Goal: Task Accomplishment & Management: Manage account settings

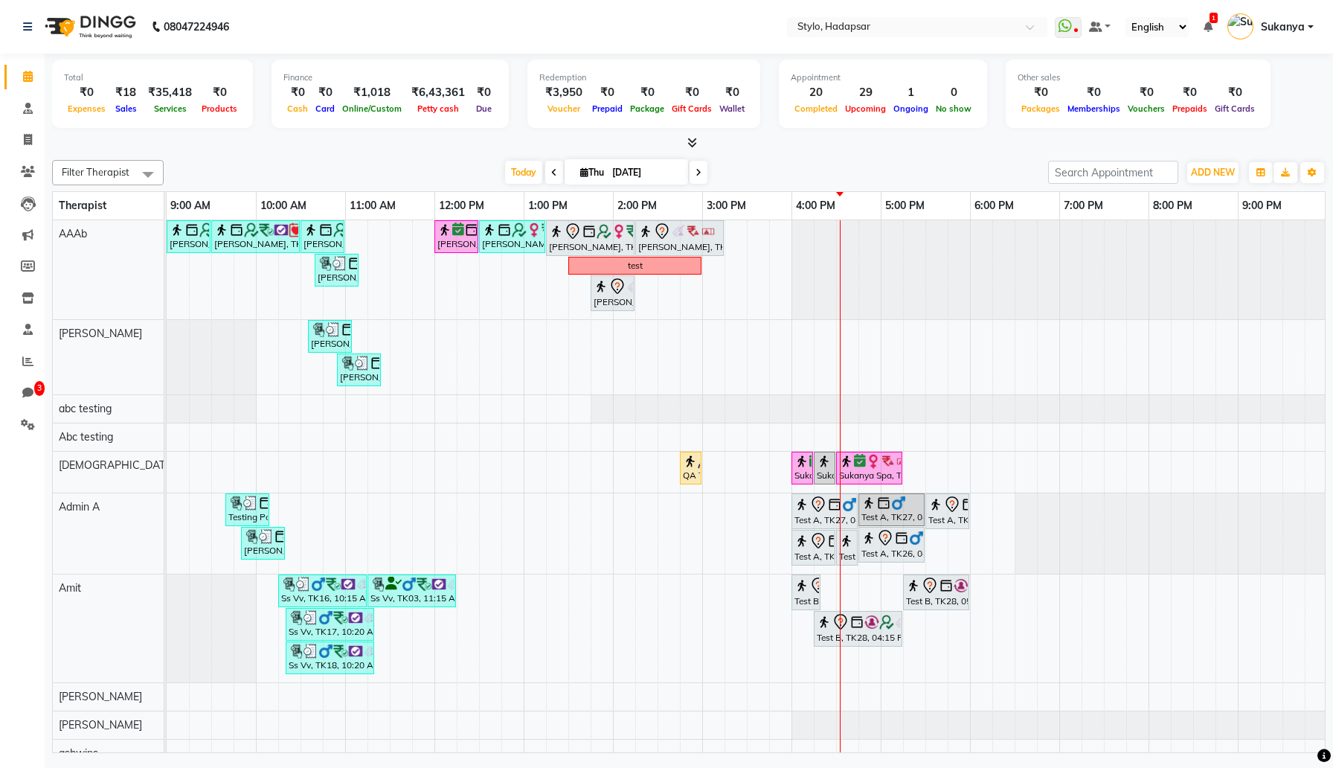
click at [135, 183] on span at bounding box center [148, 174] width 30 height 28
click at [102, 365] on div "Testing Achievement" at bounding box center [107, 380] width 95 height 31
checkbox input "true"
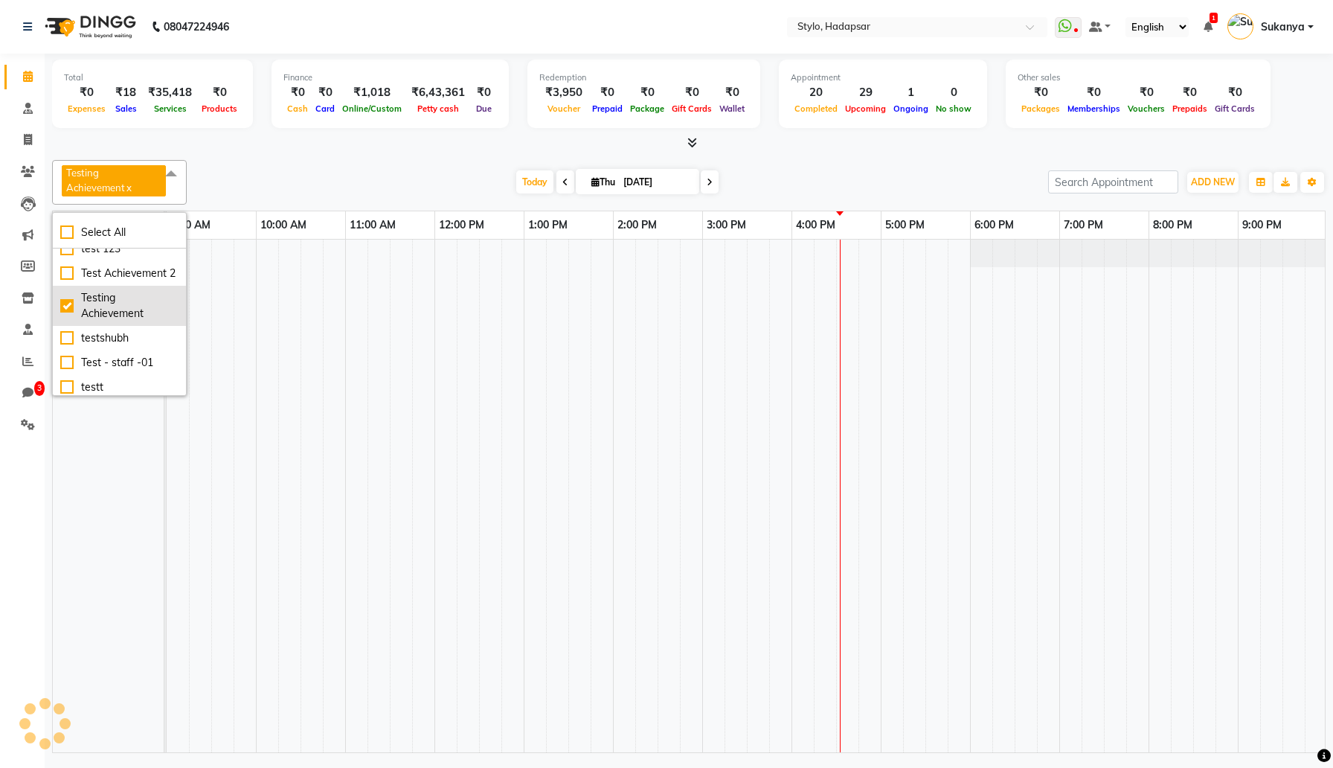
scroll to position [1364, 0]
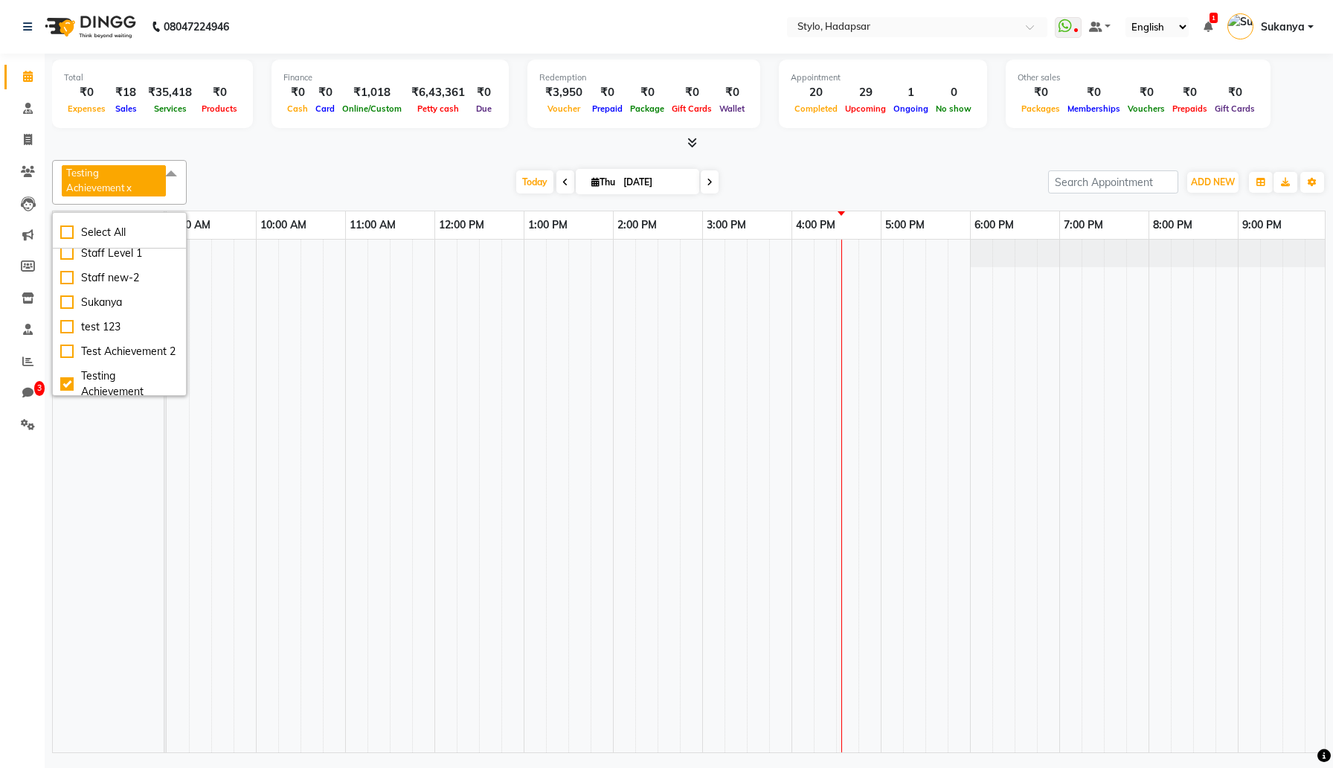
click at [169, 179] on span at bounding box center [171, 174] width 30 height 28
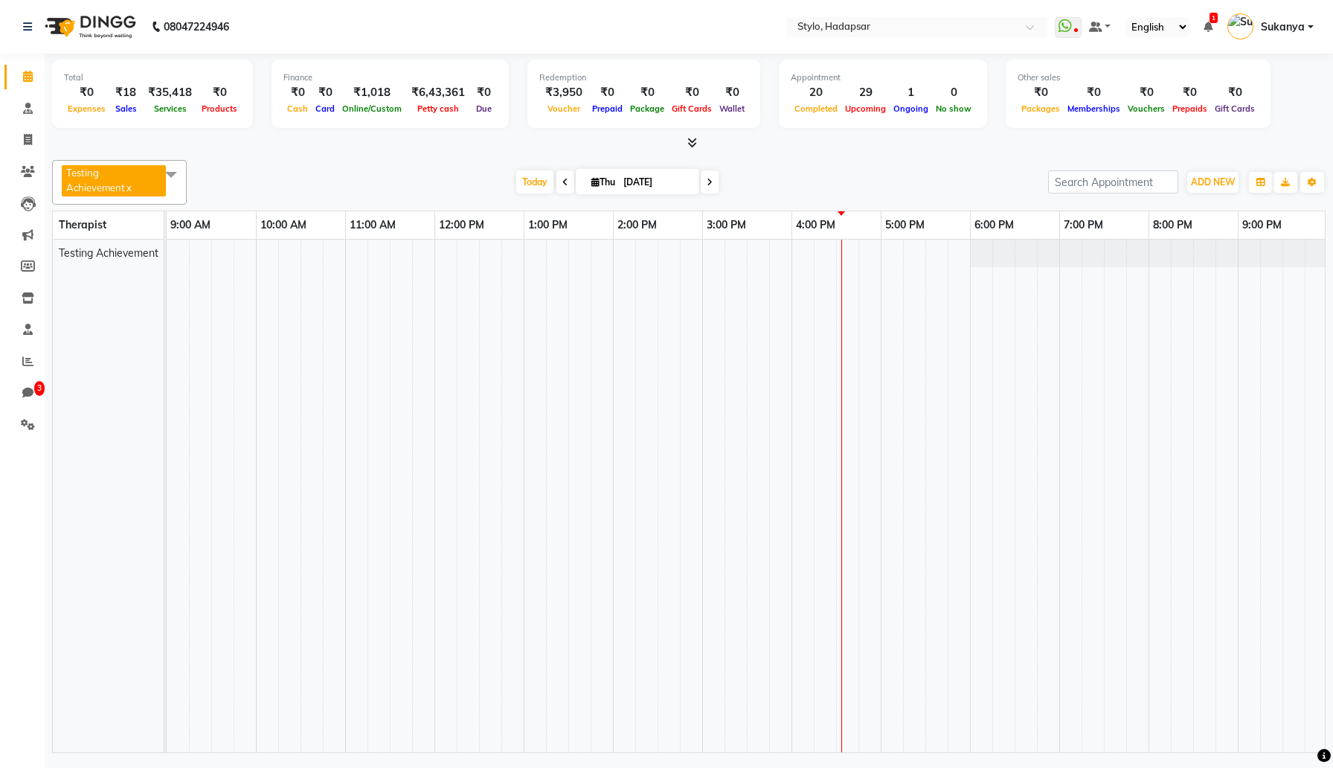
click at [170, 173] on span at bounding box center [171, 174] width 30 height 28
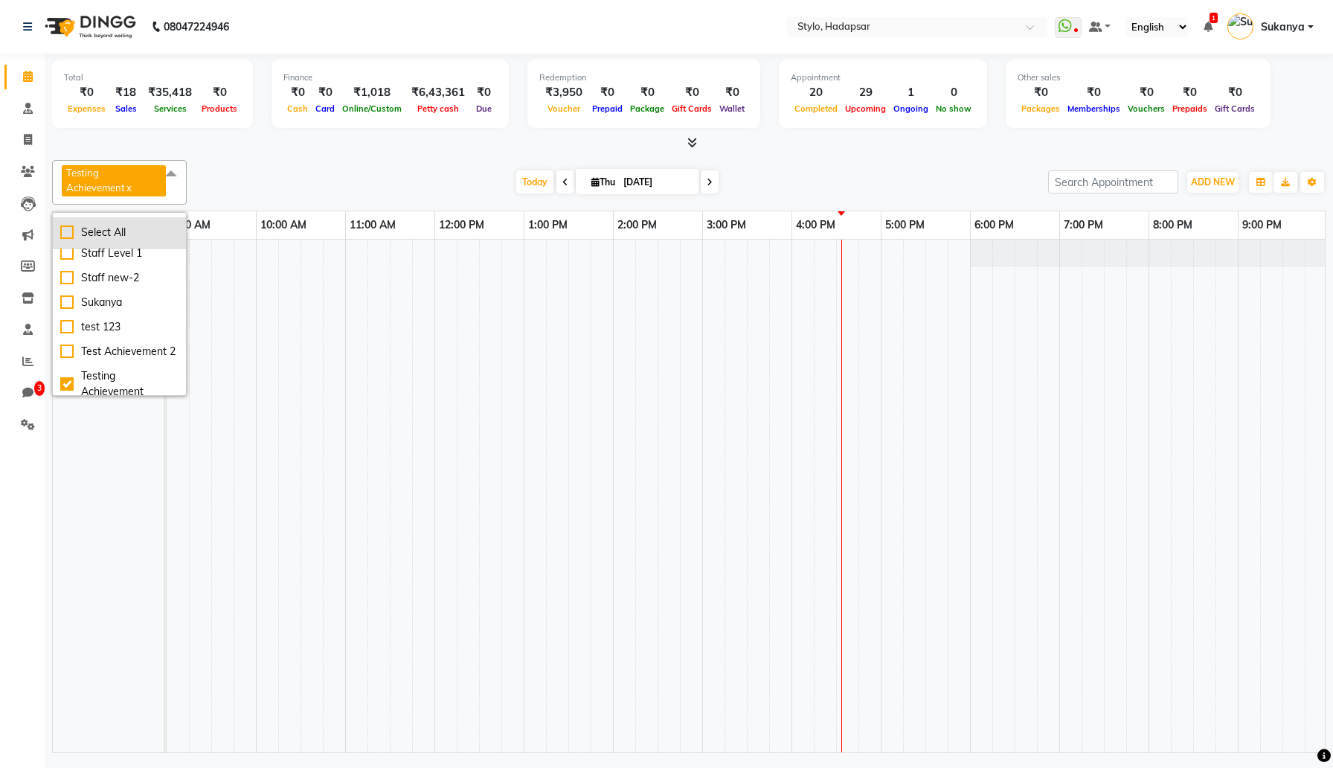
click at [98, 225] on div "Select All" at bounding box center [119, 233] width 118 height 16
checkbox input "true"
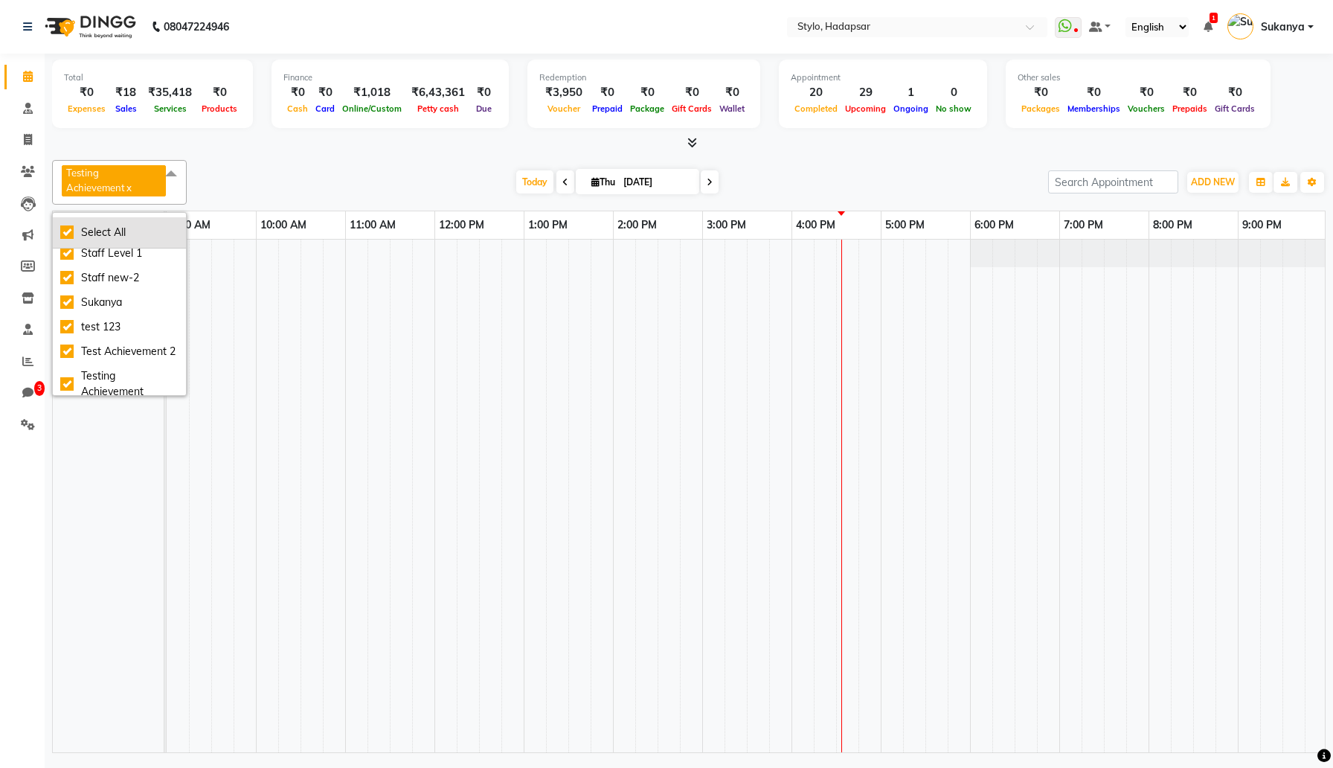
checkbox input "true"
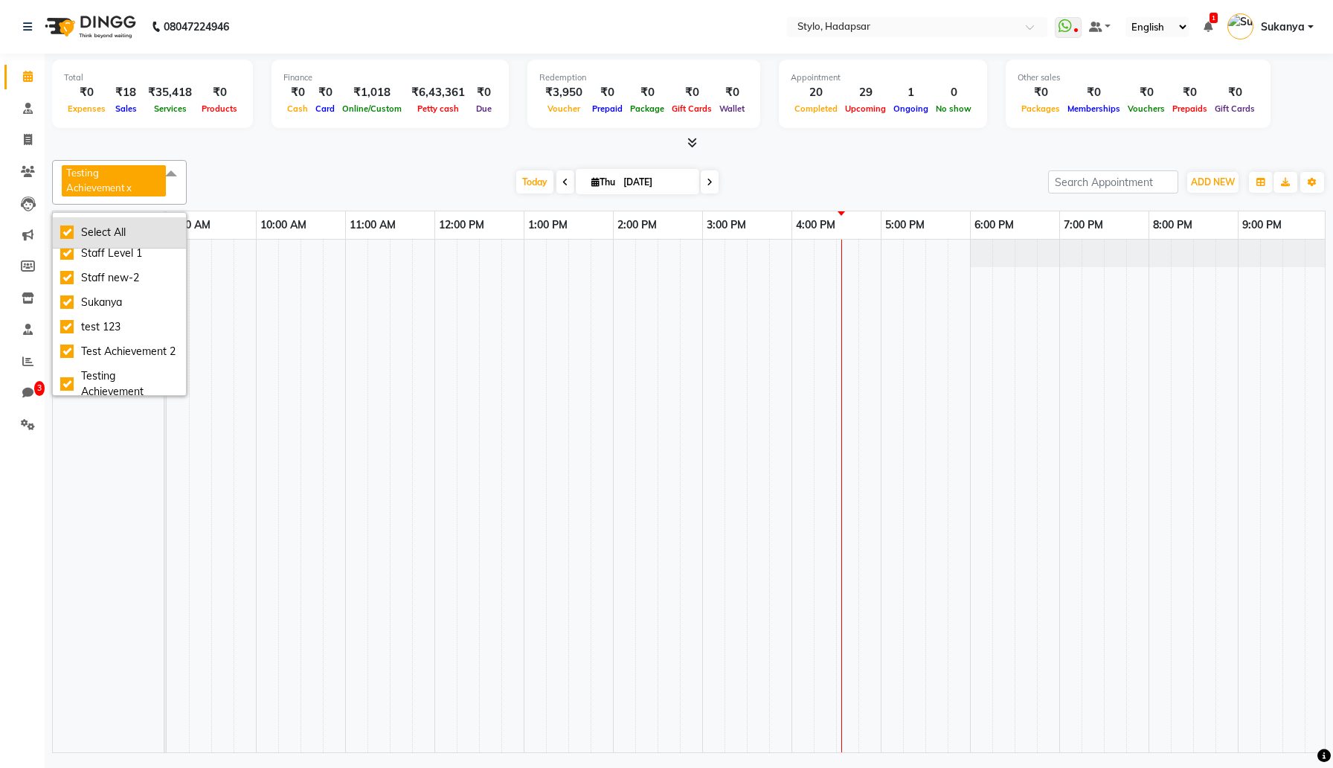
checkbox input "true"
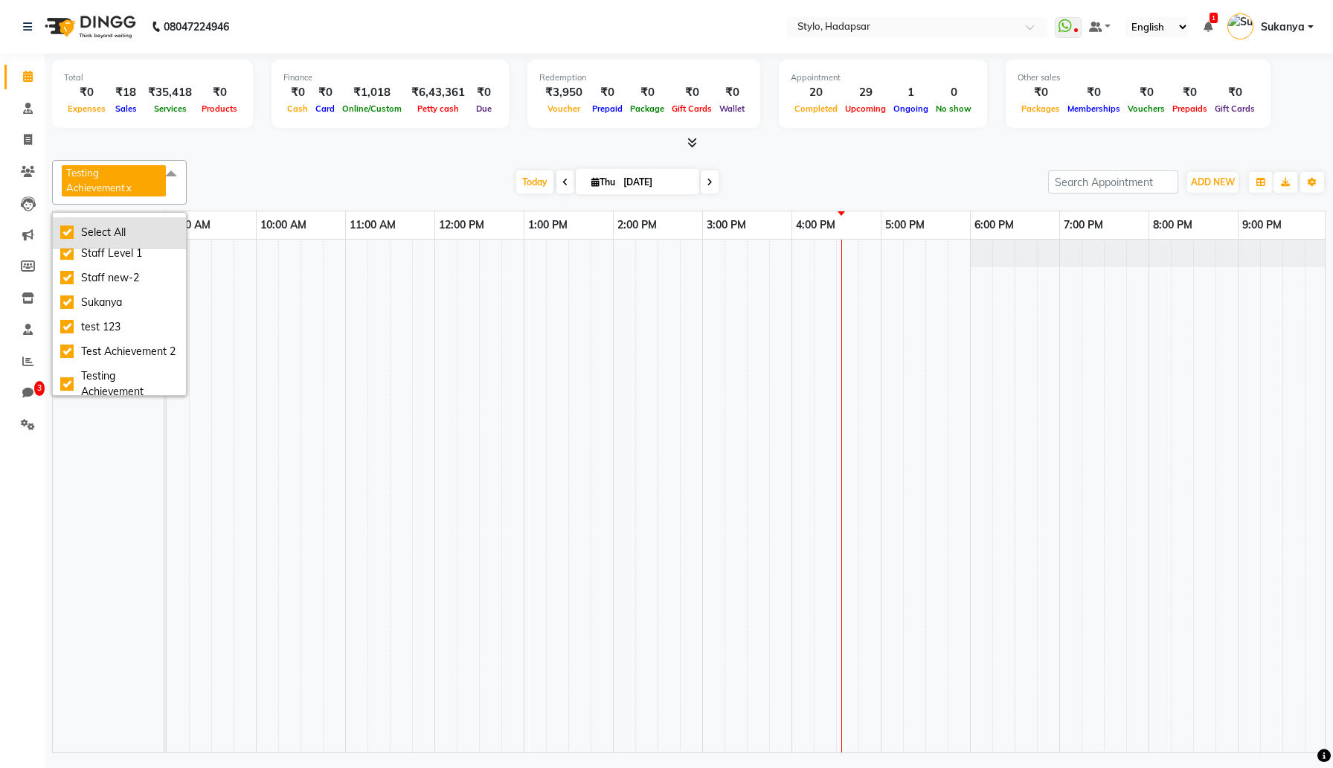
checkbox input "true"
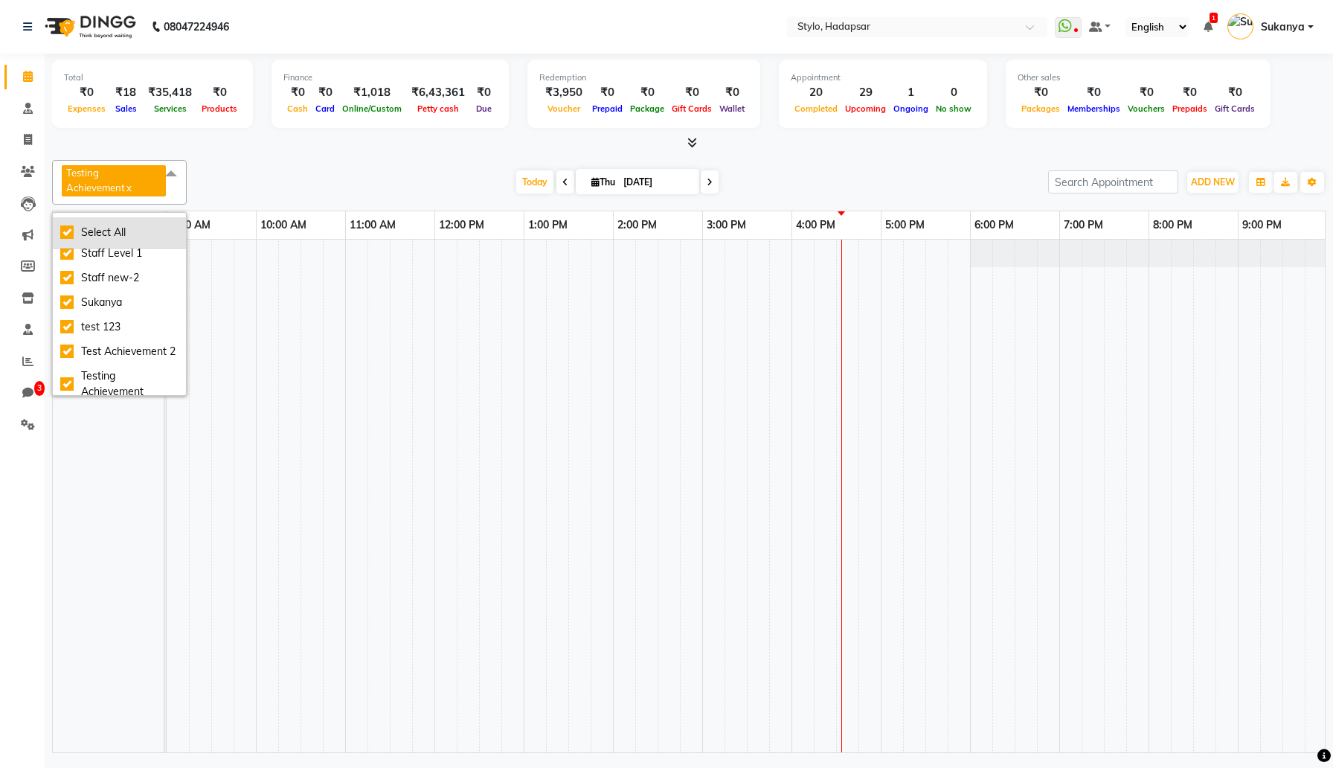
checkbox input "true"
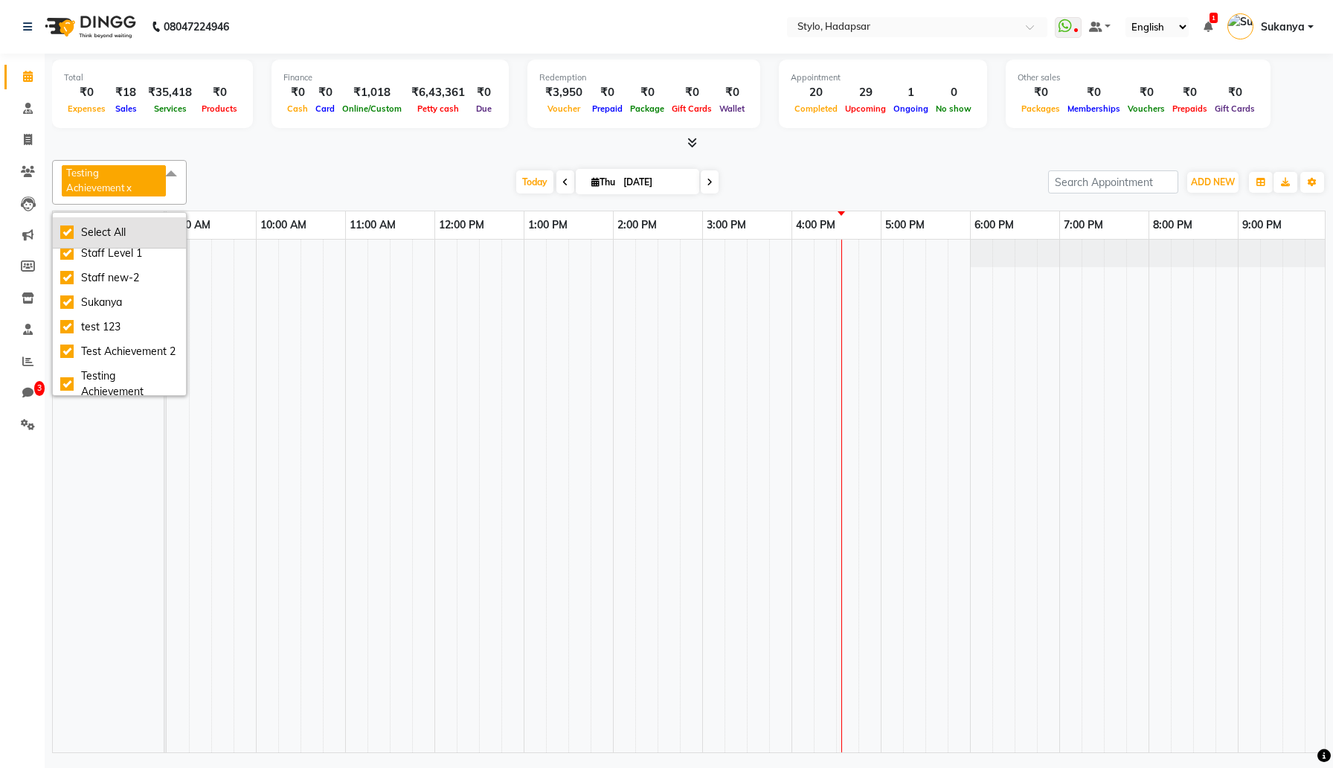
checkbox input "true"
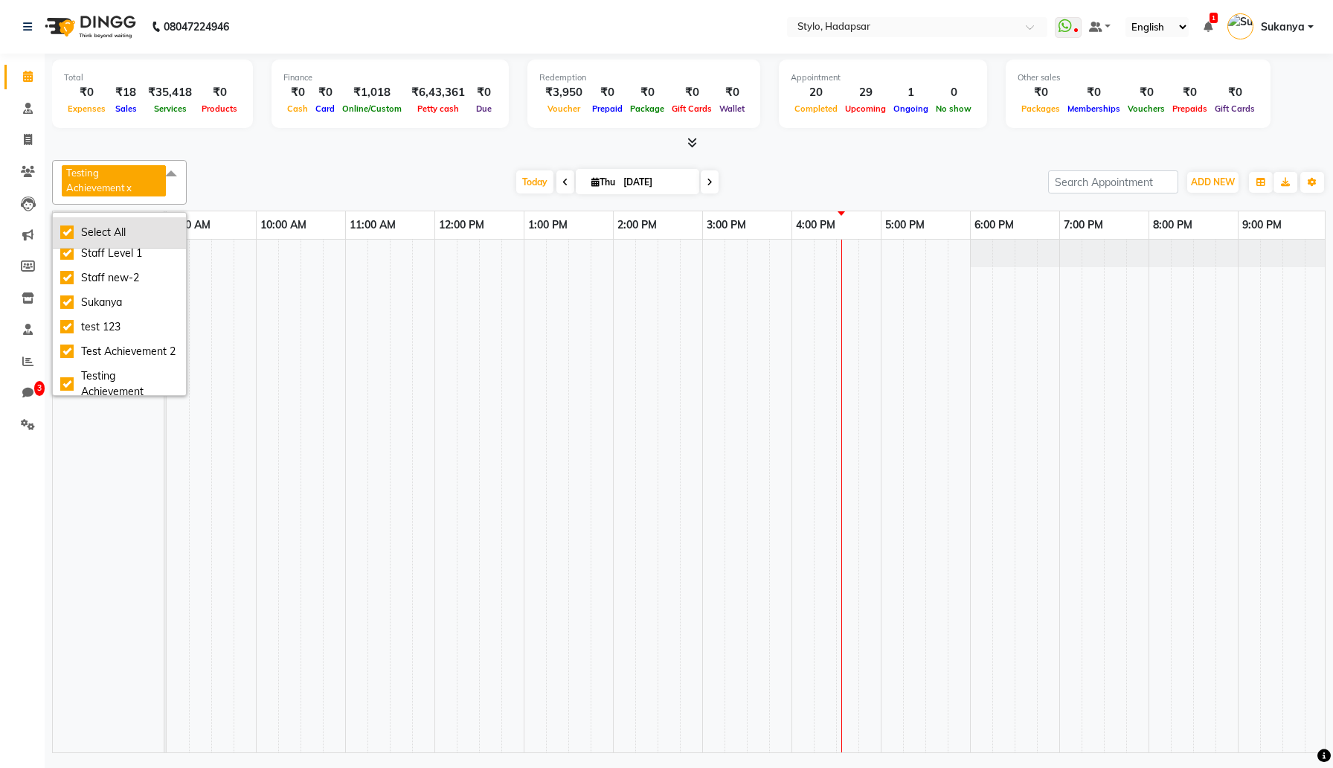
checkbox input "true"
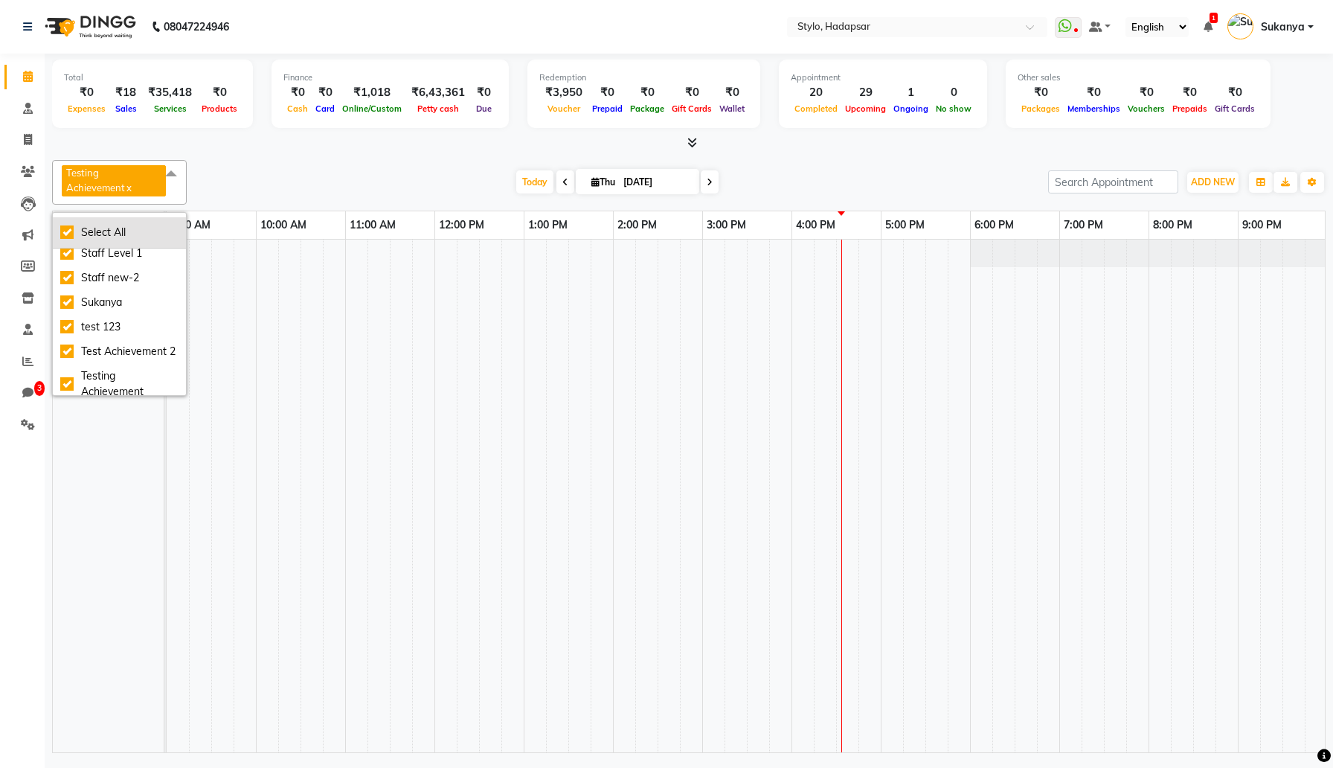
checkbox input "true"
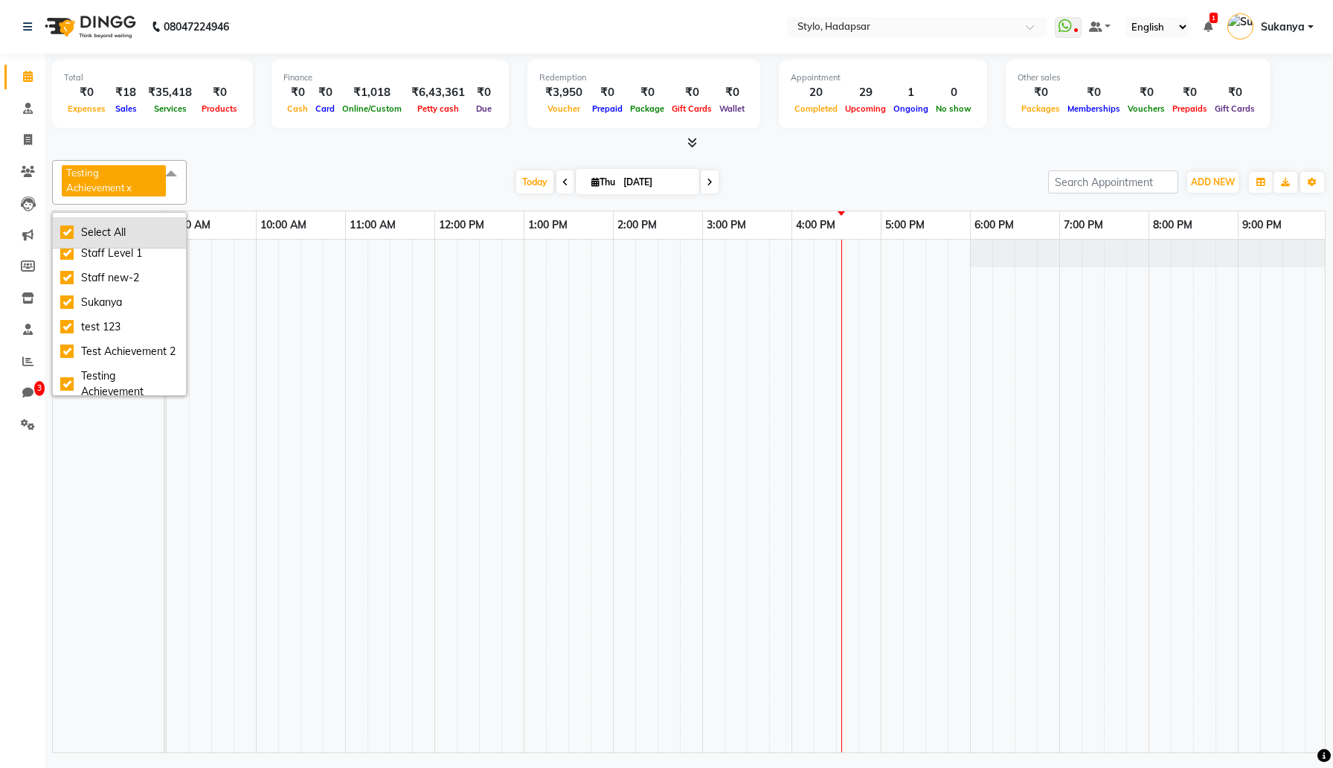
checkbox input "true"
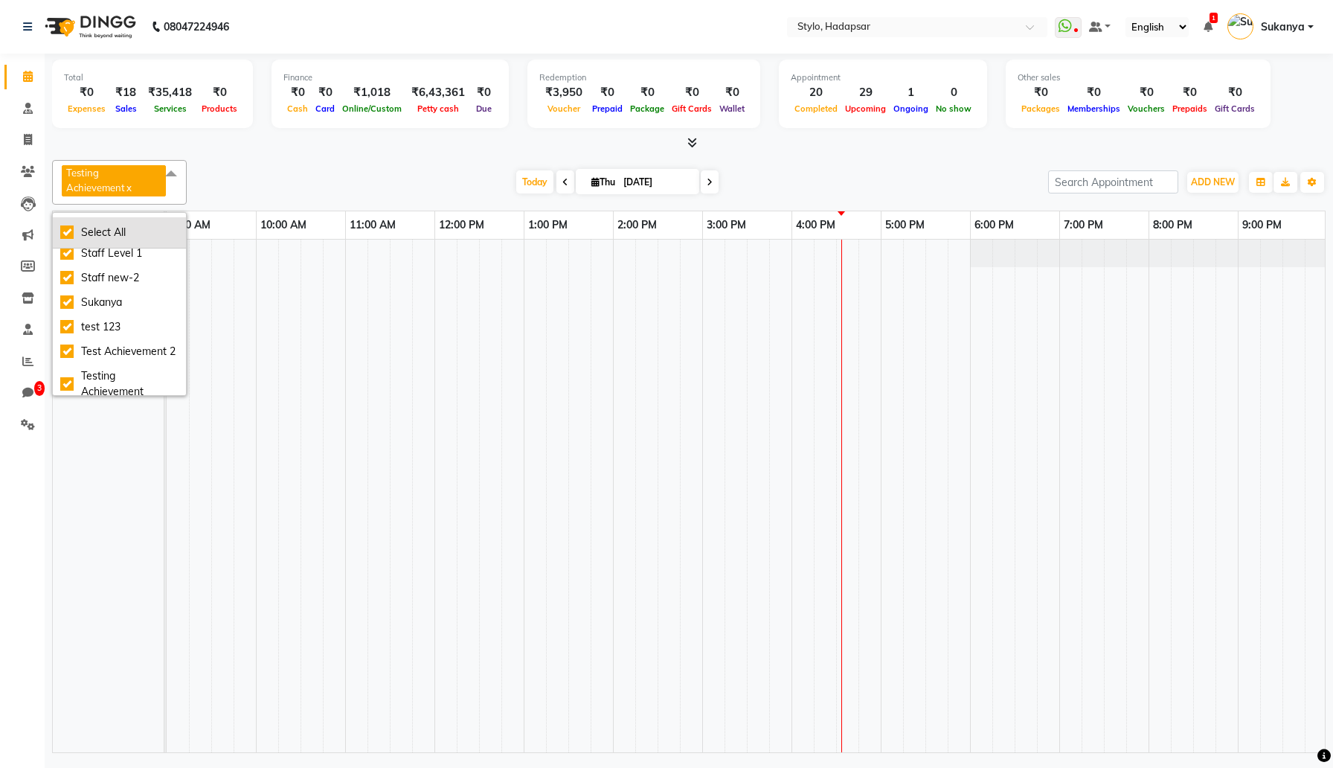
checkbox input "true"
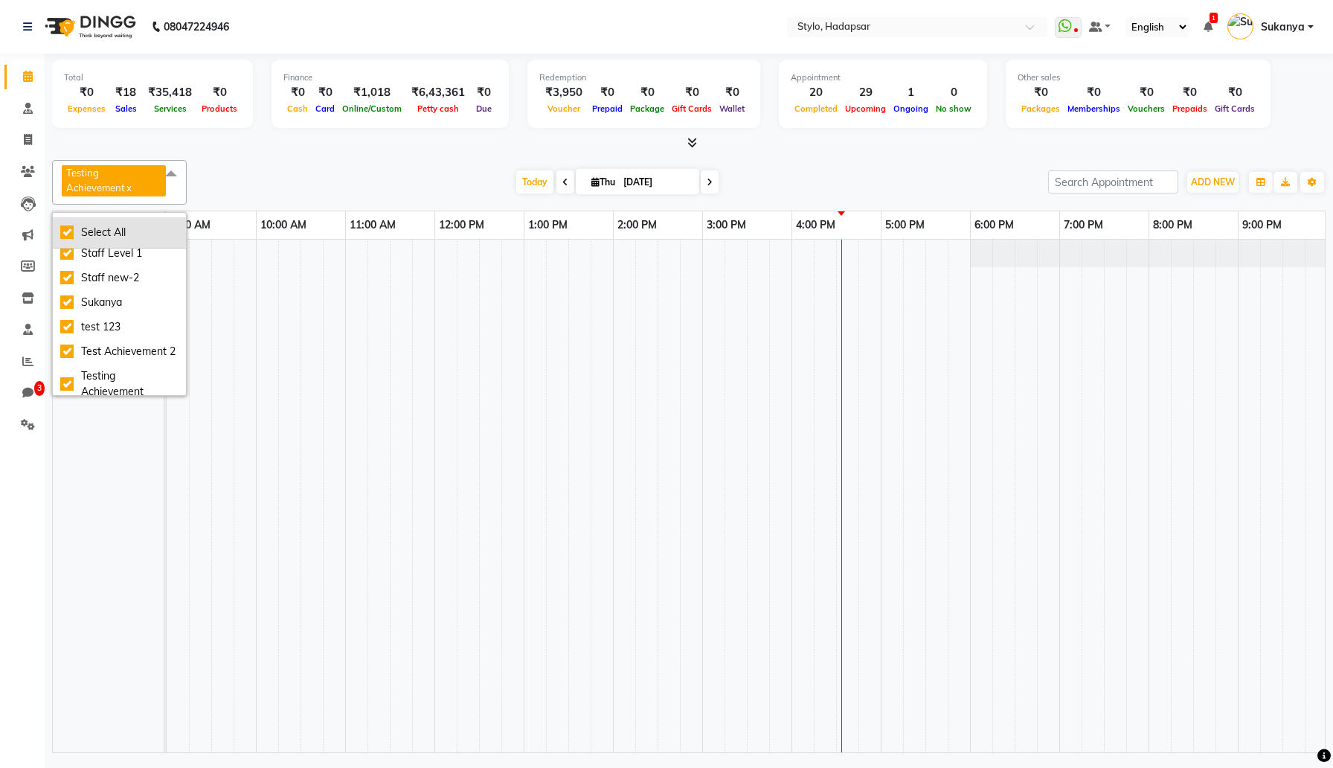
checkbox input "true"
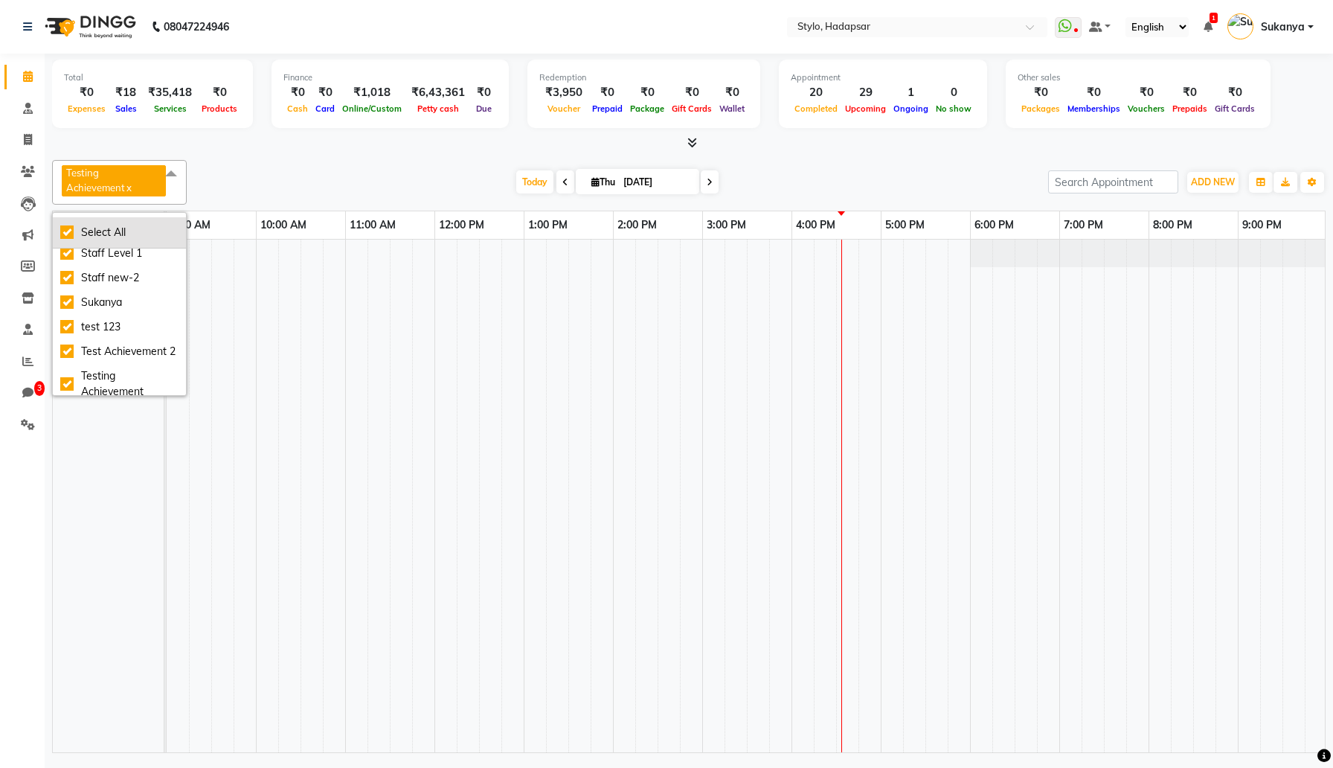
checkbox input "true"
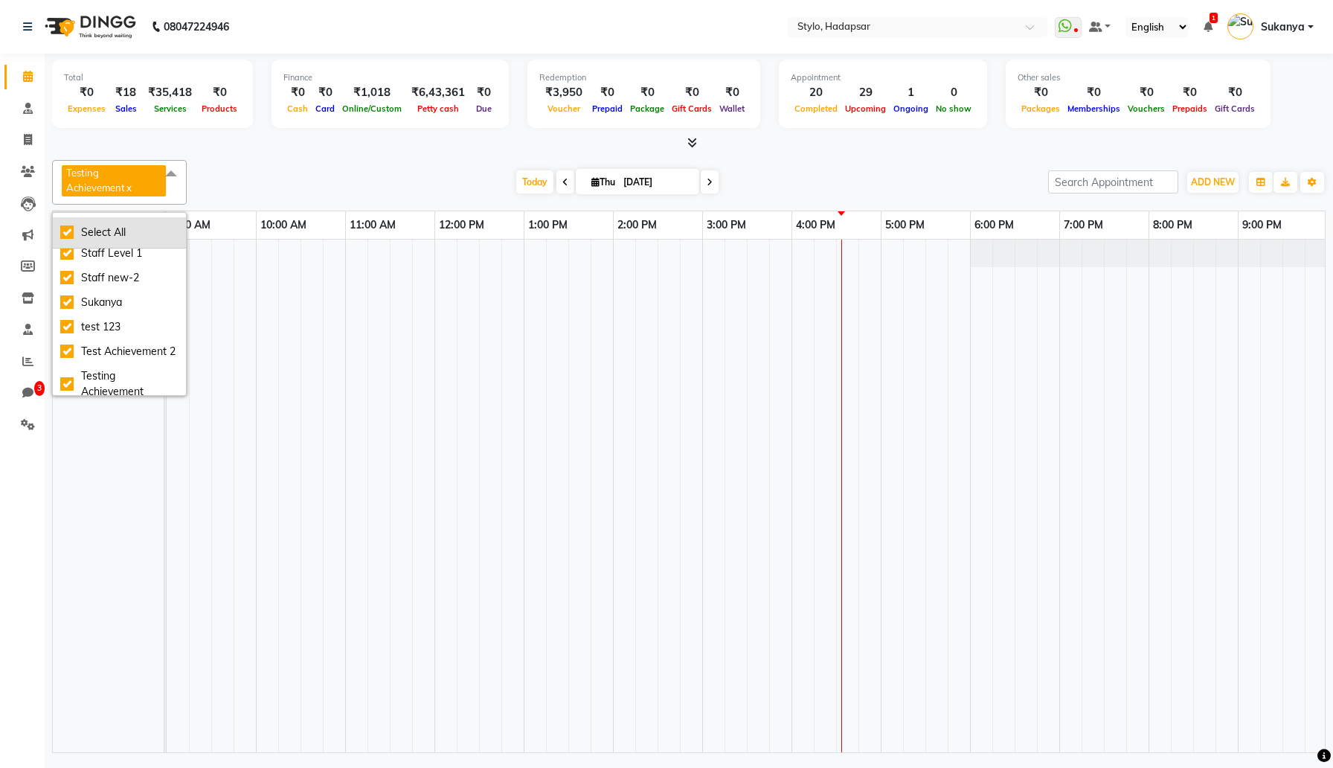
checkbox input "true"
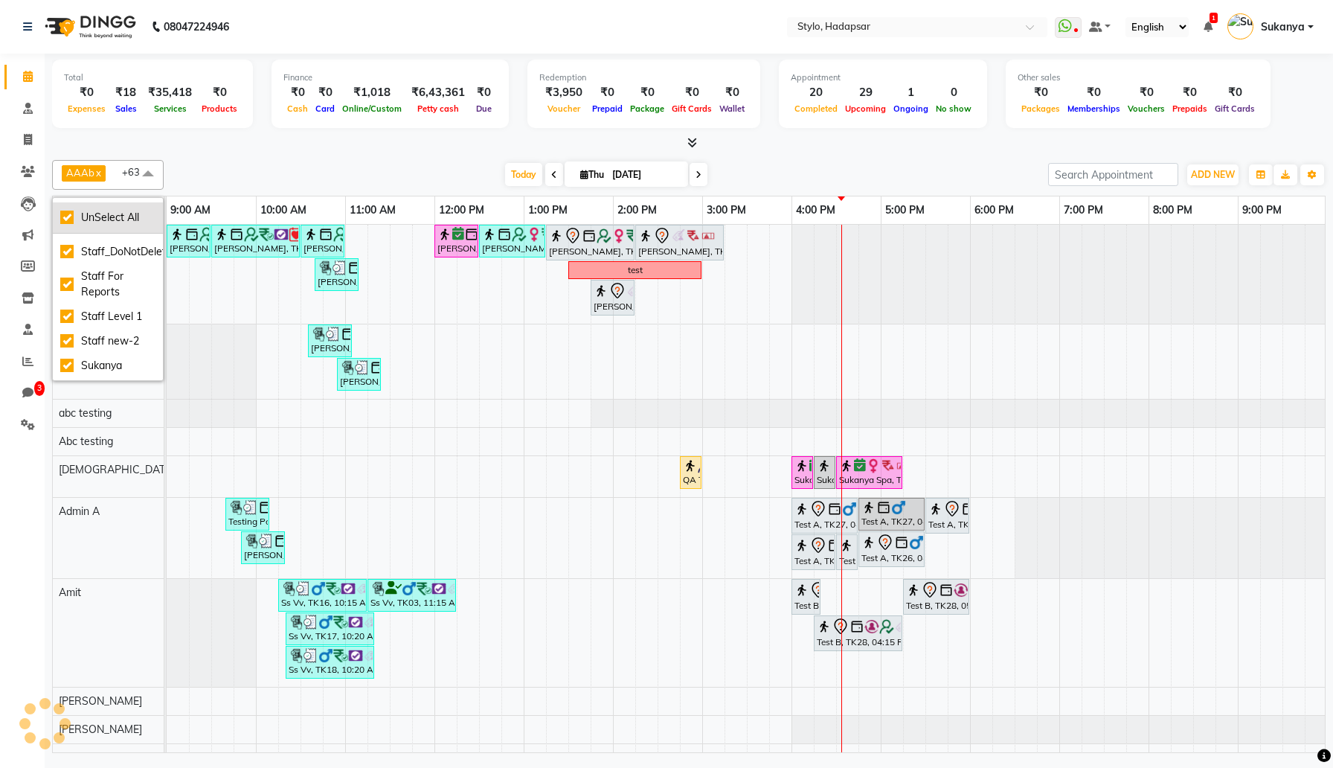
scroll to position [1442, 0]
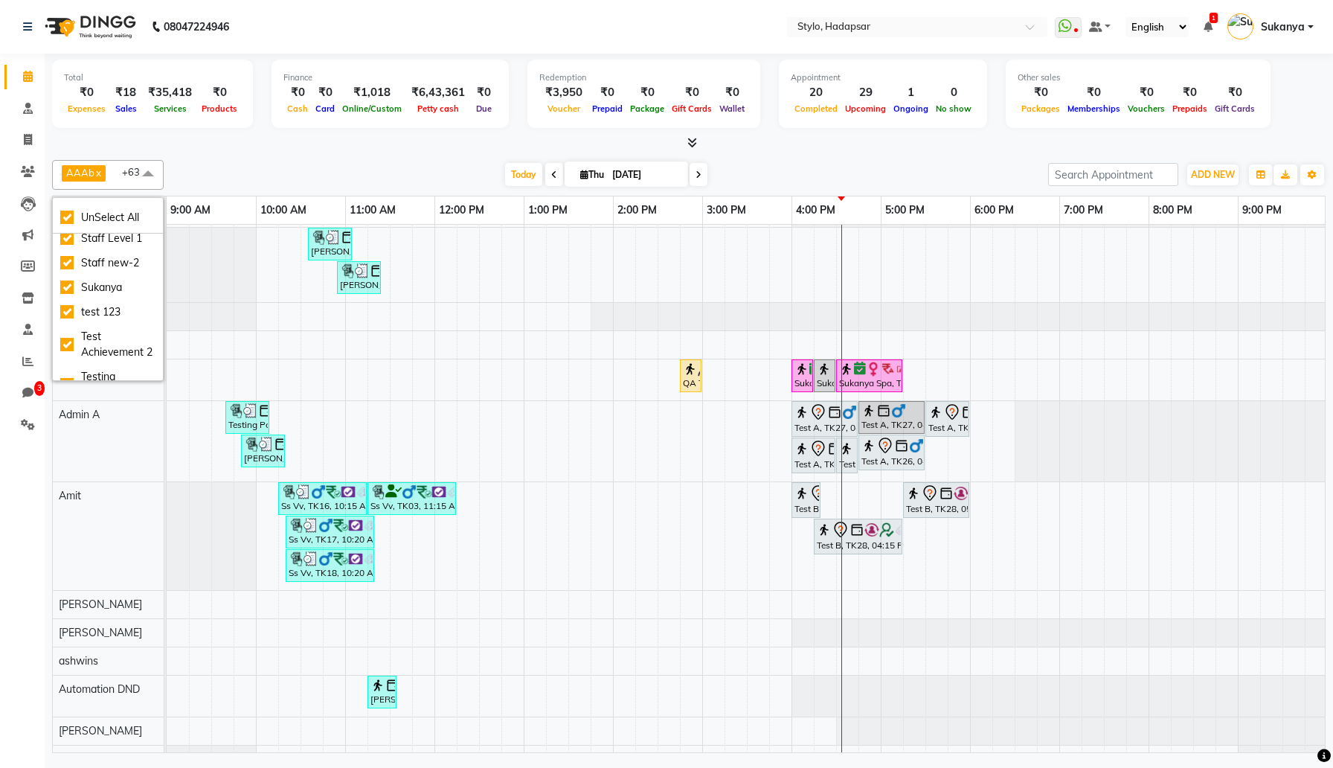
click at [323, 160] on div "AAAb x aadi manav x abc testing x Abc testing x abhi x Admin A x Amit x Ankit m…" at bounding box center [689, 175] width 1274 height 30
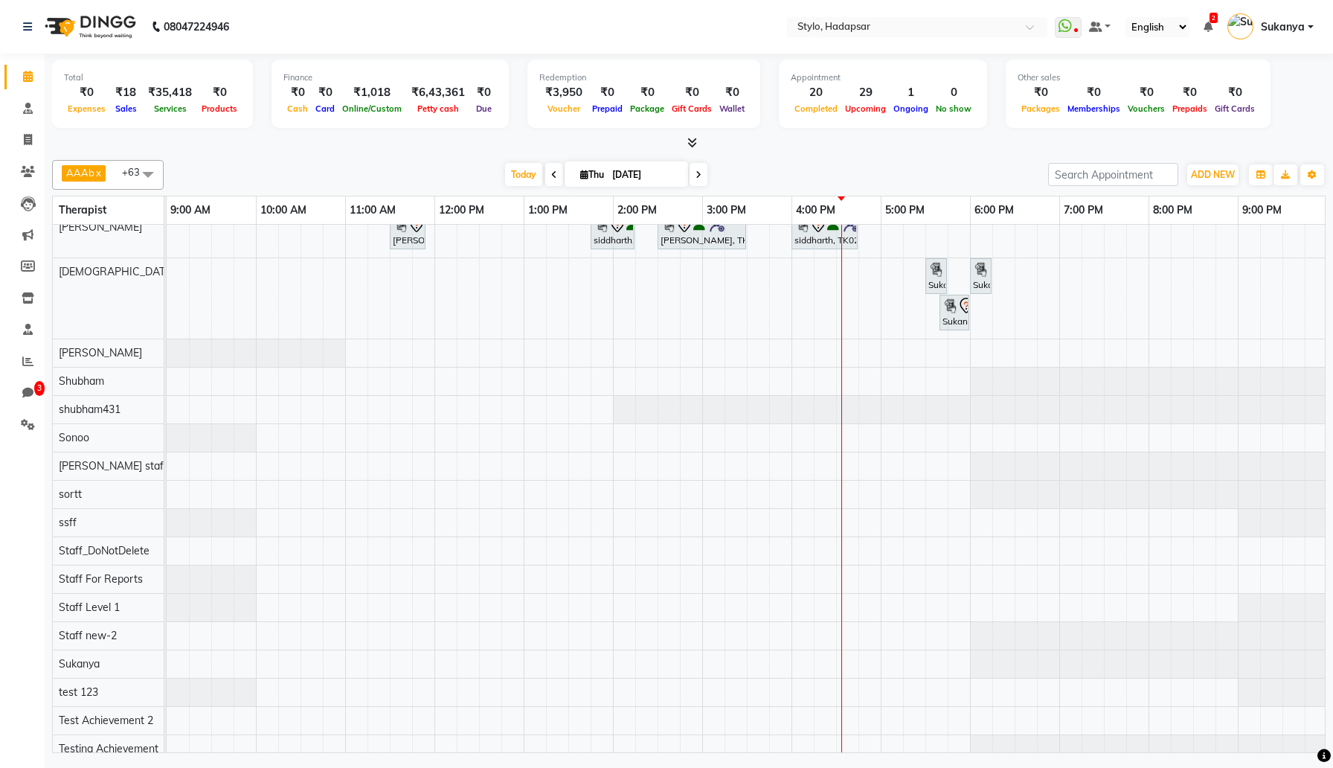
scroll to position [0, 0]
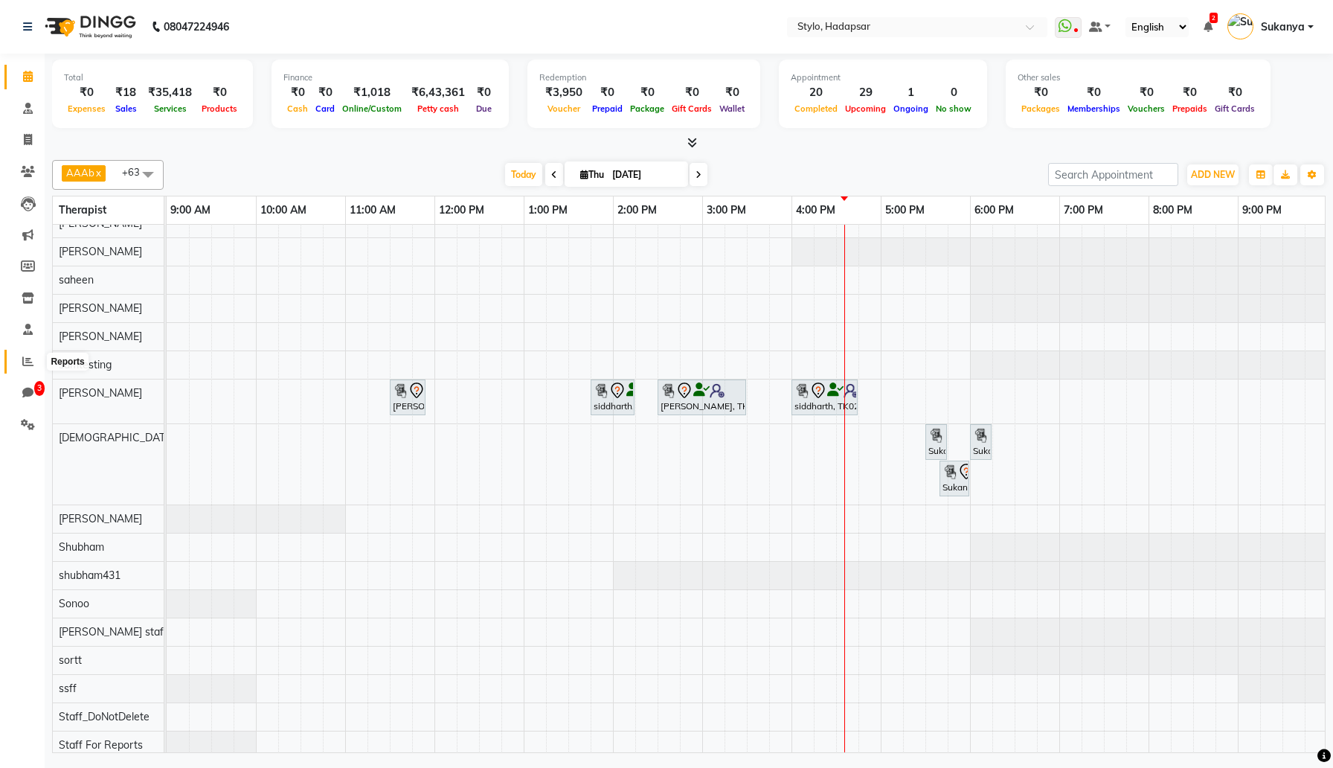
click at [26, 364] on icon at bounding box center [27, 361] width 11 height 11
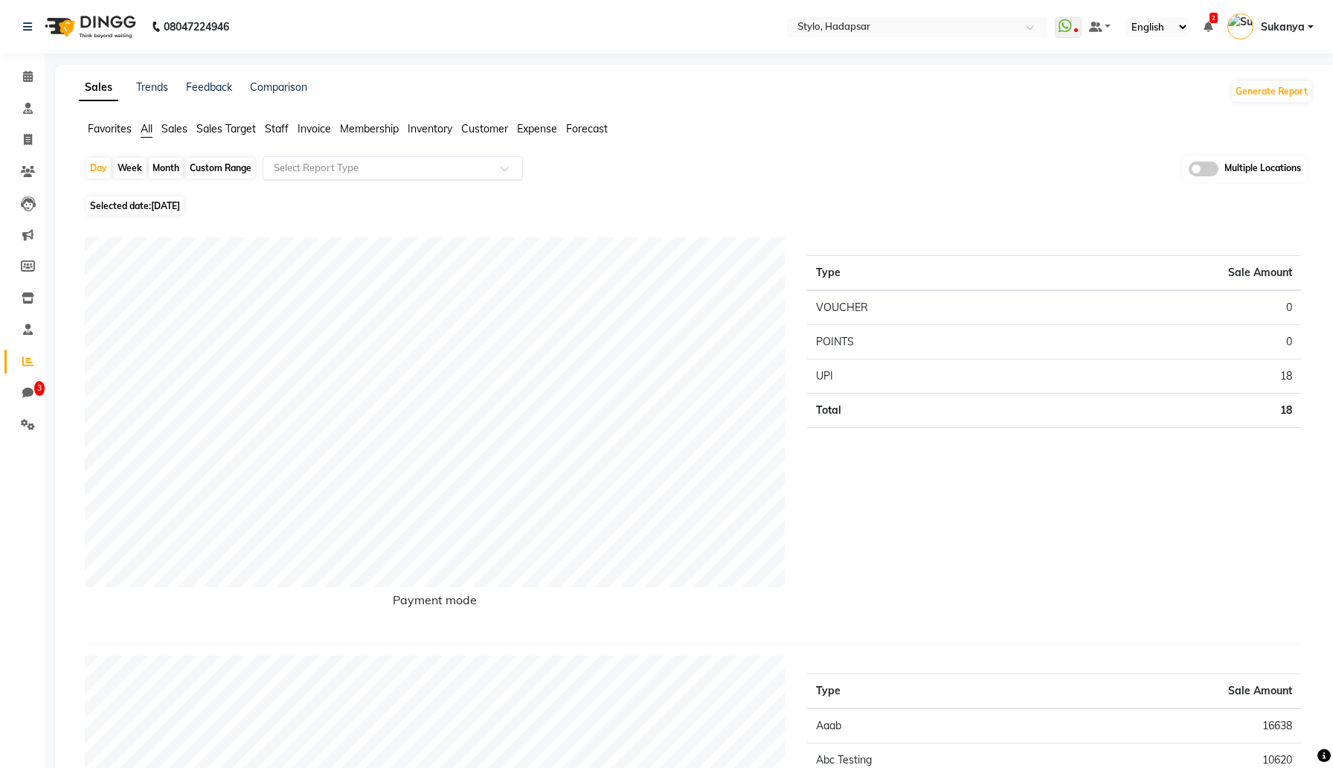
click at [382, 175] on div "Select Report Type" at bounding box center [393, 168] width 260 height 24
type input "appoi"
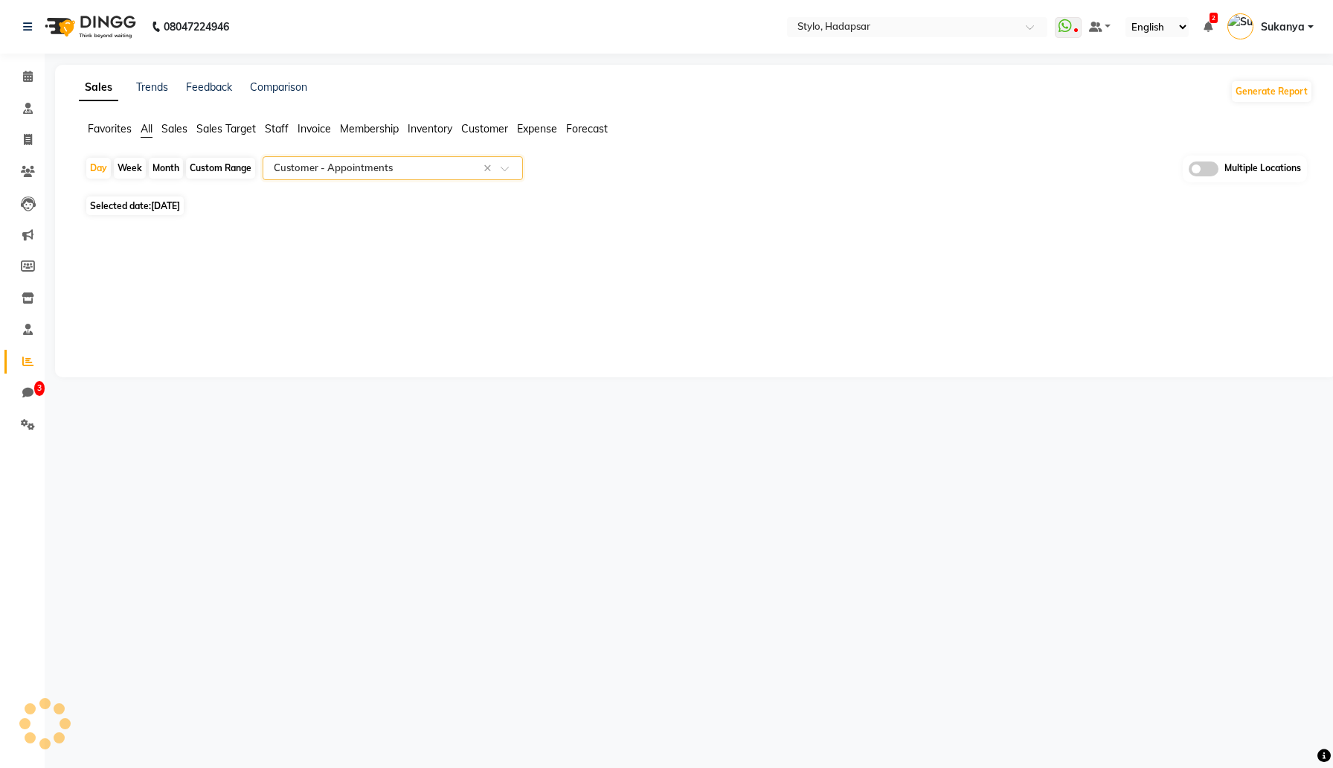
select select "csv"
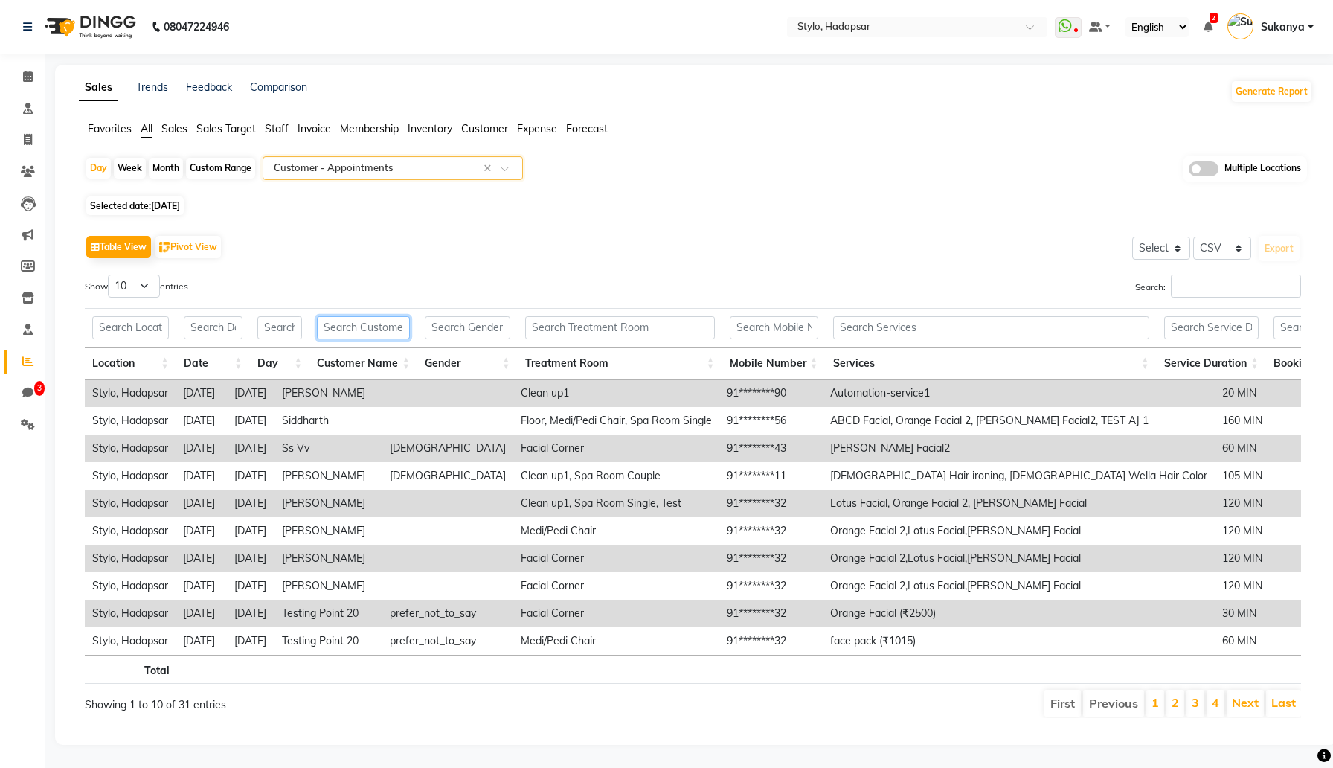
click at [353, 322] on input "text" at bounding box center [363, 327] width 93 height 23
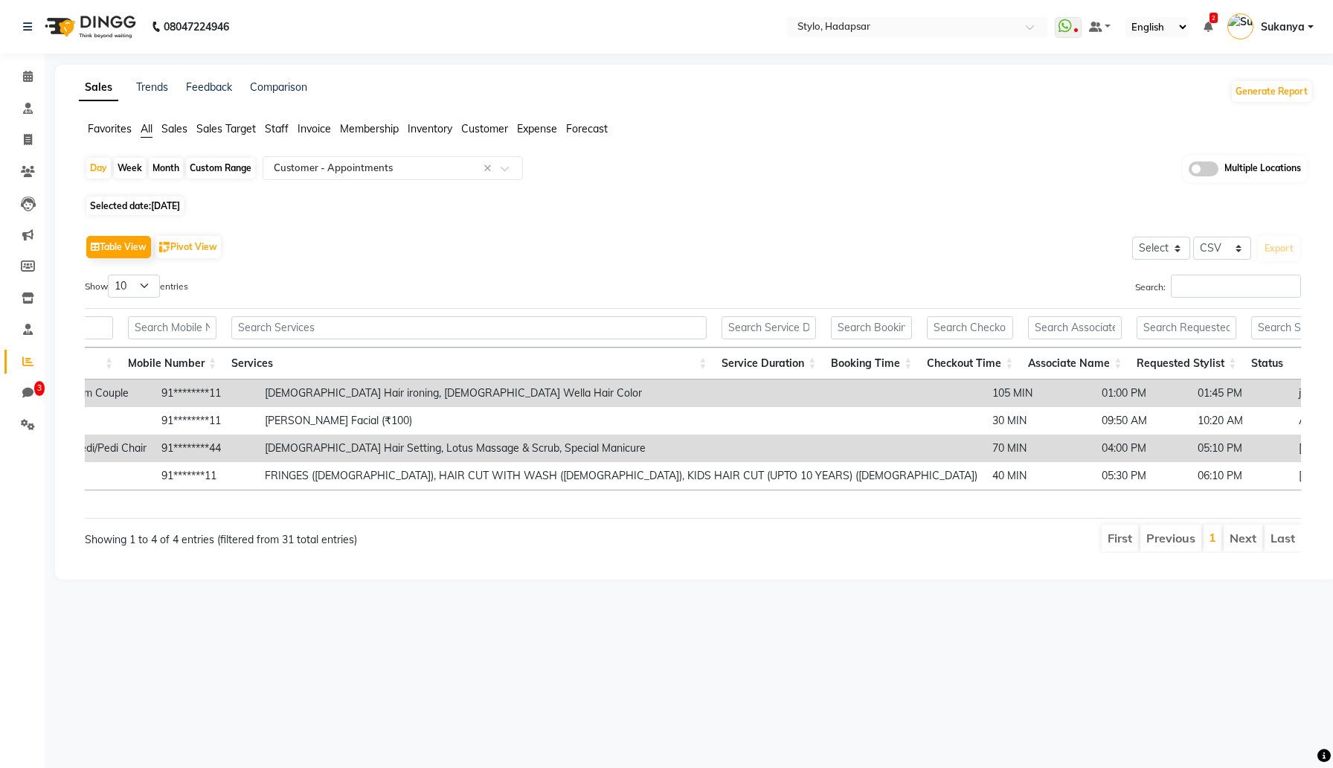
scroll to position [0, 604]
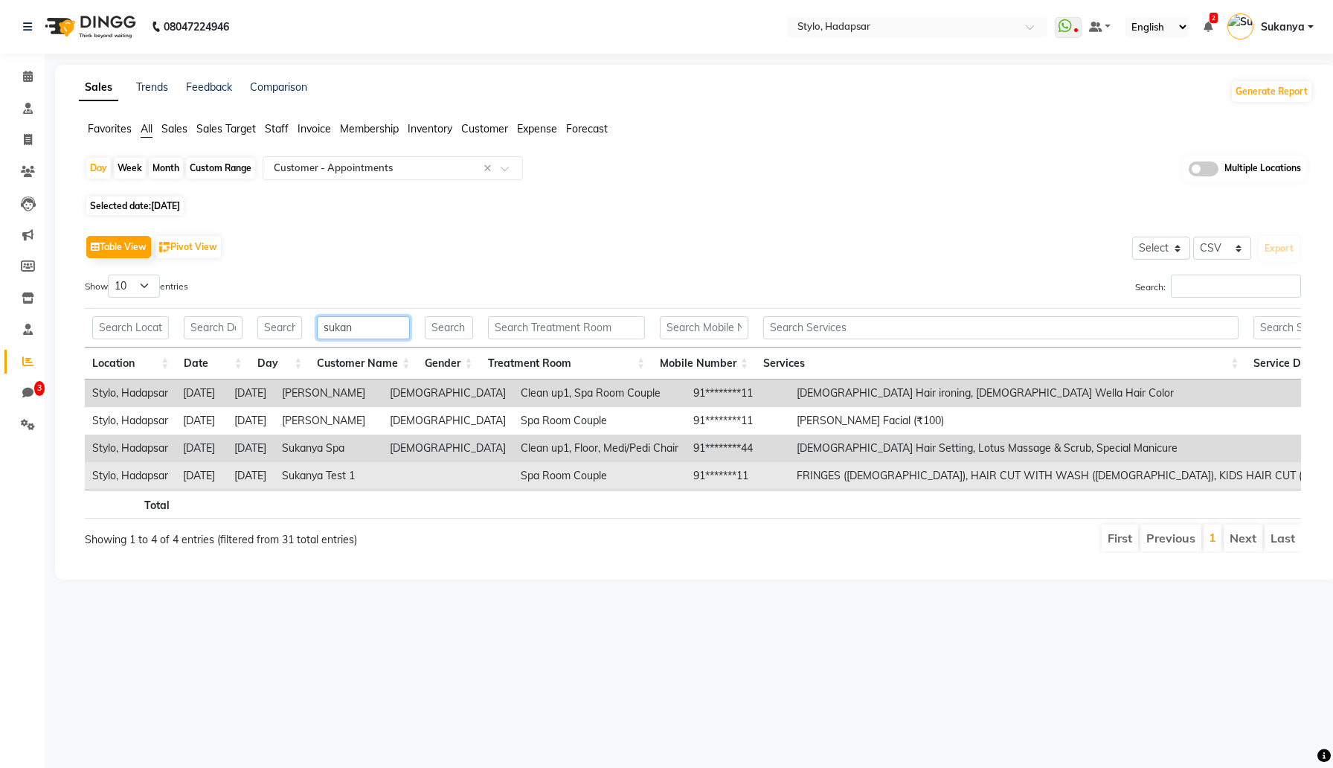
type input "sukan"
click at [342, 478] on td "Sukanya Test 1" at bounding box center [328, 476] width 108 height 28
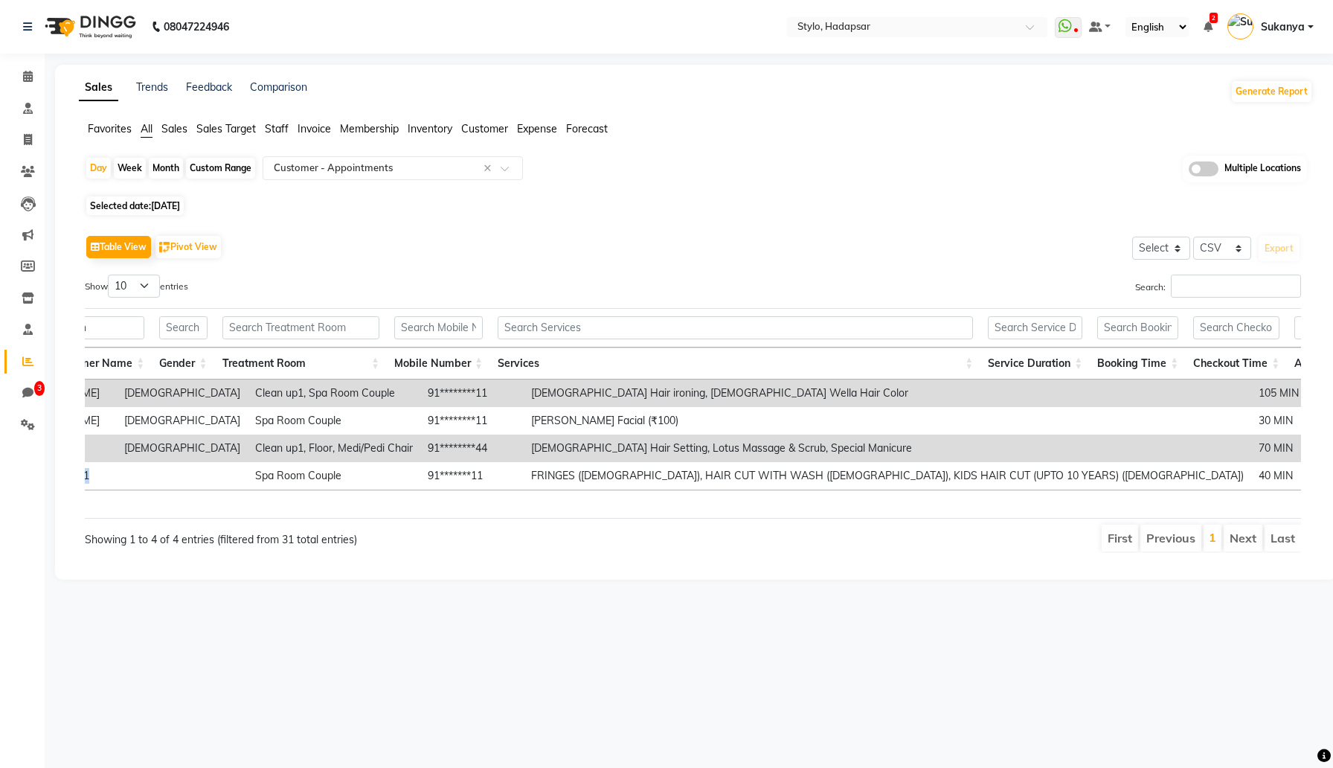
scroll to position [0, 443]
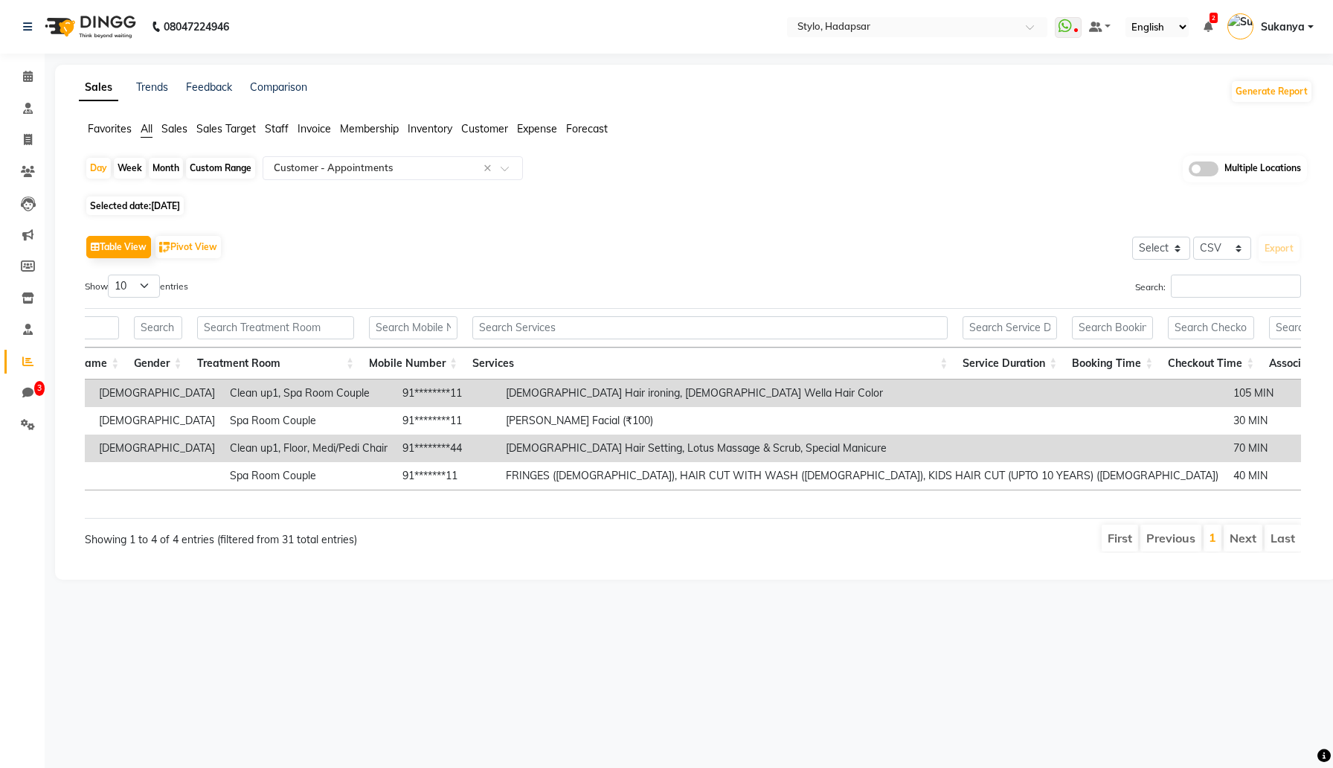
click at [180, 200] on span "[DATE]" at bounding box center [165, 205] width 29 height 11
select select "9"
select select "2025"
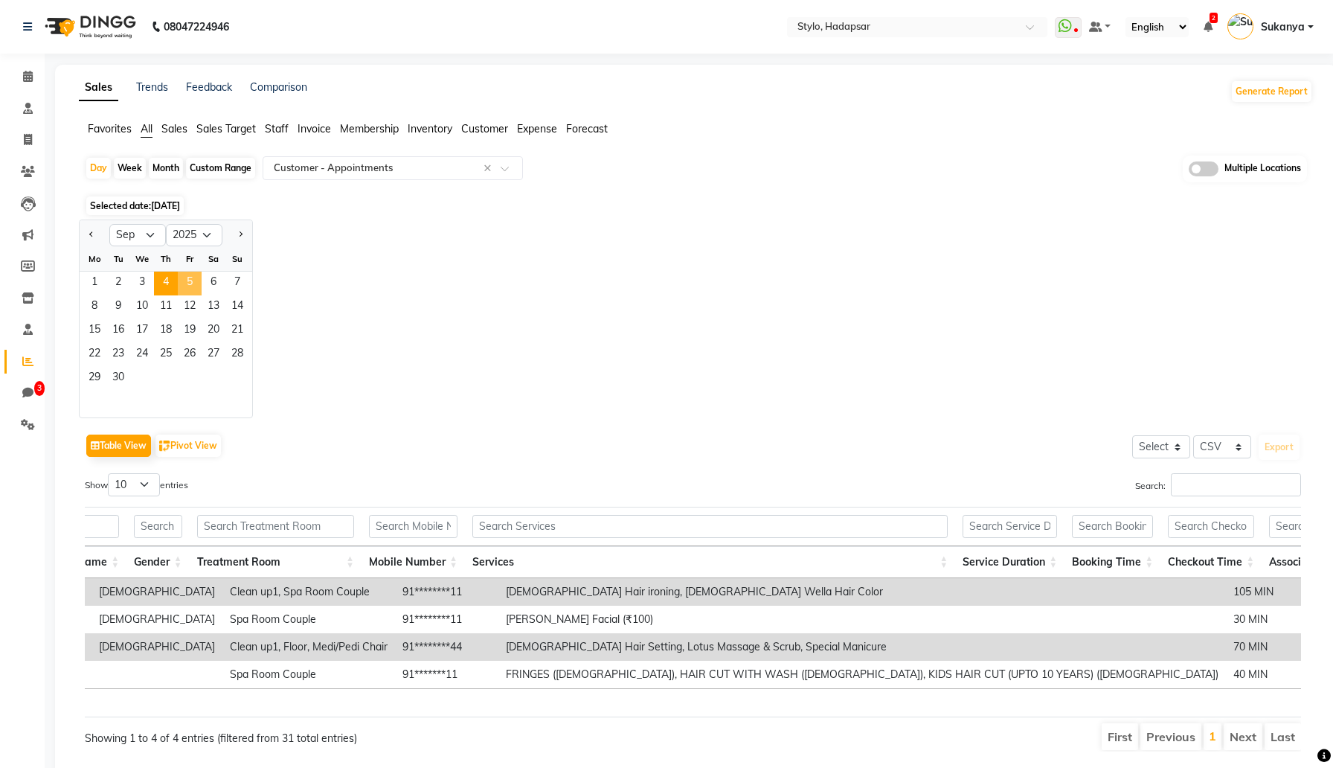
click at [193, 284] on span "5" at bounding box center [190, 284] width 24 height 24
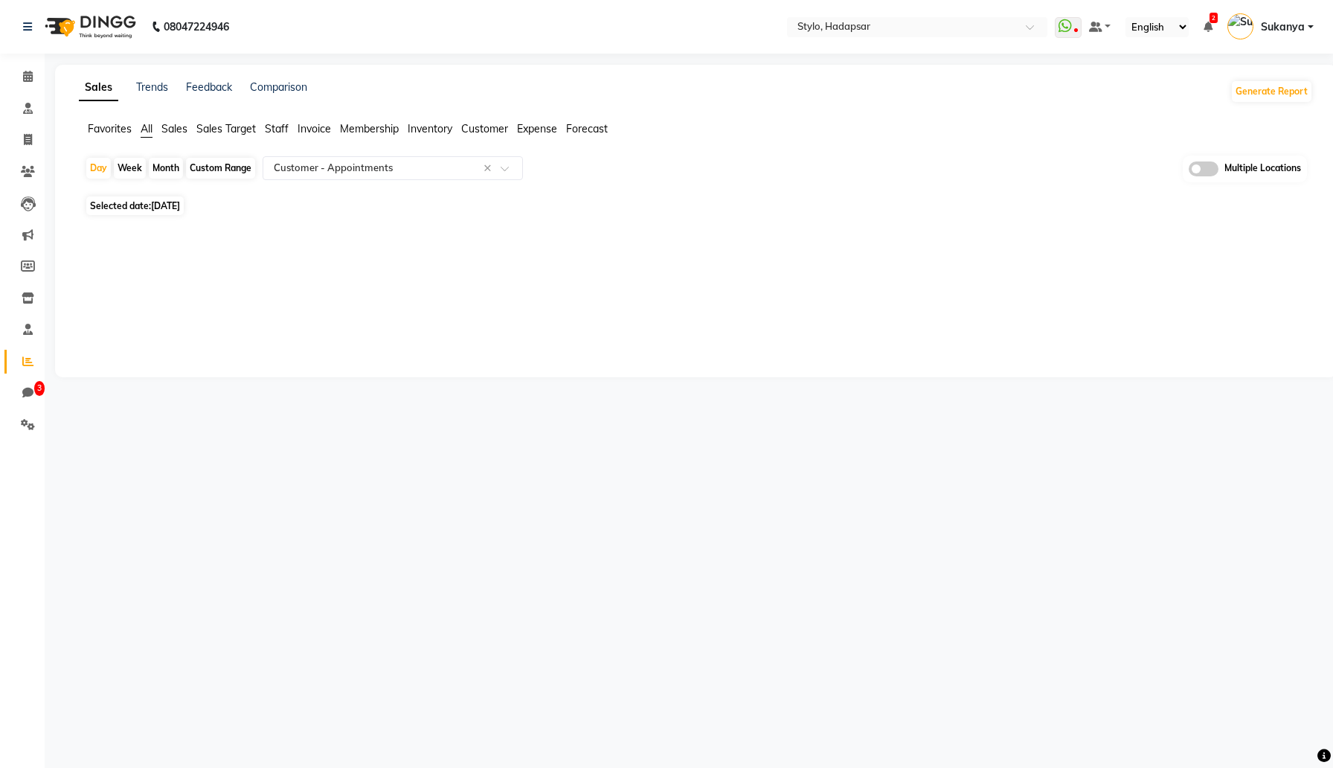
click at [174, 201] on span "05 Sep 2025" at bounding box center [165, 205] width 29 height 11
select select "9"
select select "2025"
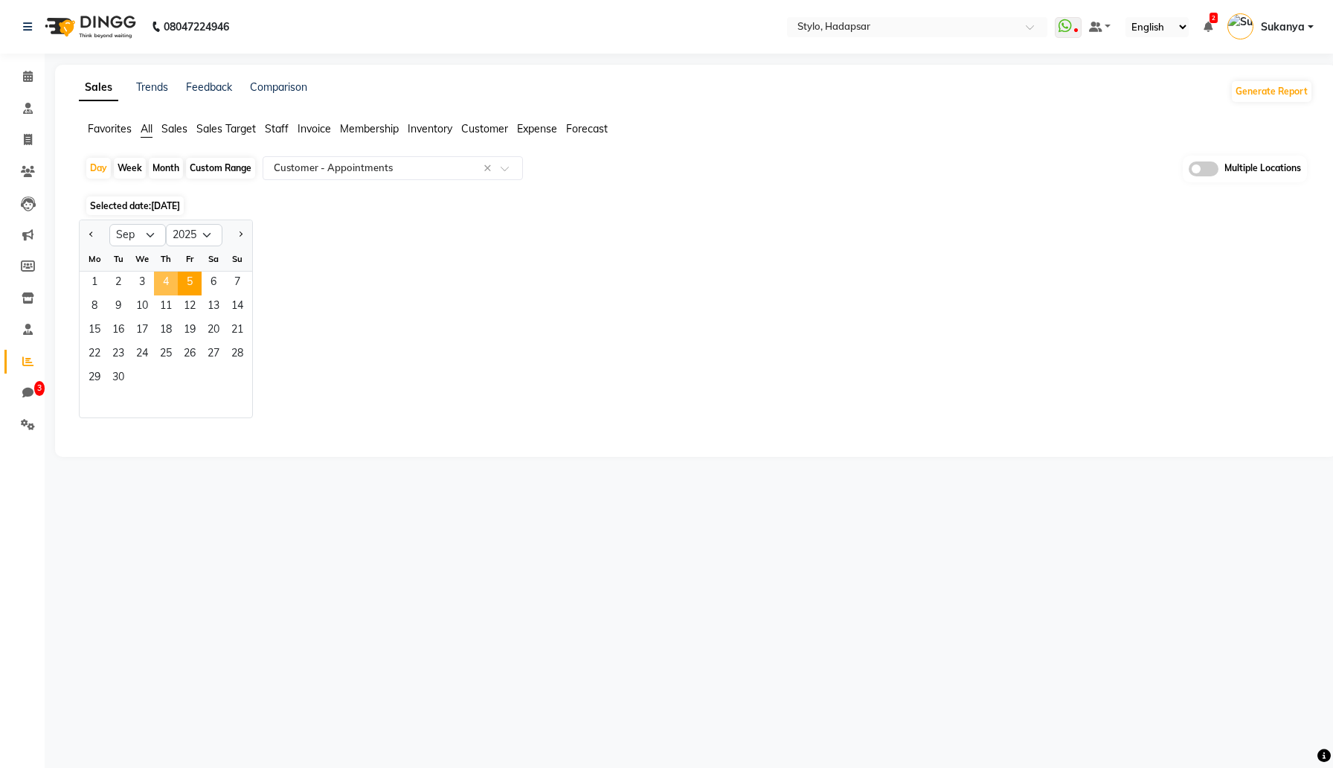
click at [164, 283] on span "4" at bounding box center [166, 284] width 24 height 24
select select "csv"
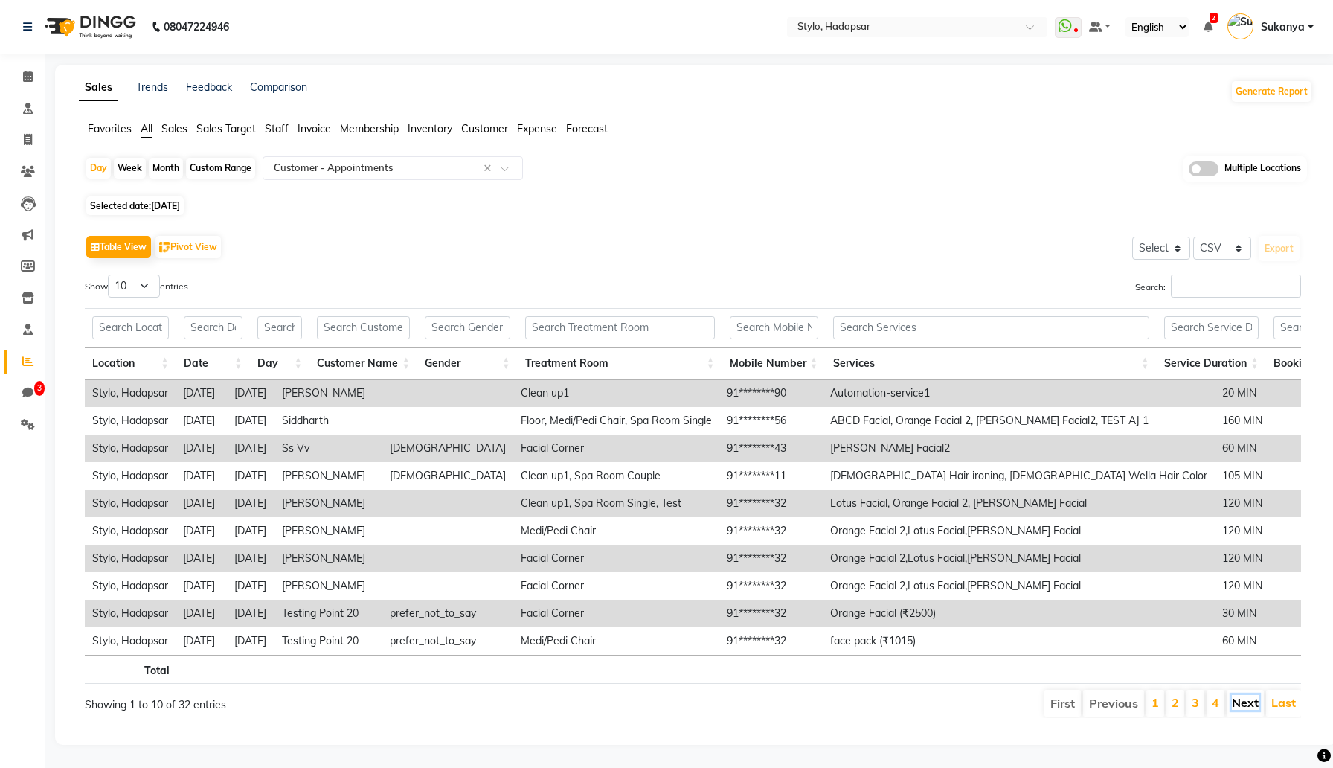
click at [1242, 699] on link "Next" at bounding box center [1245, 702] width 27 height 15
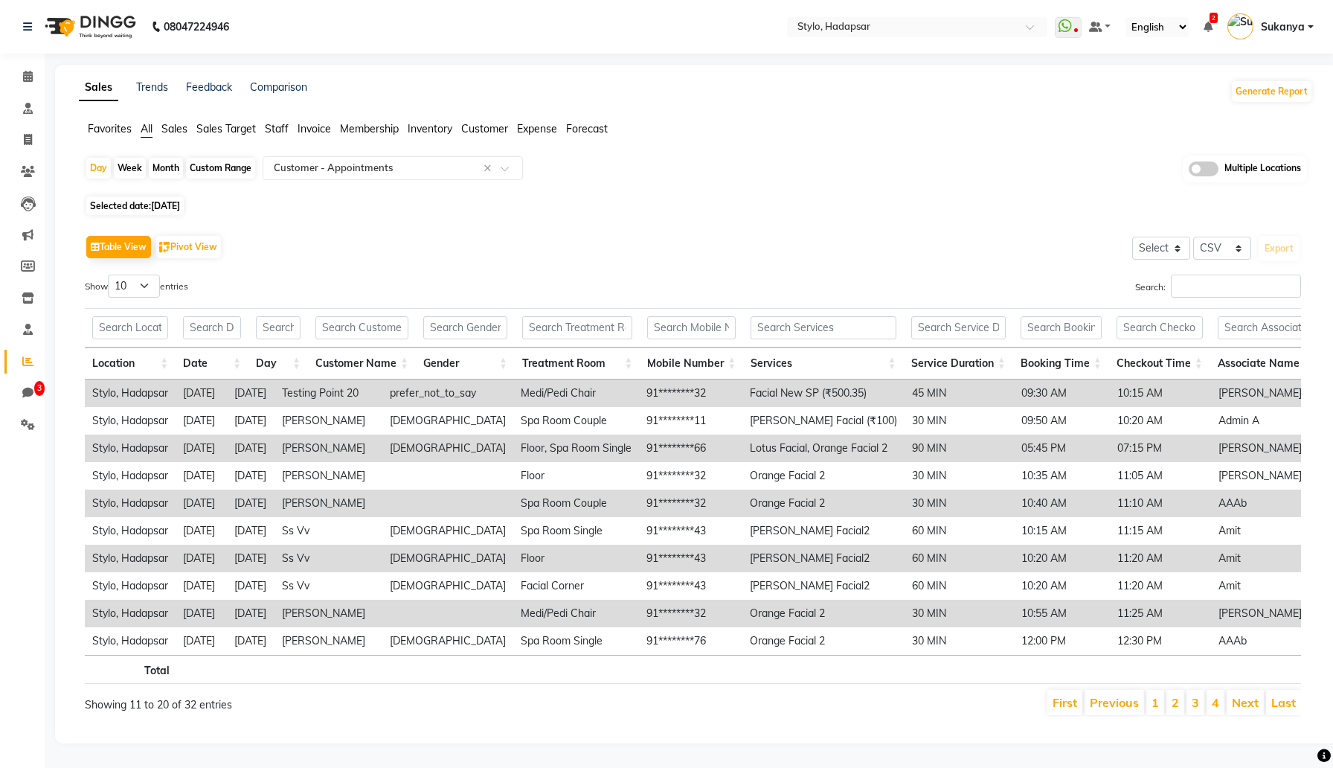
click at [1242, 699] on link "Next" at bounding box center [1245, 702] width 27 height 15
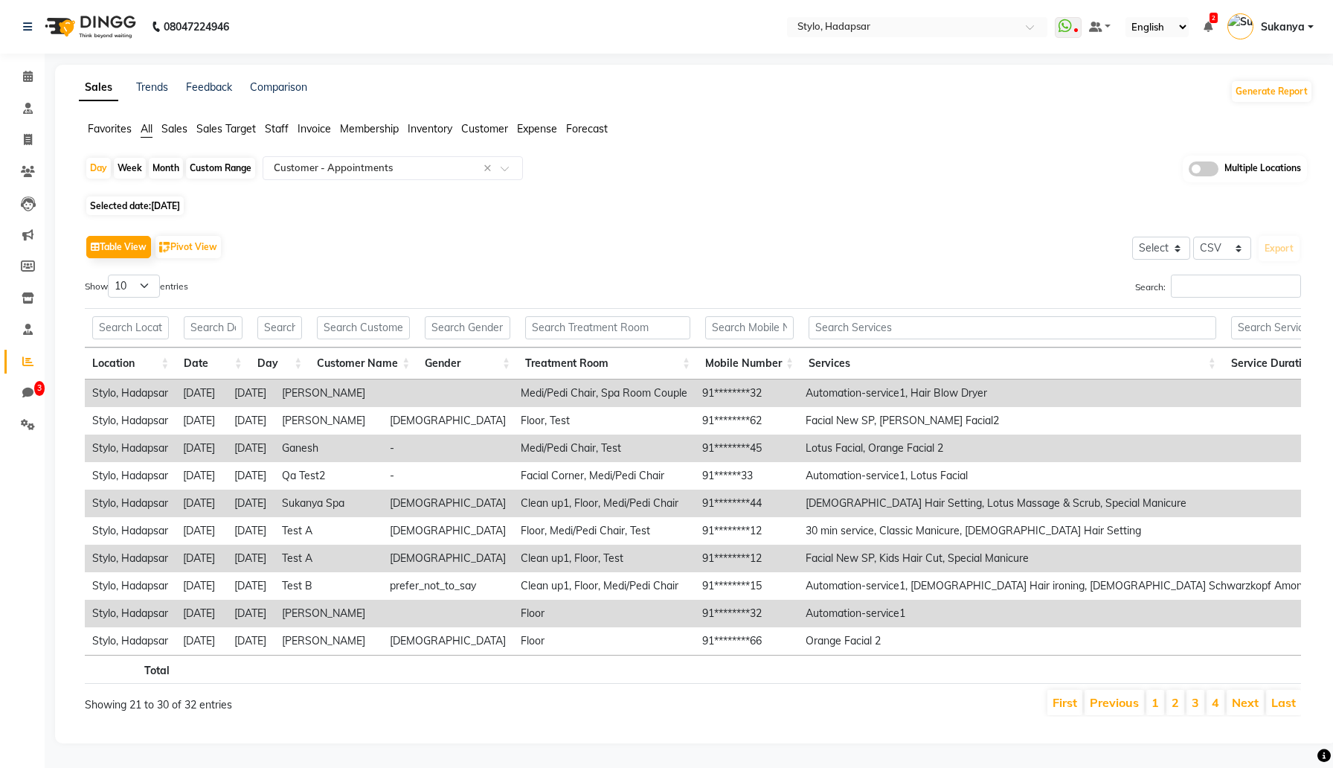
click at [1242, 699] on link "Next" at bounding box center [1245, 702] width 27 height 15
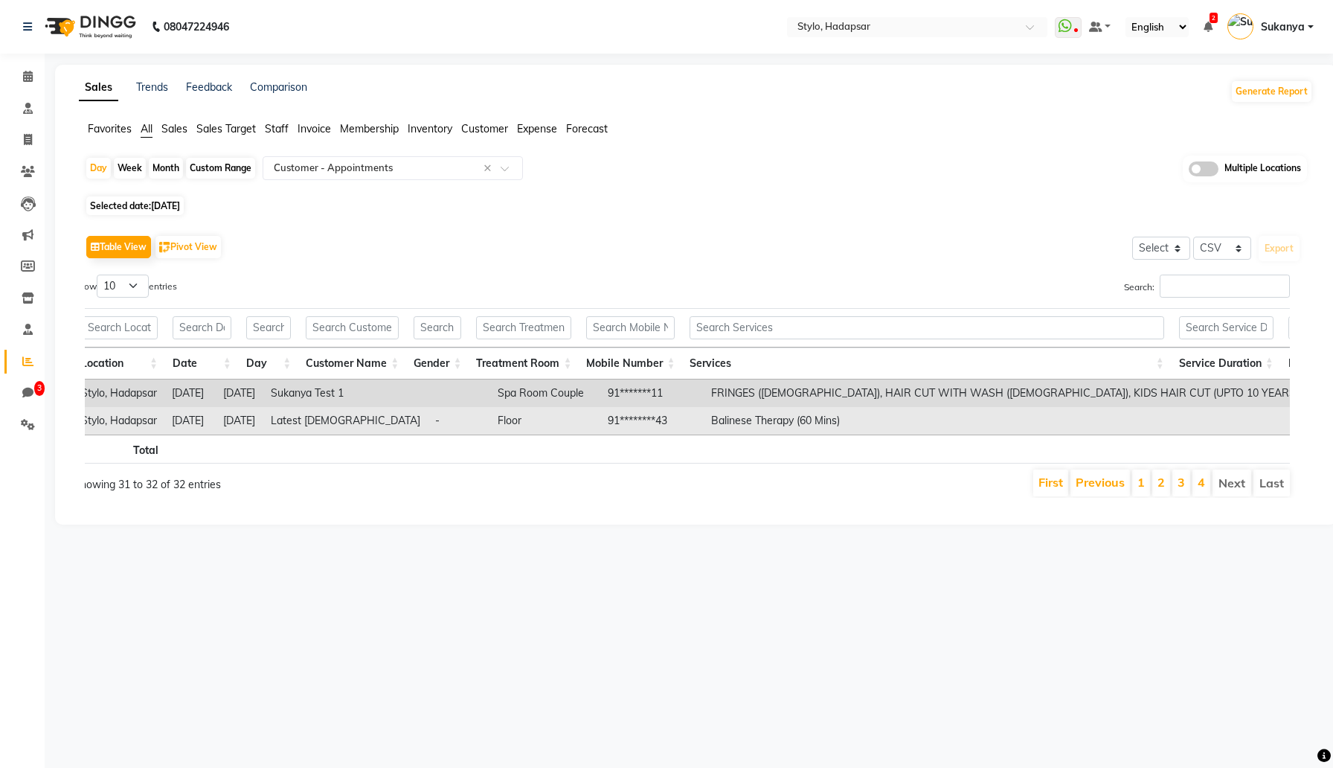
scroll to position [0, 0]
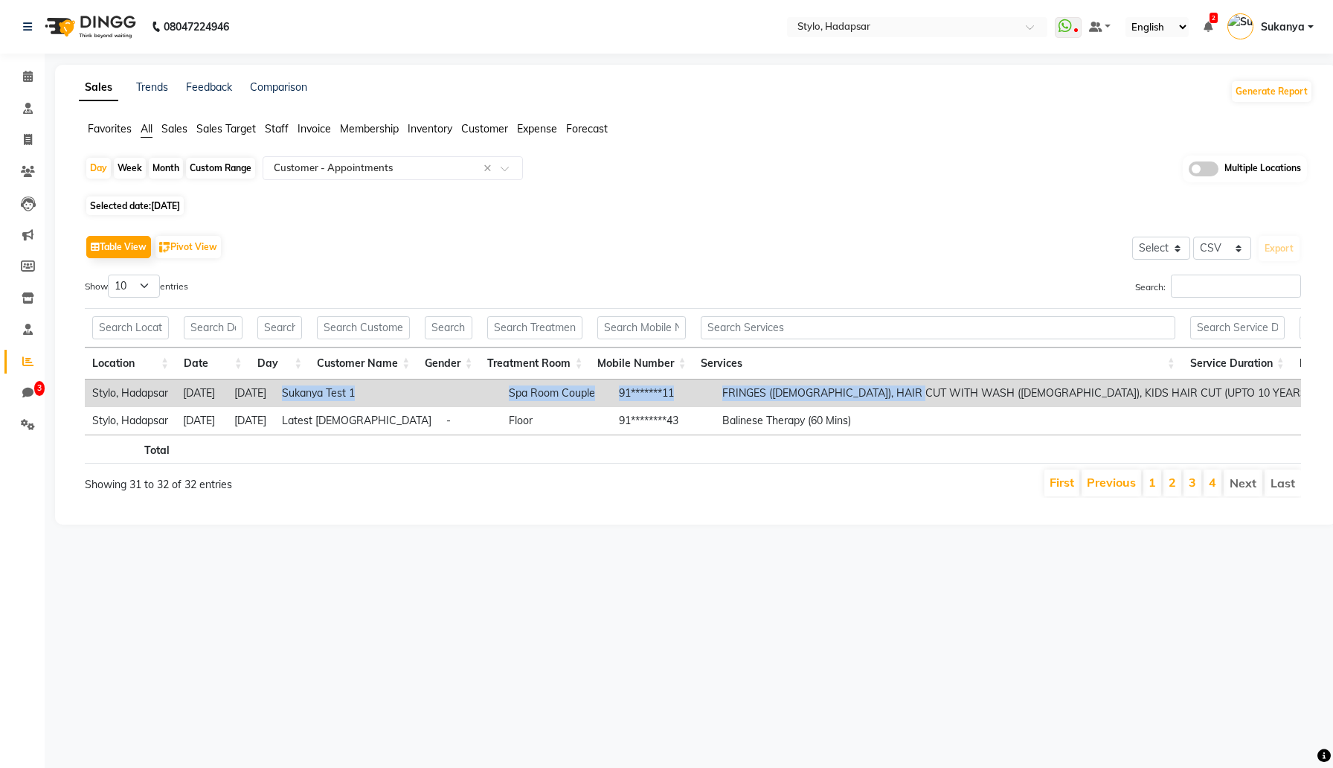
drag, startPoint x: 318, startPoint y: 397, endPoint x: 908, endPoint y: 395, distance: 589.9
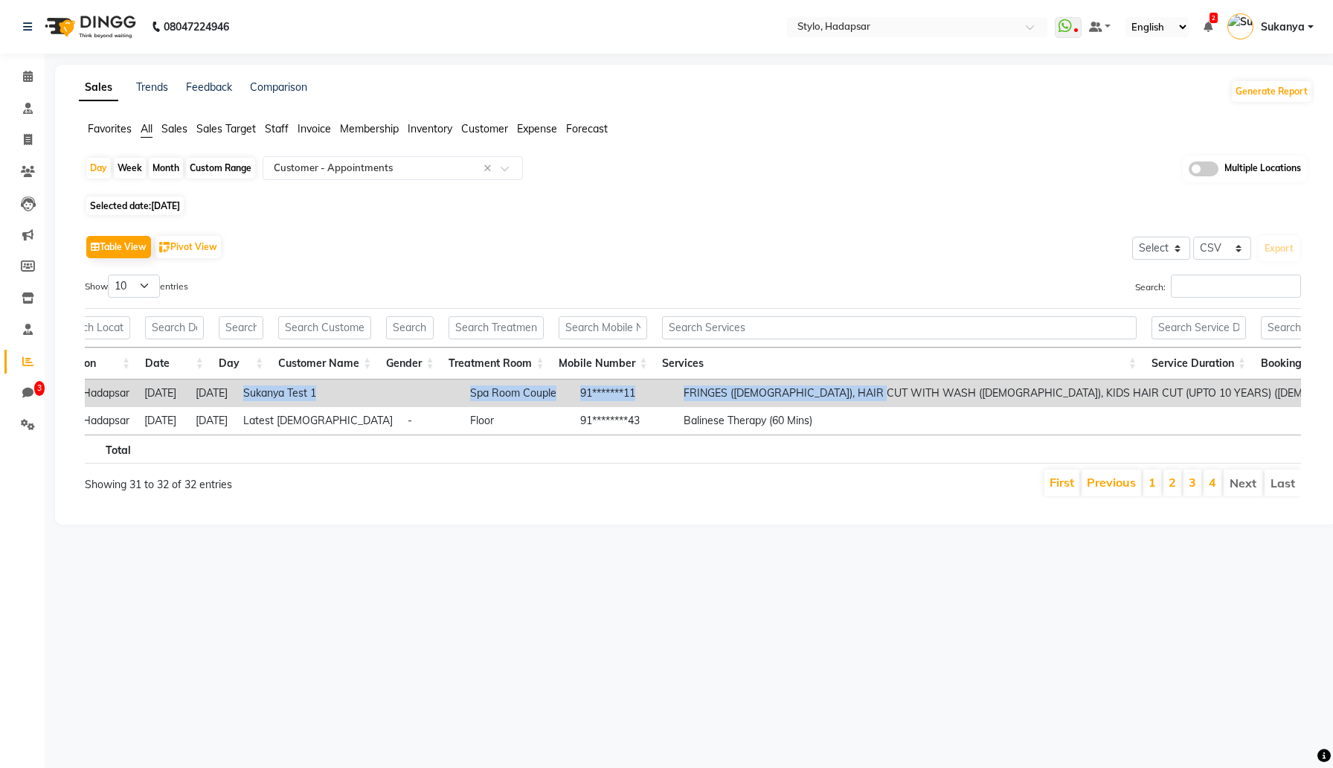
scroll to position [0, 69]
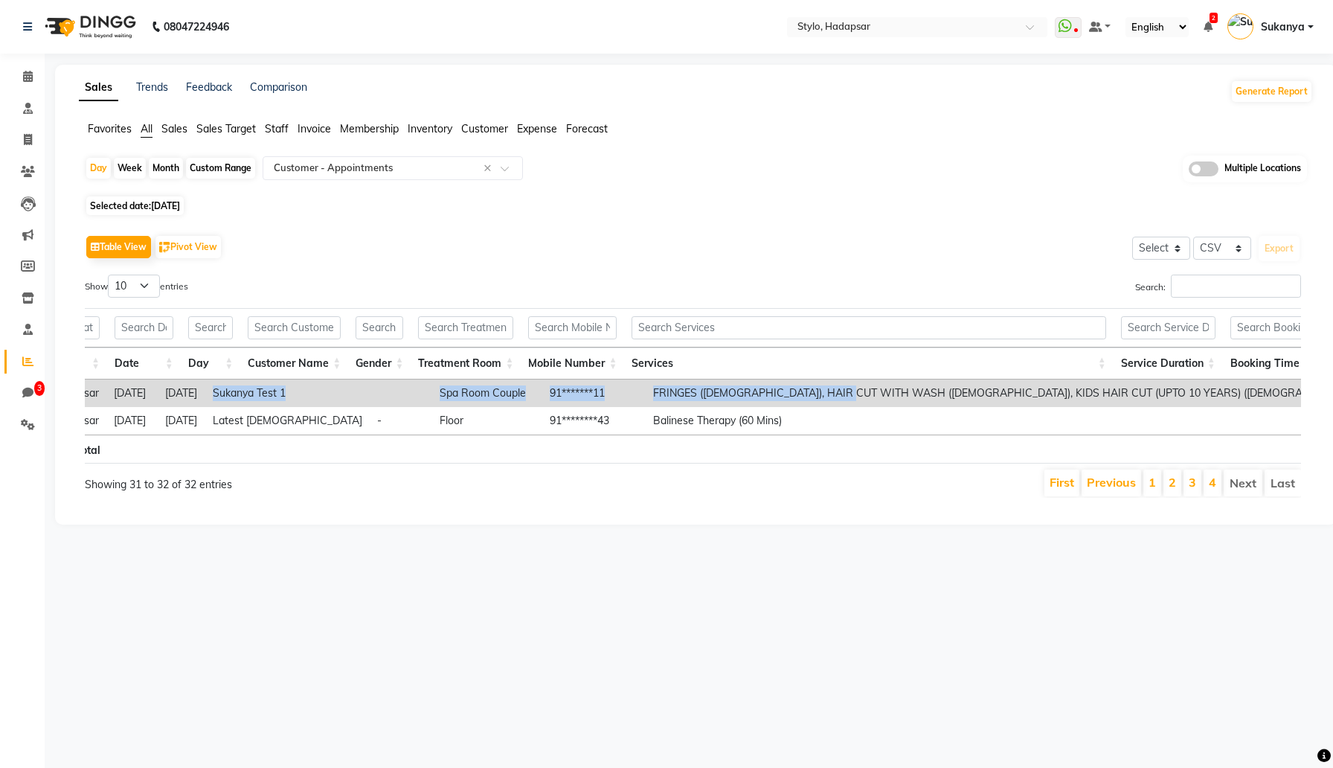
click at [473, 542] on main "Sales Trends Feedback Comparison Generate Report Favorites All Sales Sales Targ…" at bounding box center [689, 306] width 1288 height 482
drag, startPoint x: 249, startPoint y: 393, endPoint x: 798, endPoint y: 396, distance: 549.0
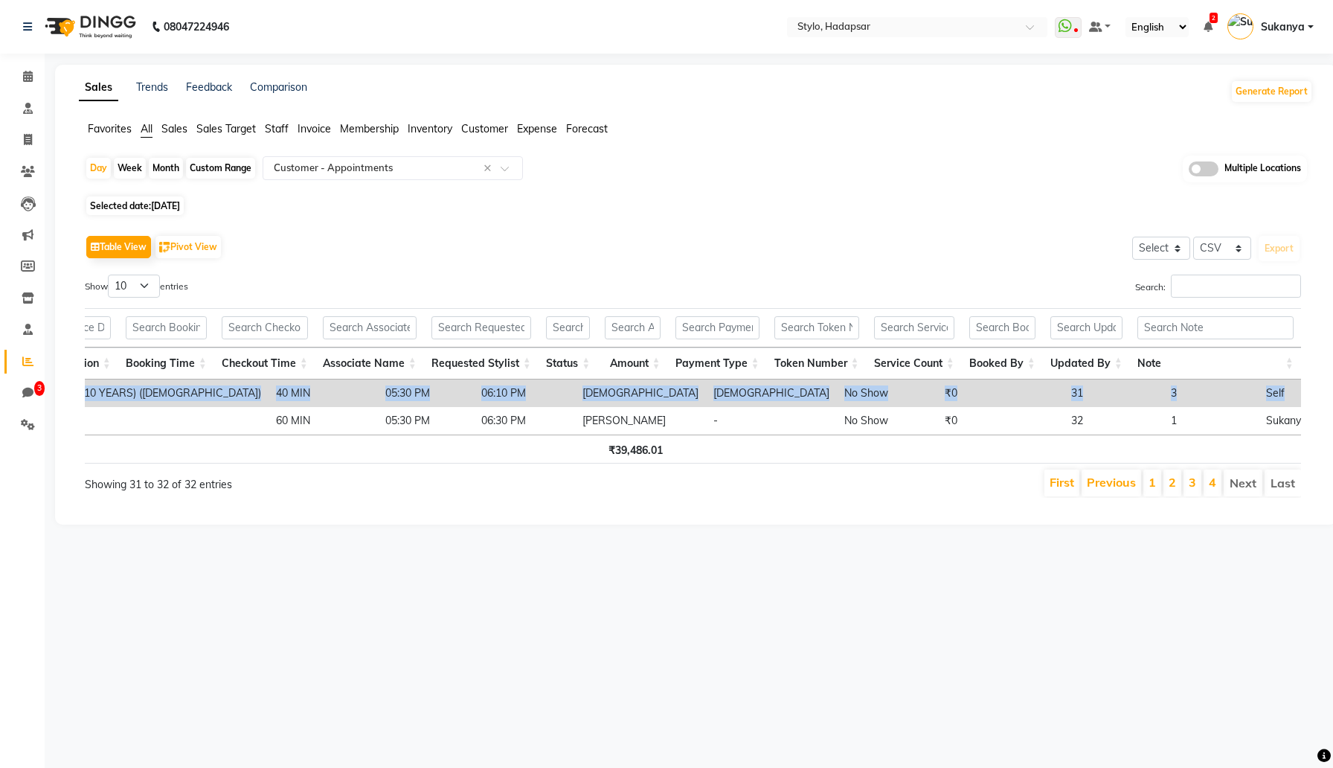
scroll to position [0, 11]
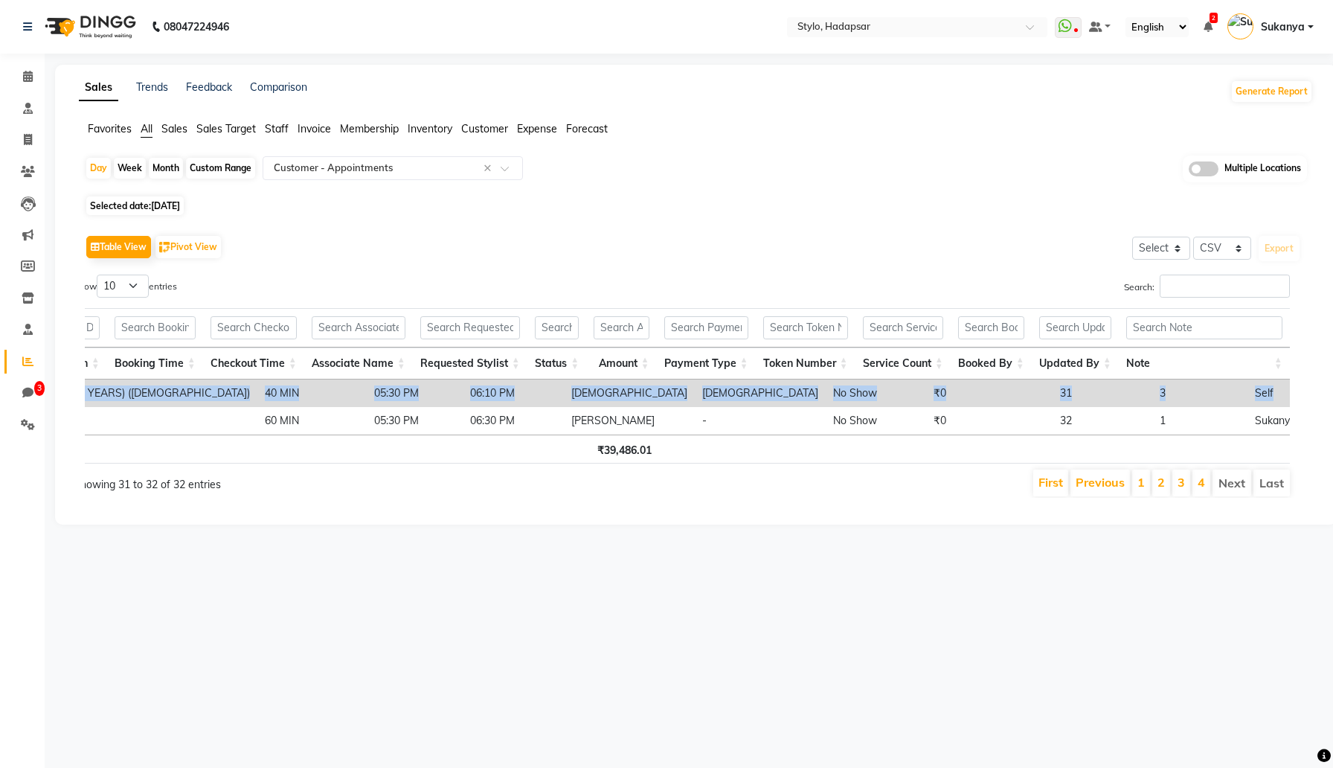
drag, startPoint x: 1131, startPoint y: 393, endPoint x: 1303, endPoint y: 394, distance: 172.6
click at [1303, 394] on div "Table View Pivot View Select Select CSV PDF Export Show 10 25 50 100 entries Se…" at bounding box center [693, 364] width 1240 height 290
click at [991, 266] on div "Table View Pivot View Select Select CSV PDF Export Show 10 25 50 100 entries Se…" at bounding box center [693, 364] width 1216 height 266
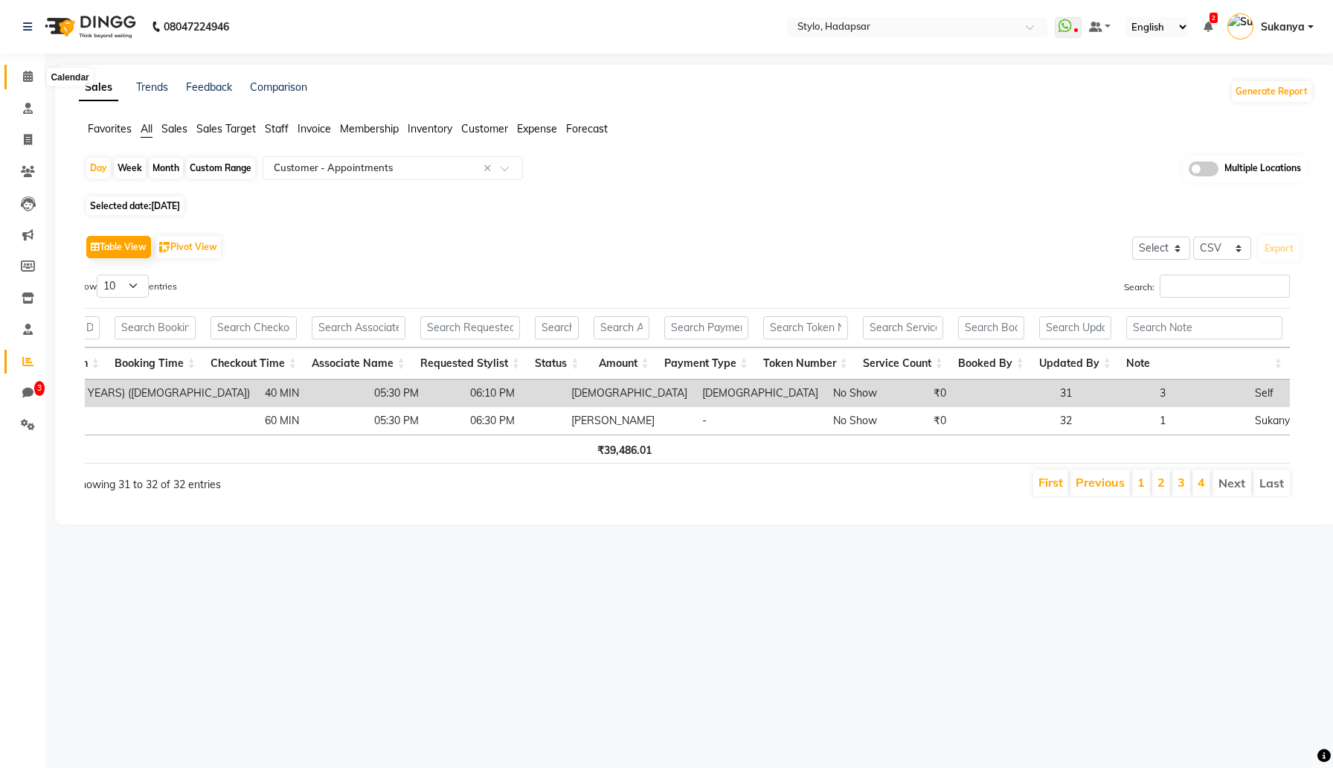
click at [31, 74] on icon at bounding box center [28, 76] width 10 height 11
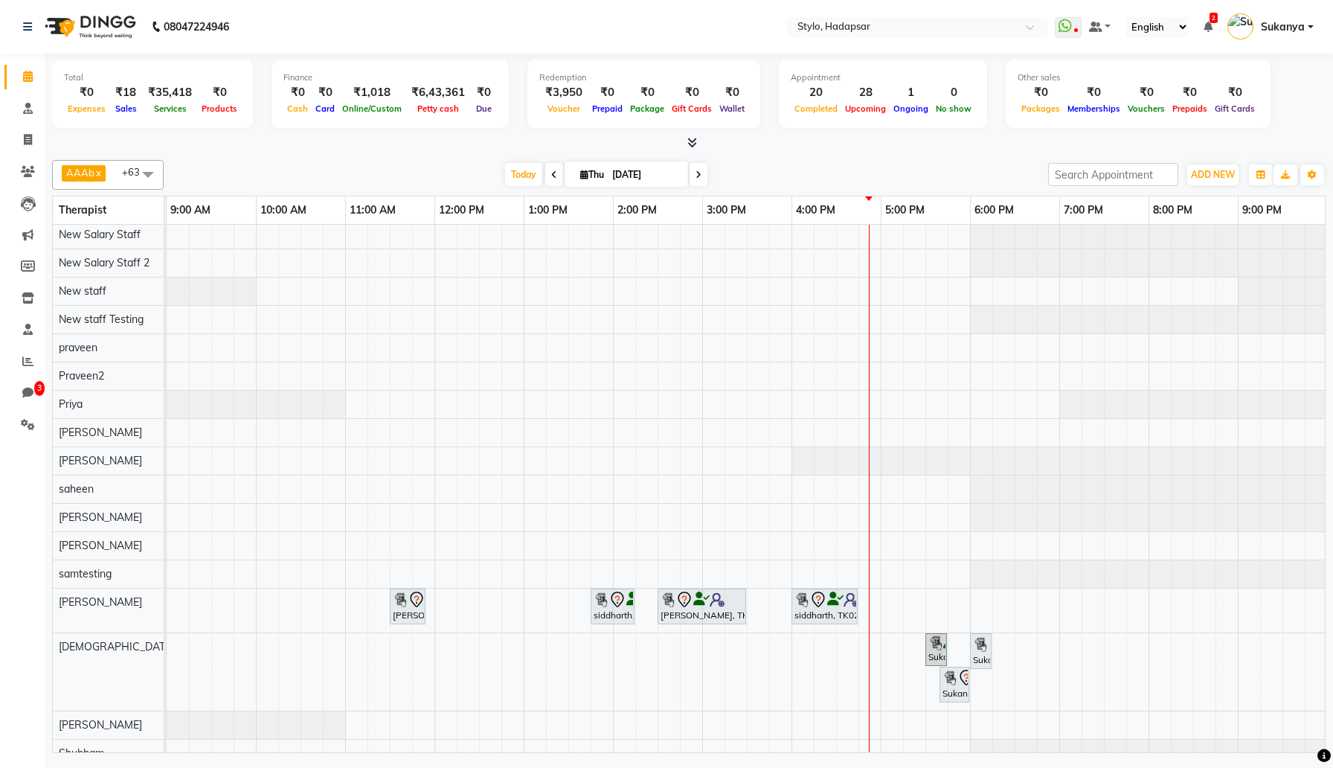
scroll to position [1308, 0]
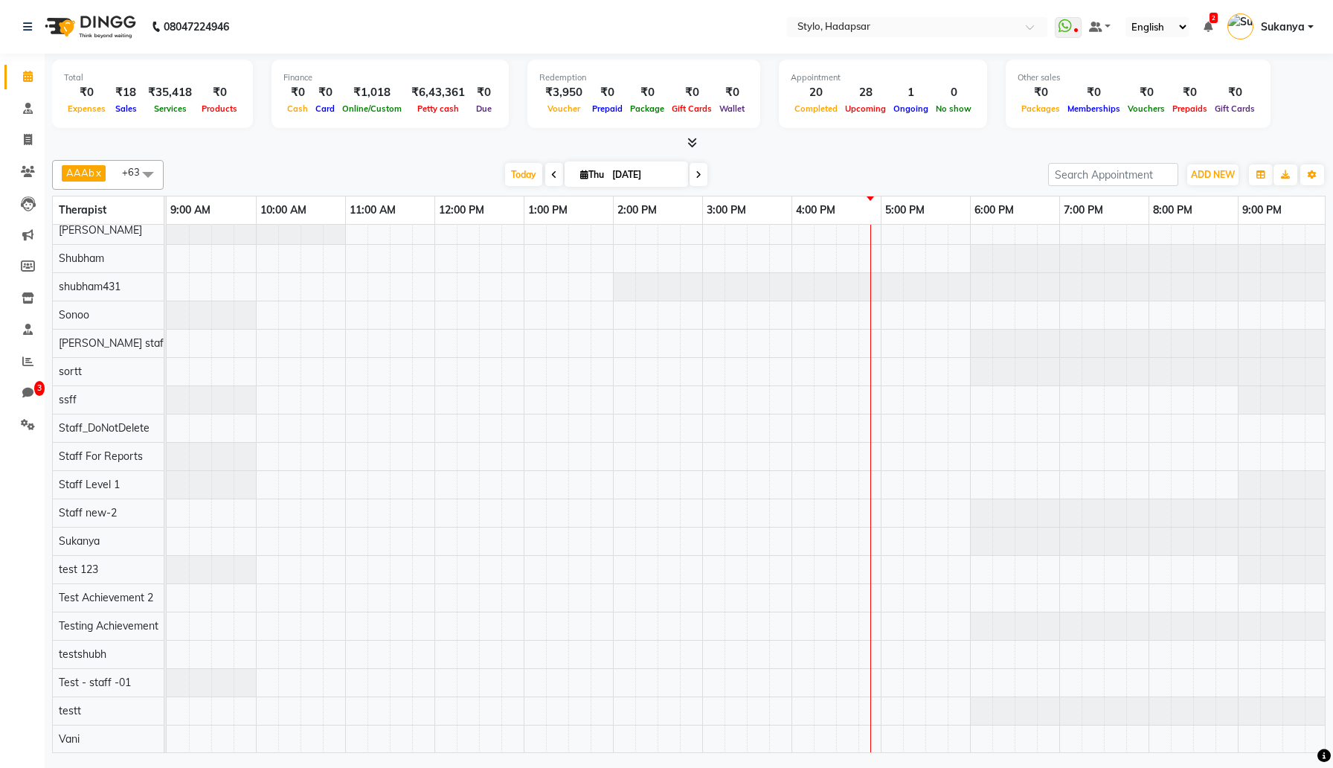
click at [142, 169] on span at bounding box center [148, 174] width 30 height 28
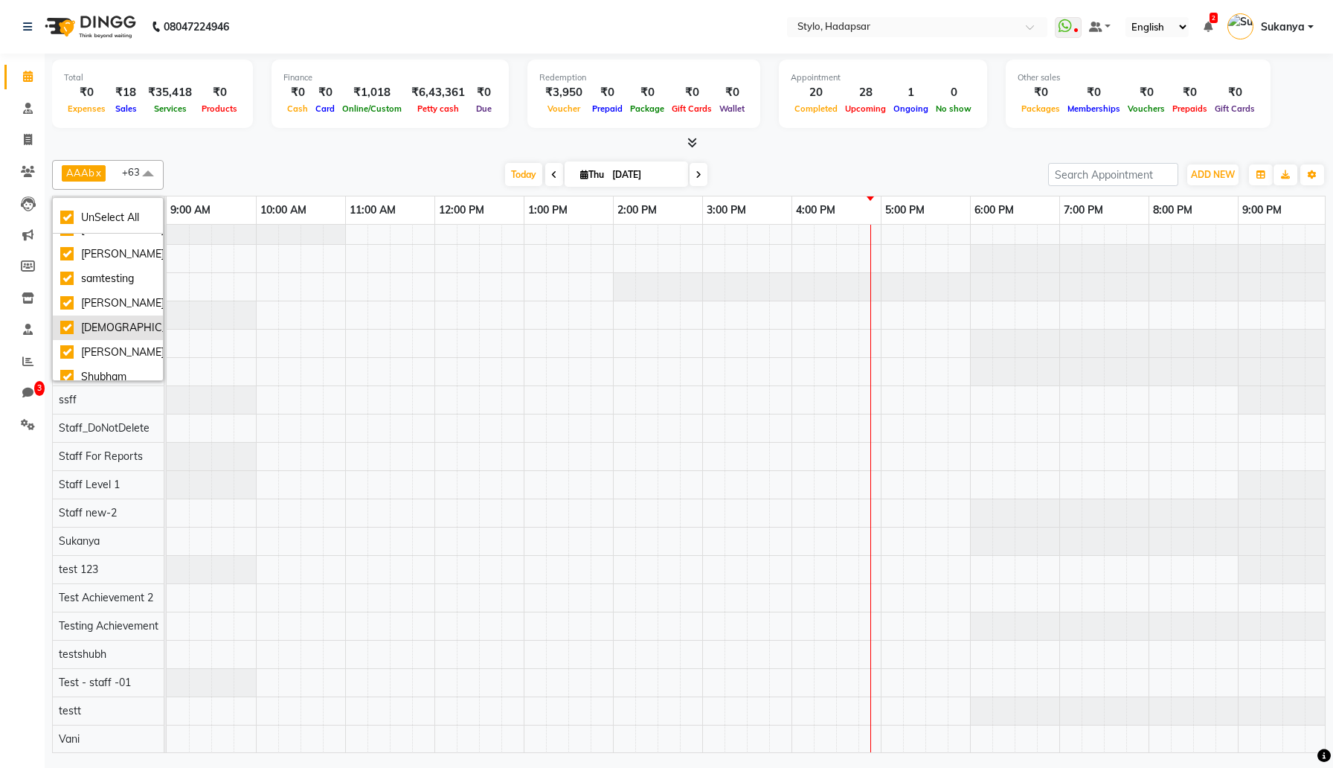
click at [96, 320] on div "[DEMOGRAPHIC_DATA]" at bounding box center [107, 328] width 95 height 16
checkbox input "false"
click at [96, 320] on div "[DEMOGRAPHIC_DATA]" at bounding box center [107, 328] width 95 height 16
checkbox input "true"
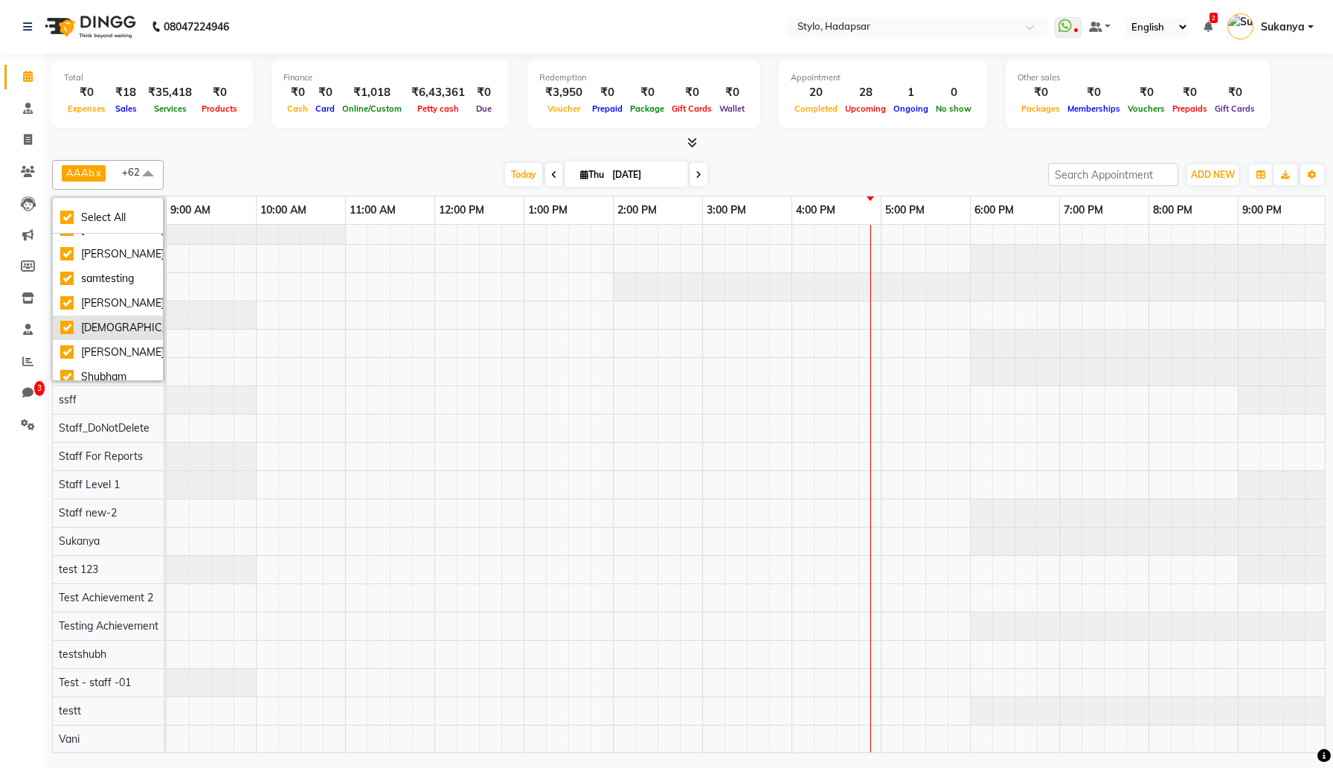
checkbox input "true"
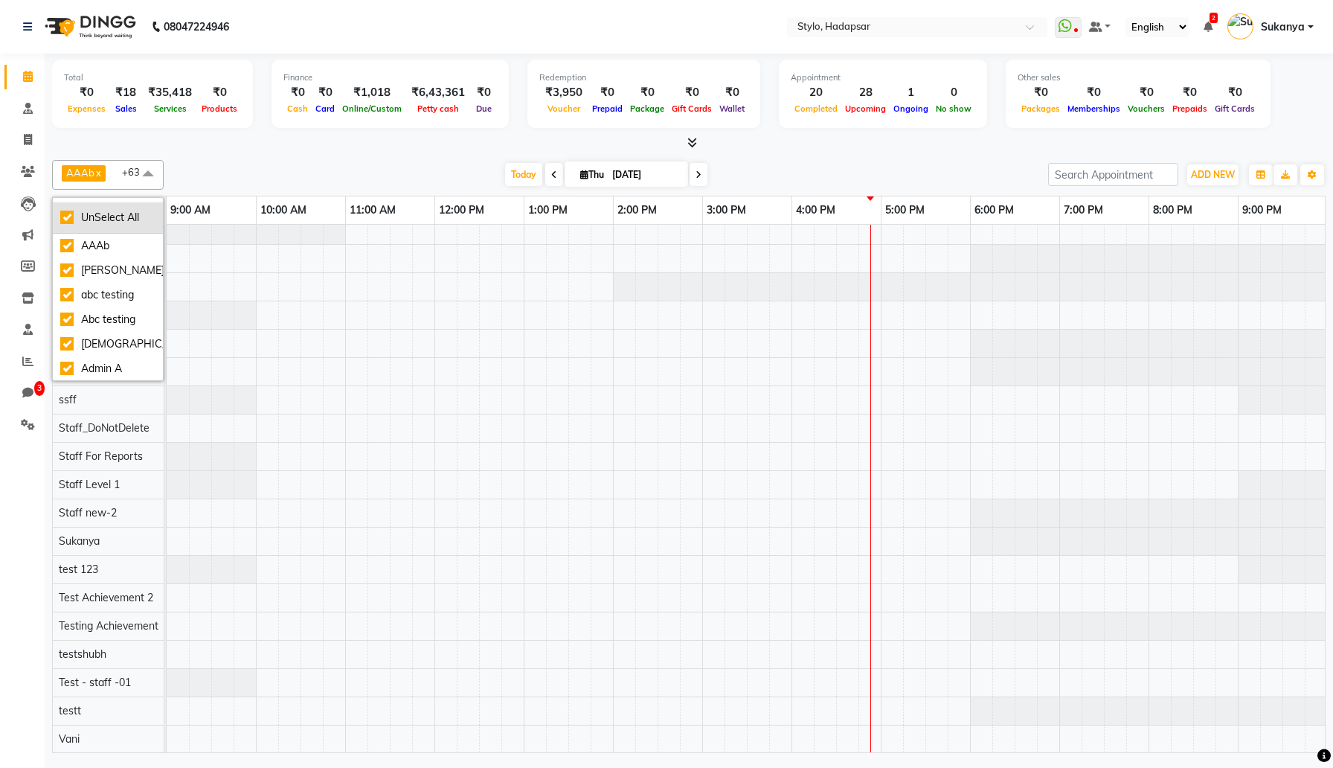
click at [85, 213] on div "UnSelect All" at bounding box center [107, 218] width 95 height 16
checkbox input "false"
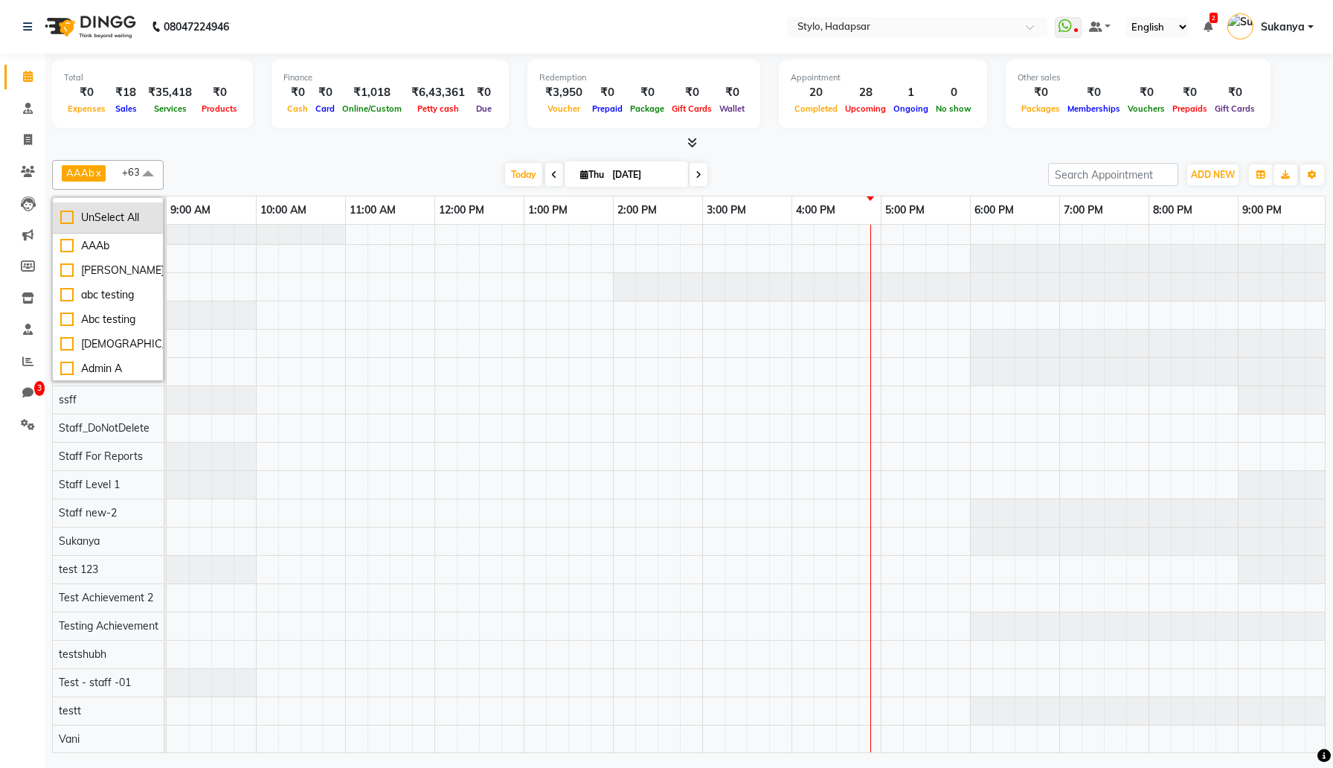
checkbox input "false"
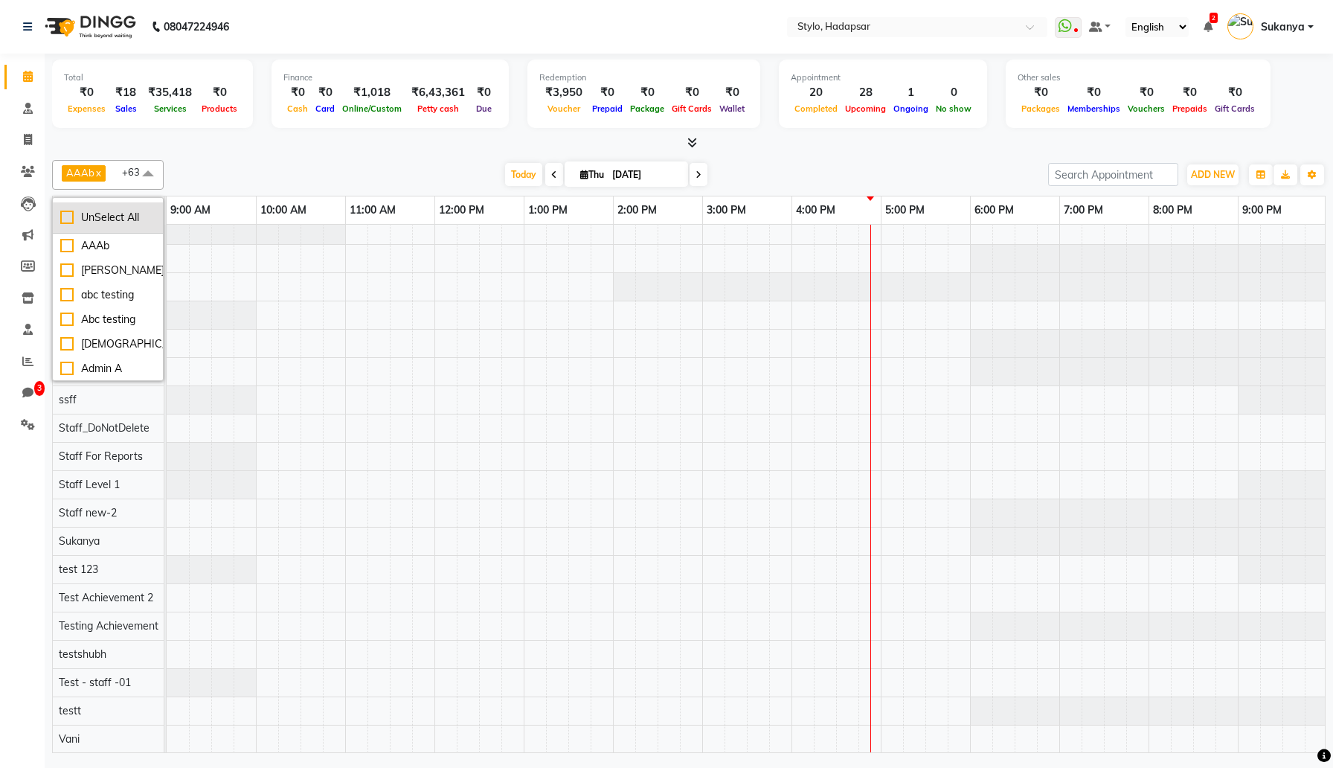
checkbox input "false"
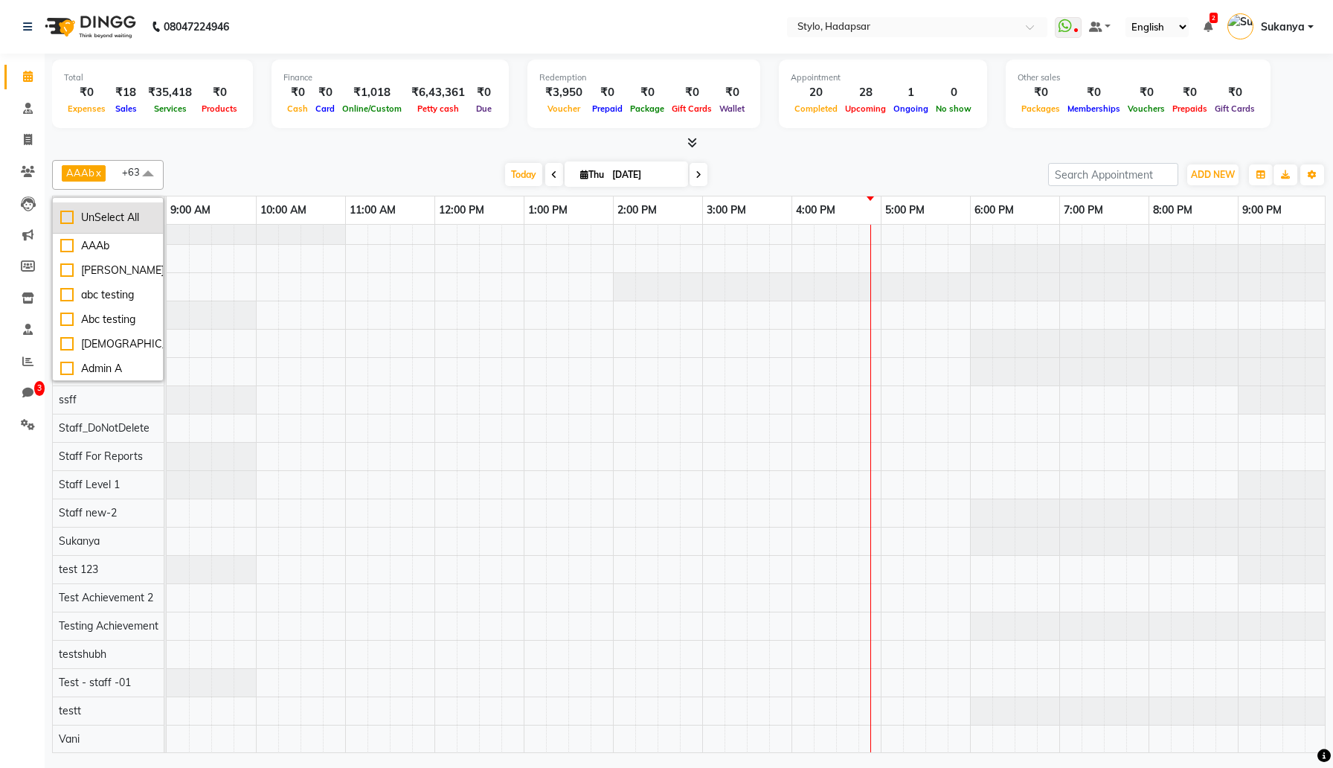
checkbox input "false"
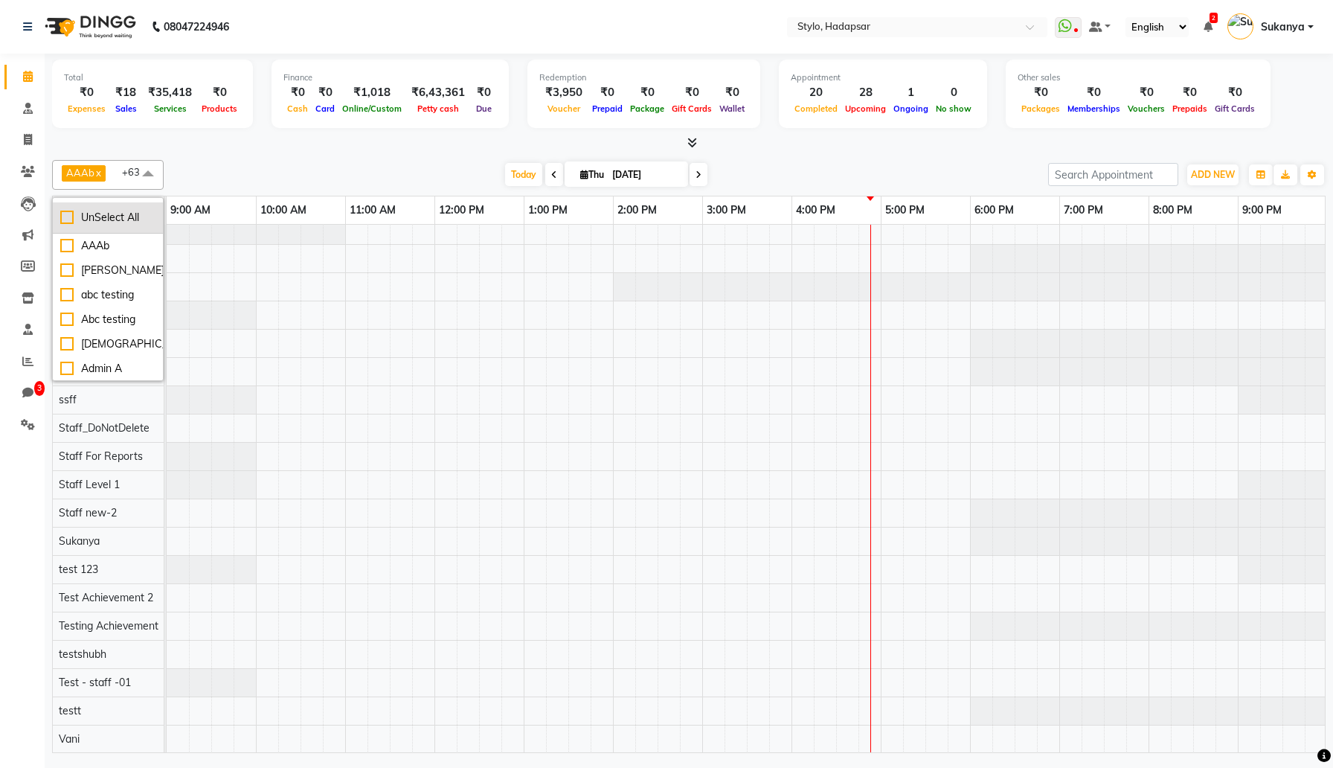
checkbox input "false"
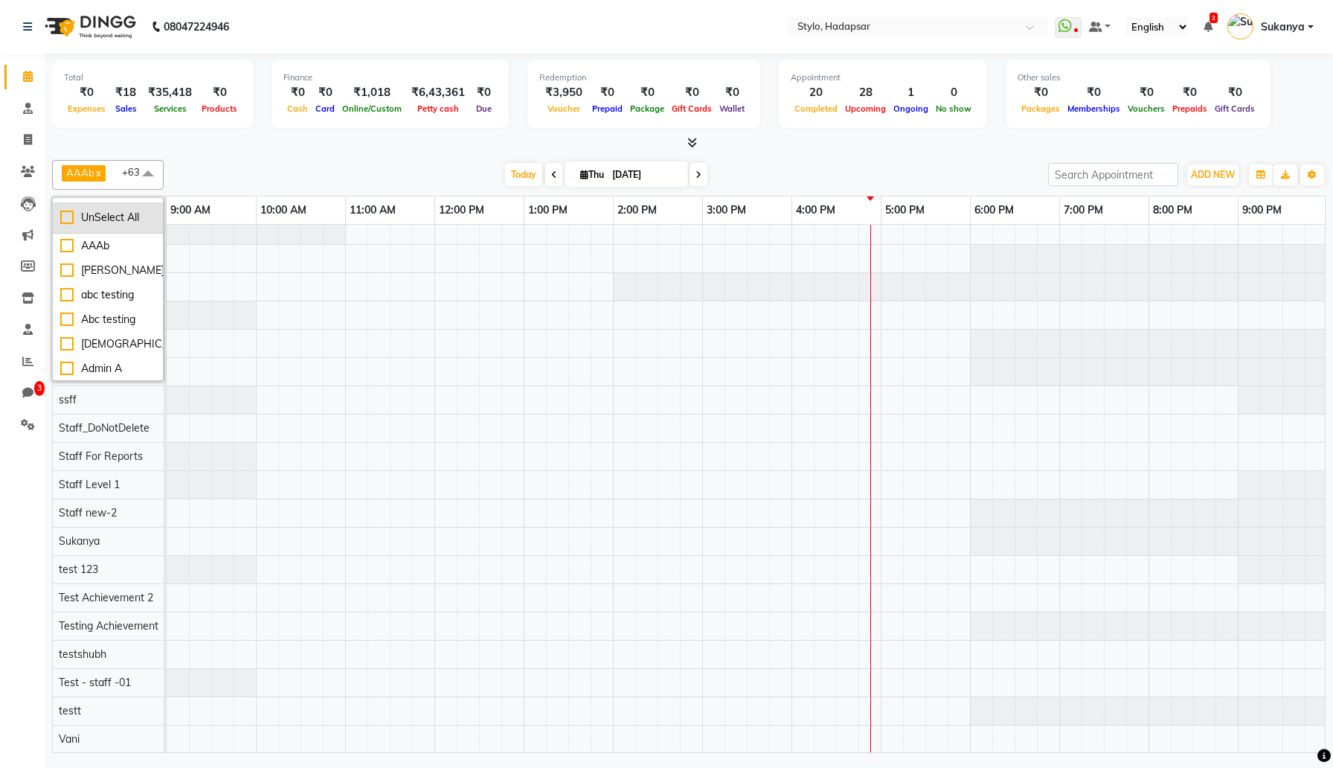
checkbox input "false"
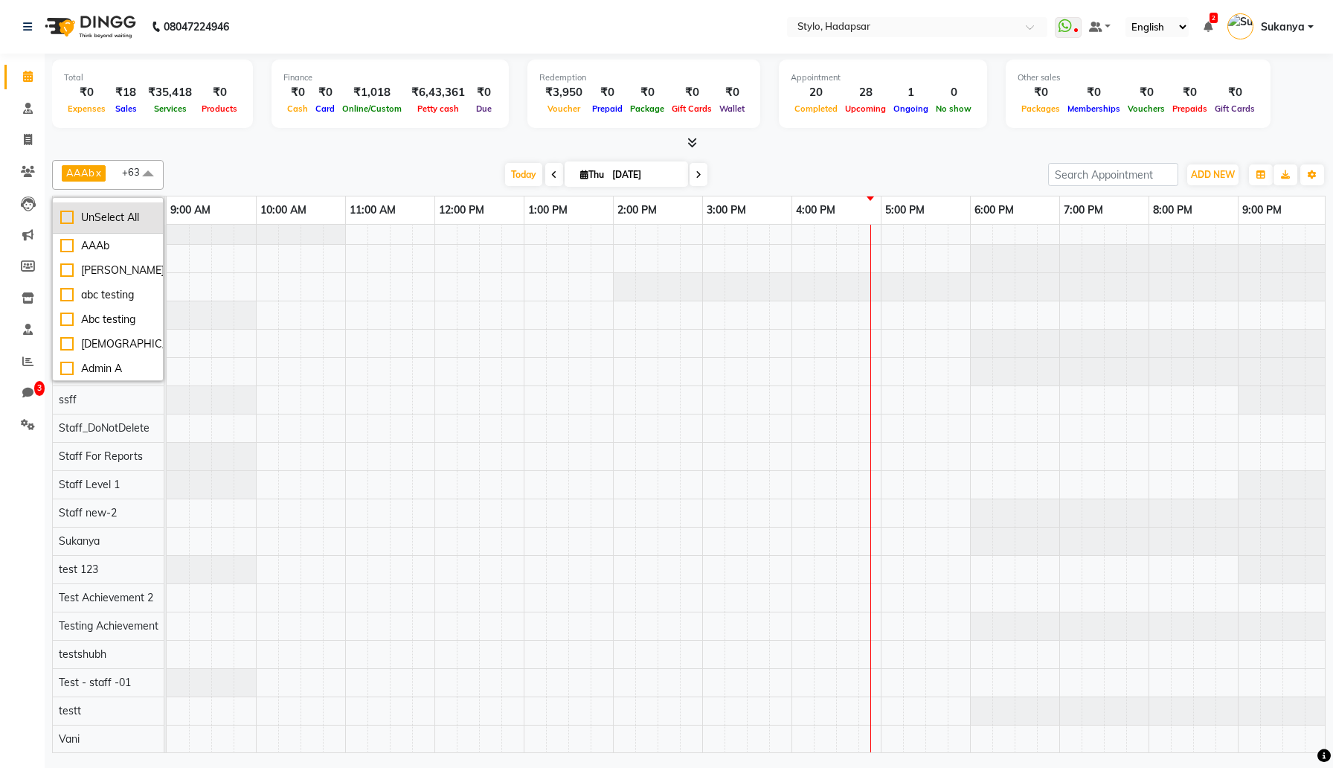
checkbox input "false"
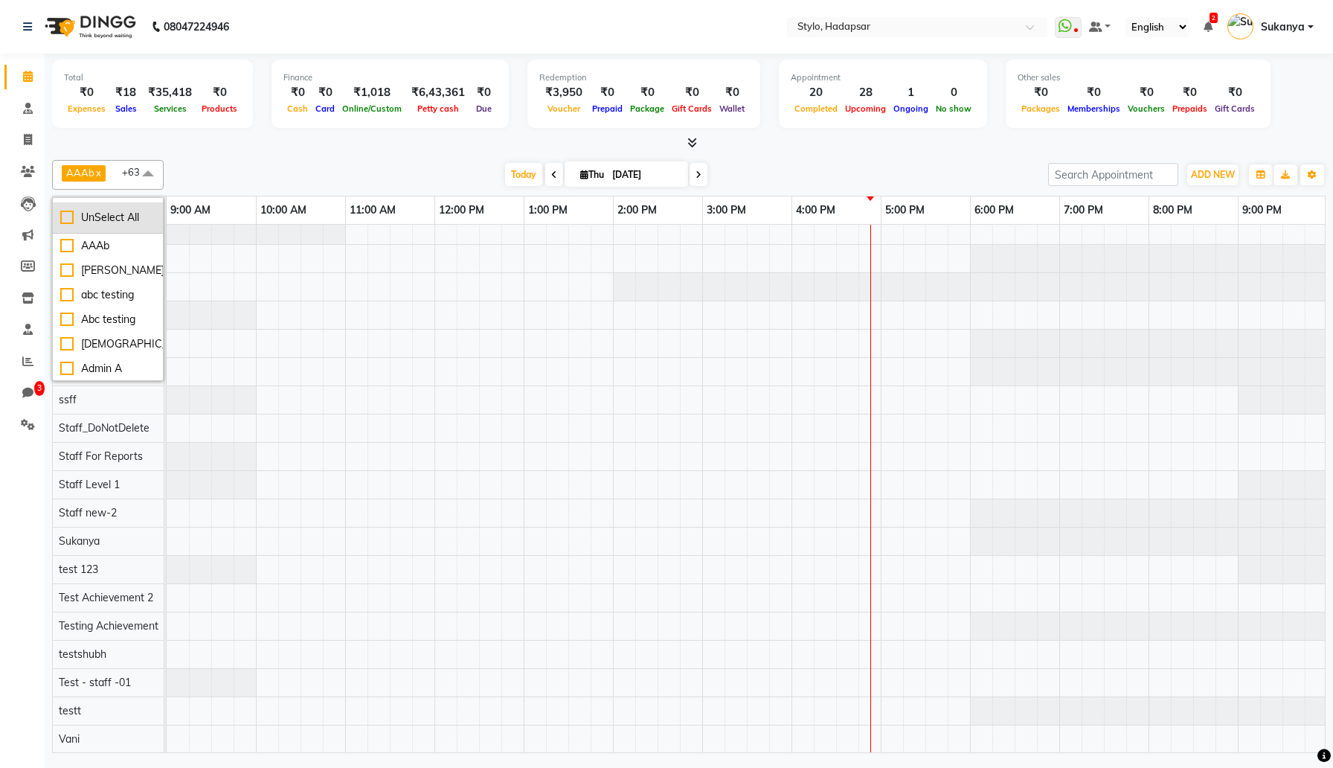
checkbox input "false"
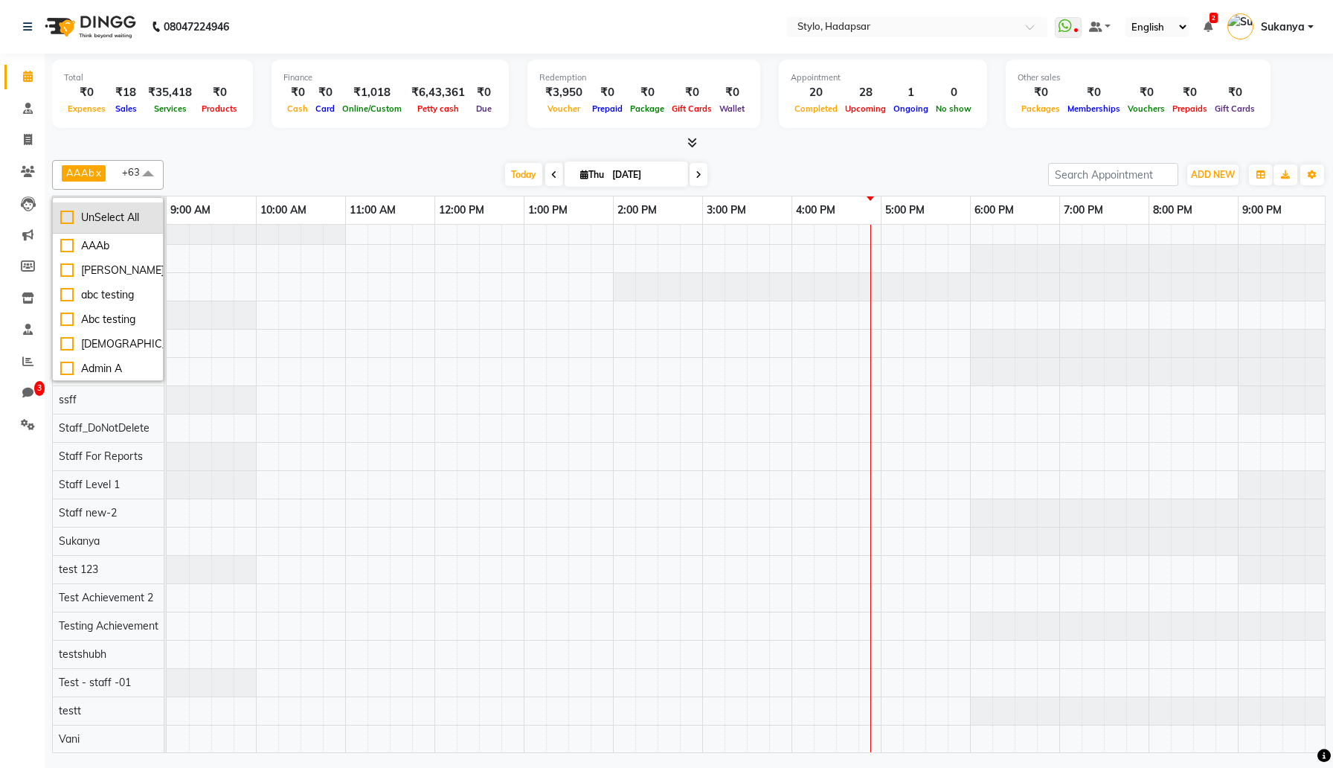
checkbox input "false"
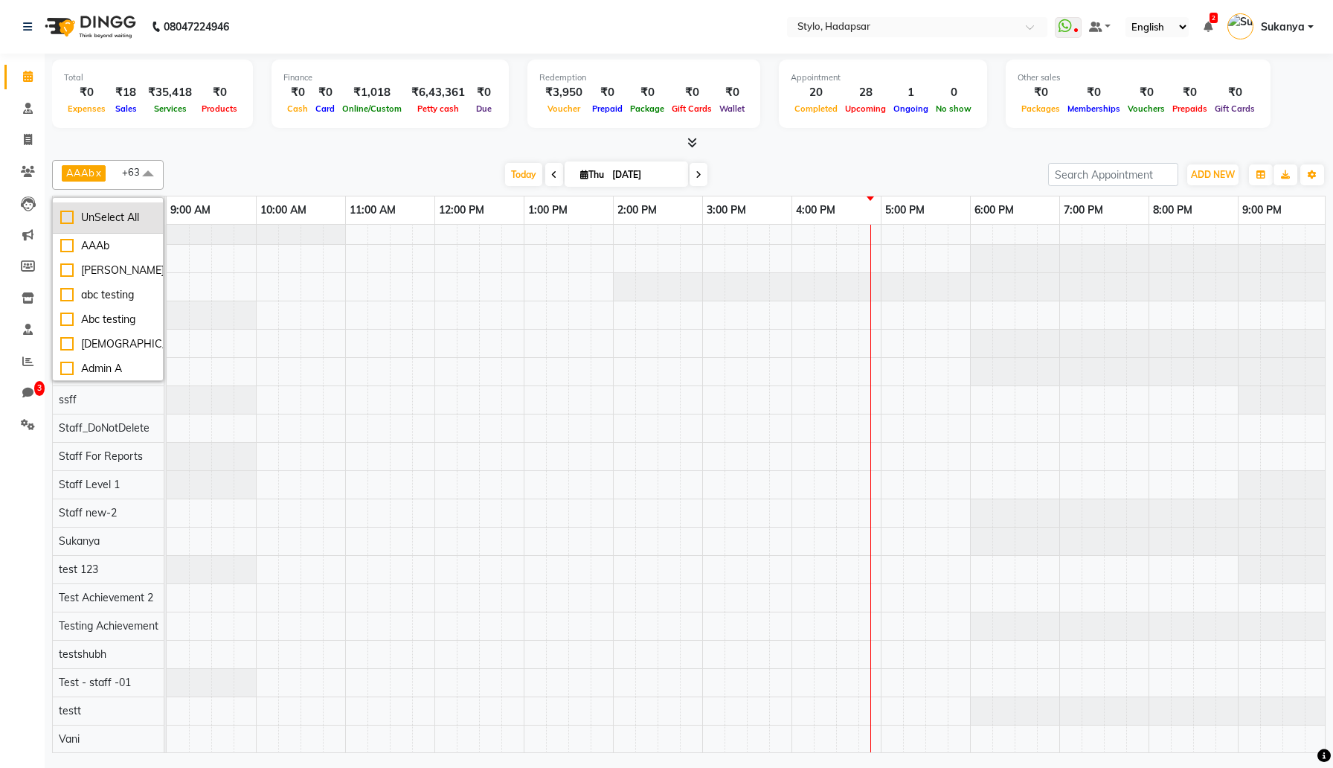
checkbox input "false"
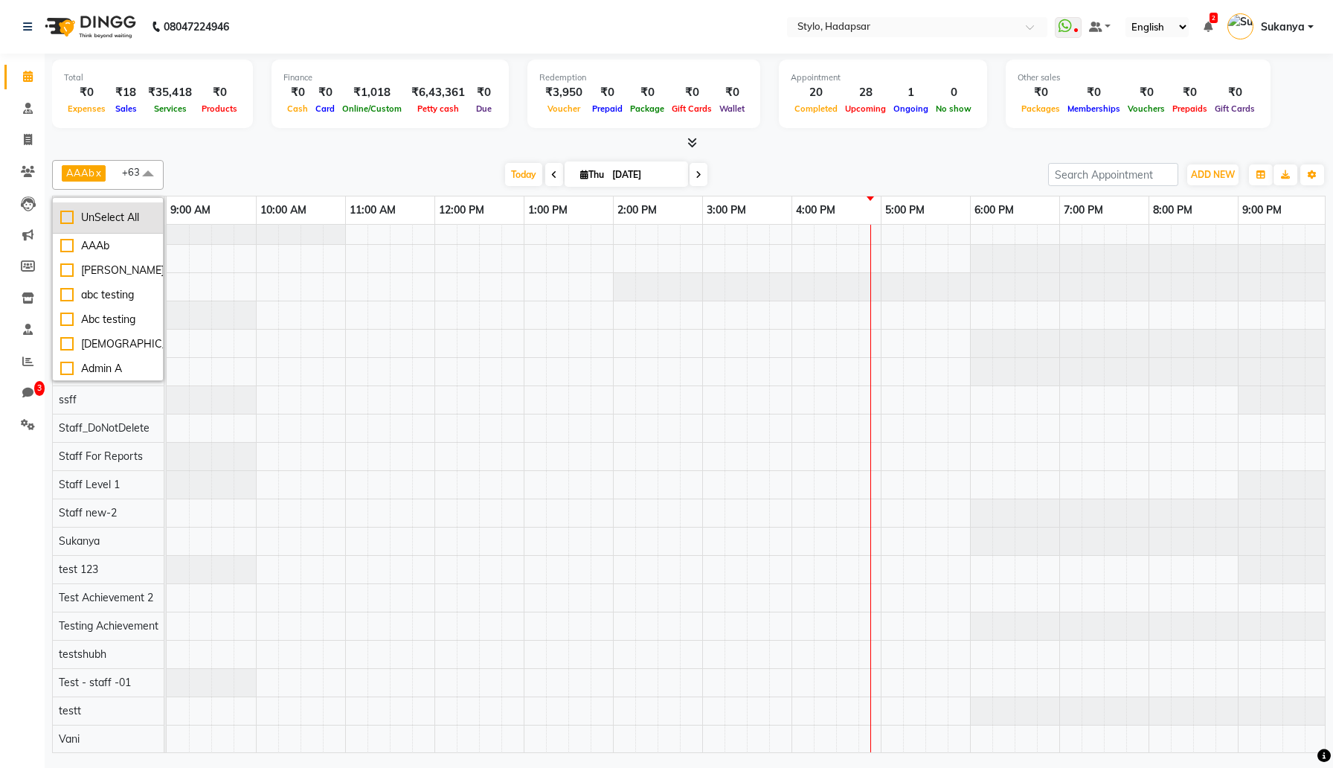
checkbox input "false"
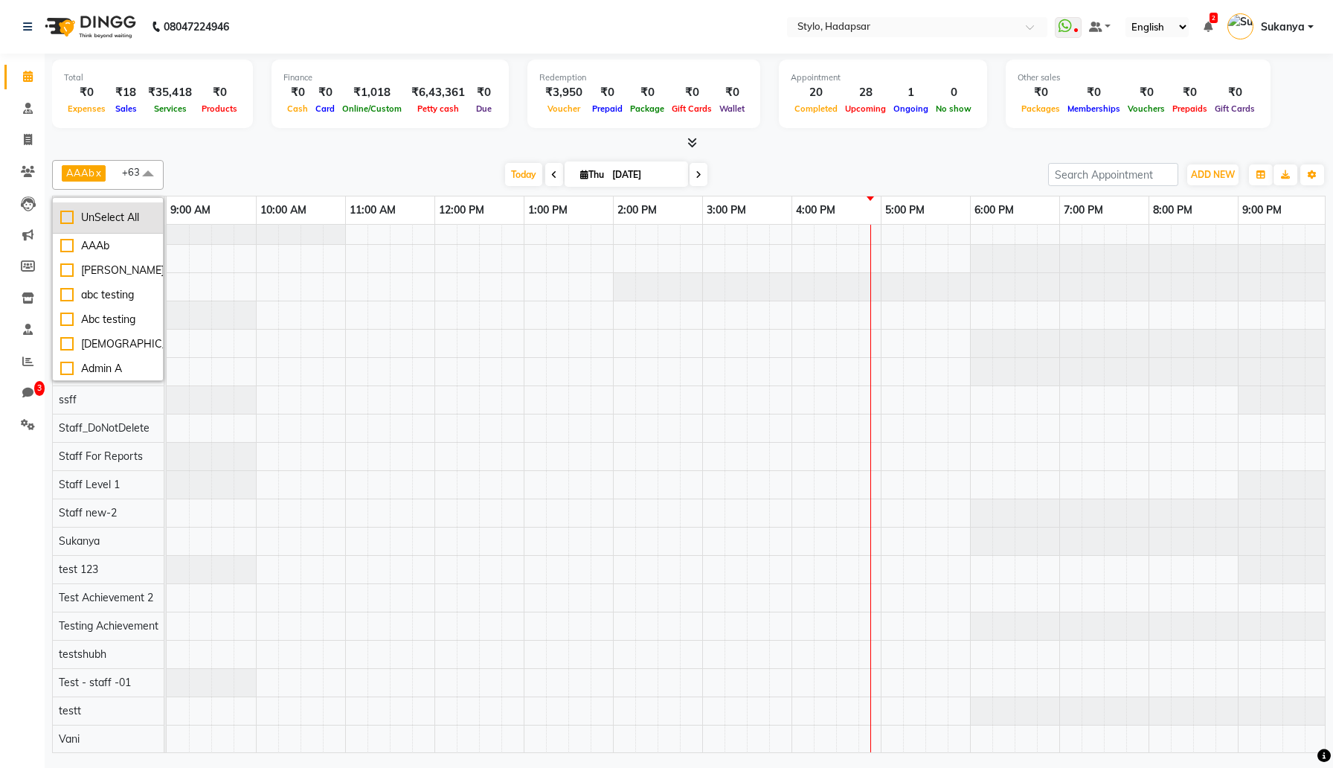
checkbox input "false"
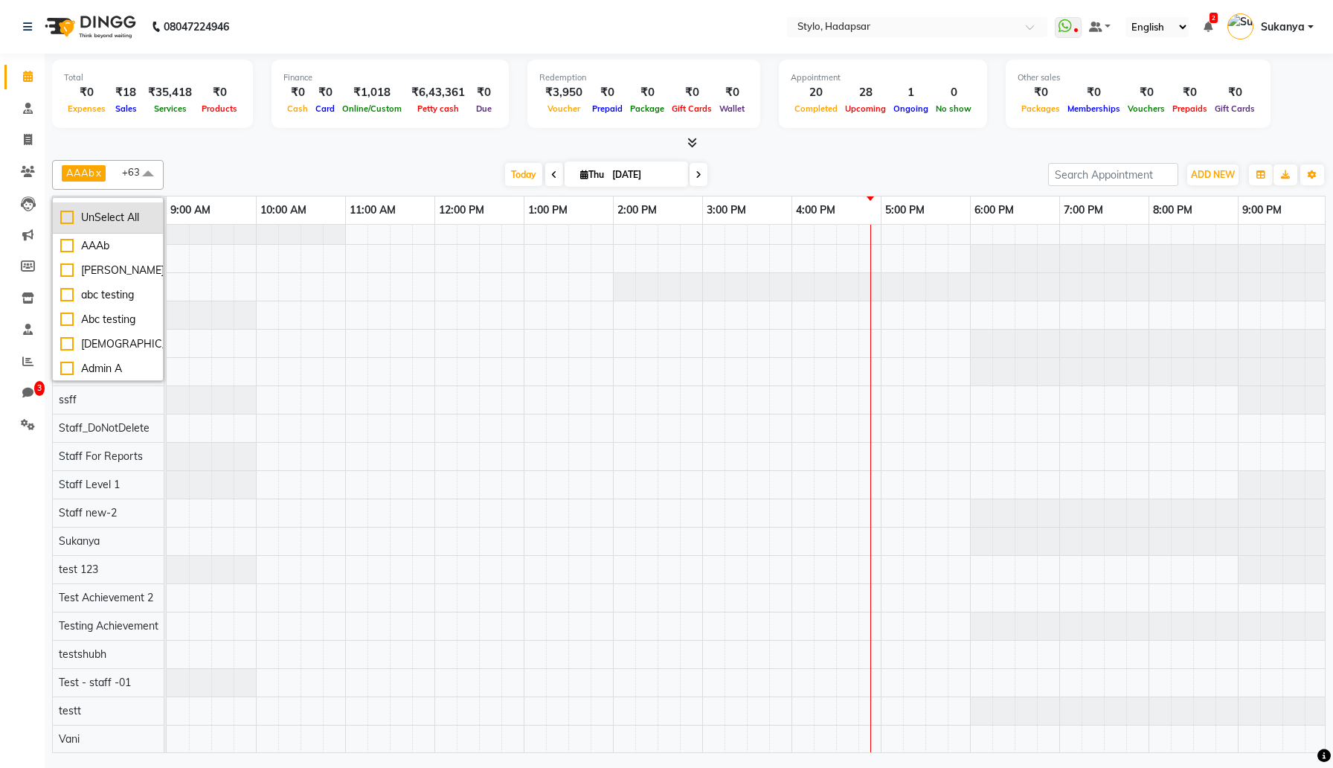
checkbox input "false"
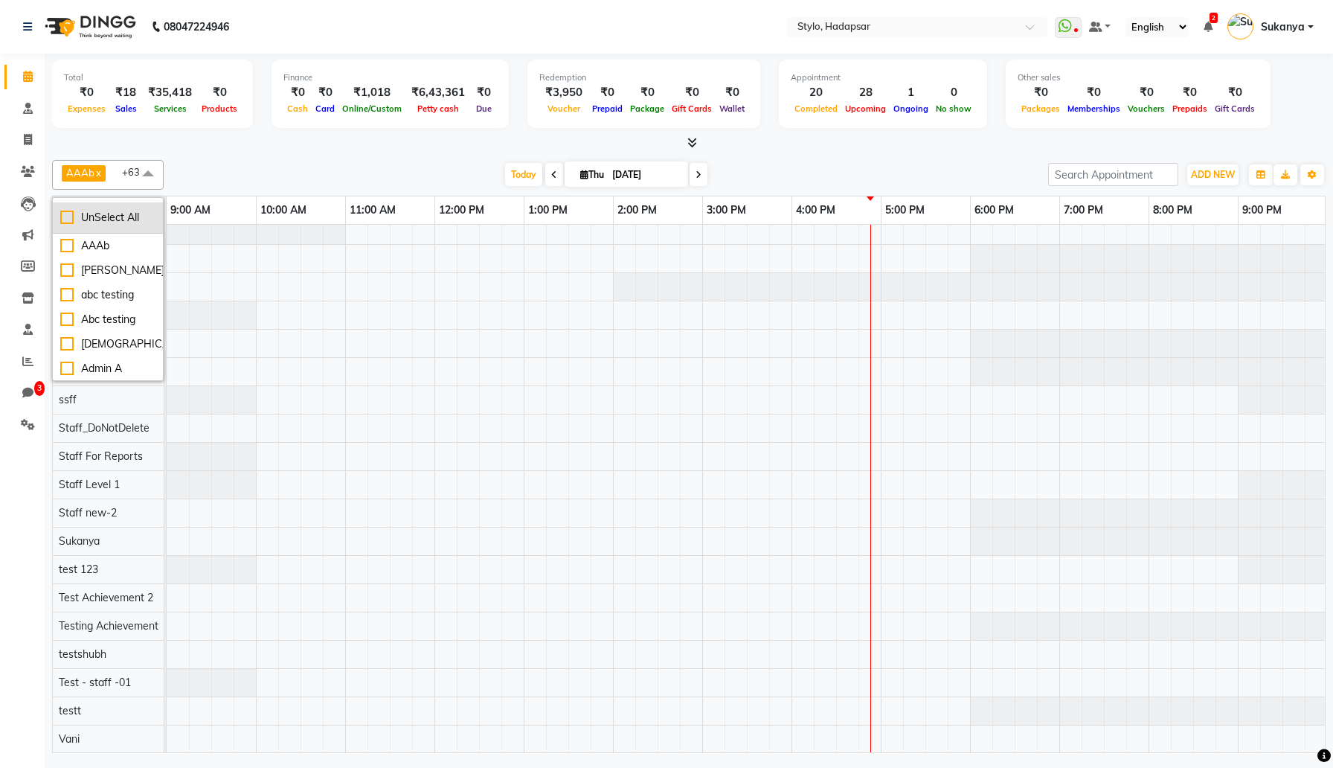
checkbox input "false"
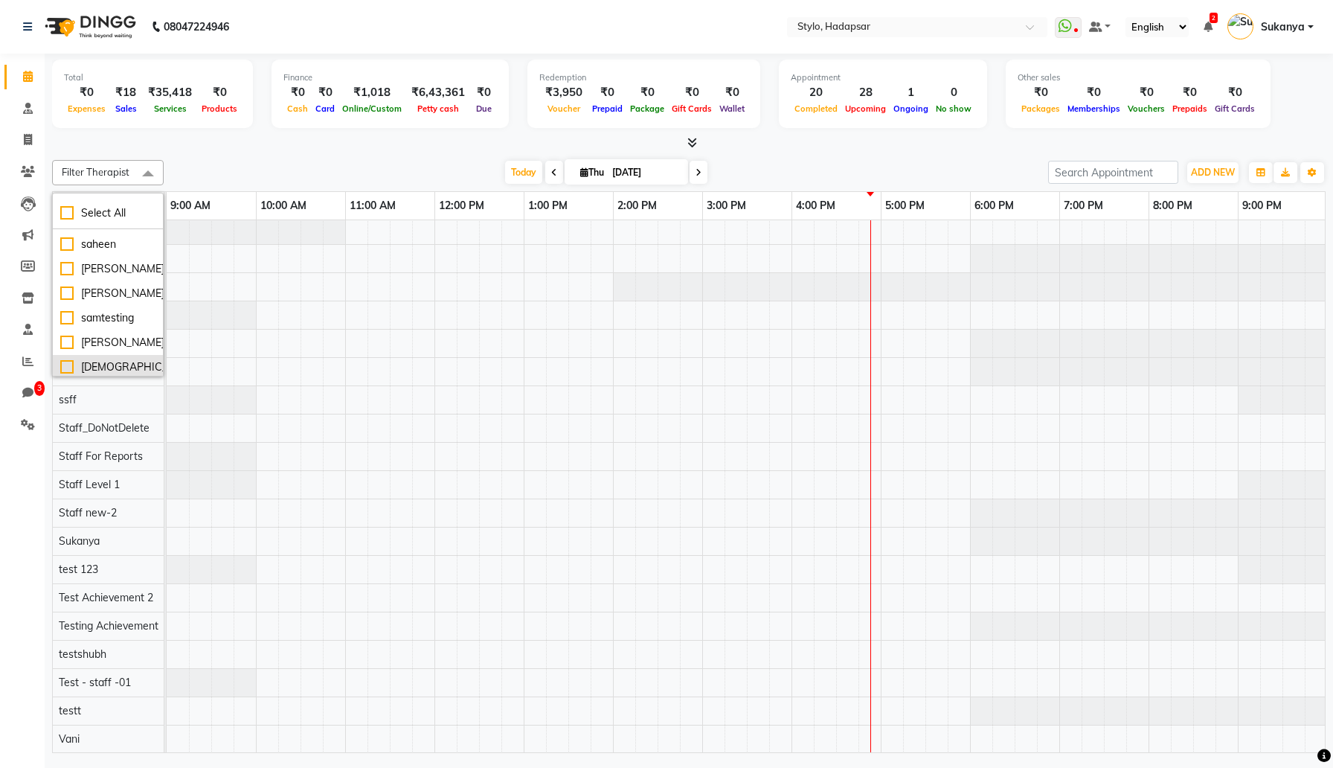
click at [90, 359] on div "[DEMOGRAPHIC_DATA]" at bounding box center [107, 367] width 95 height 16
checkbox input "true"
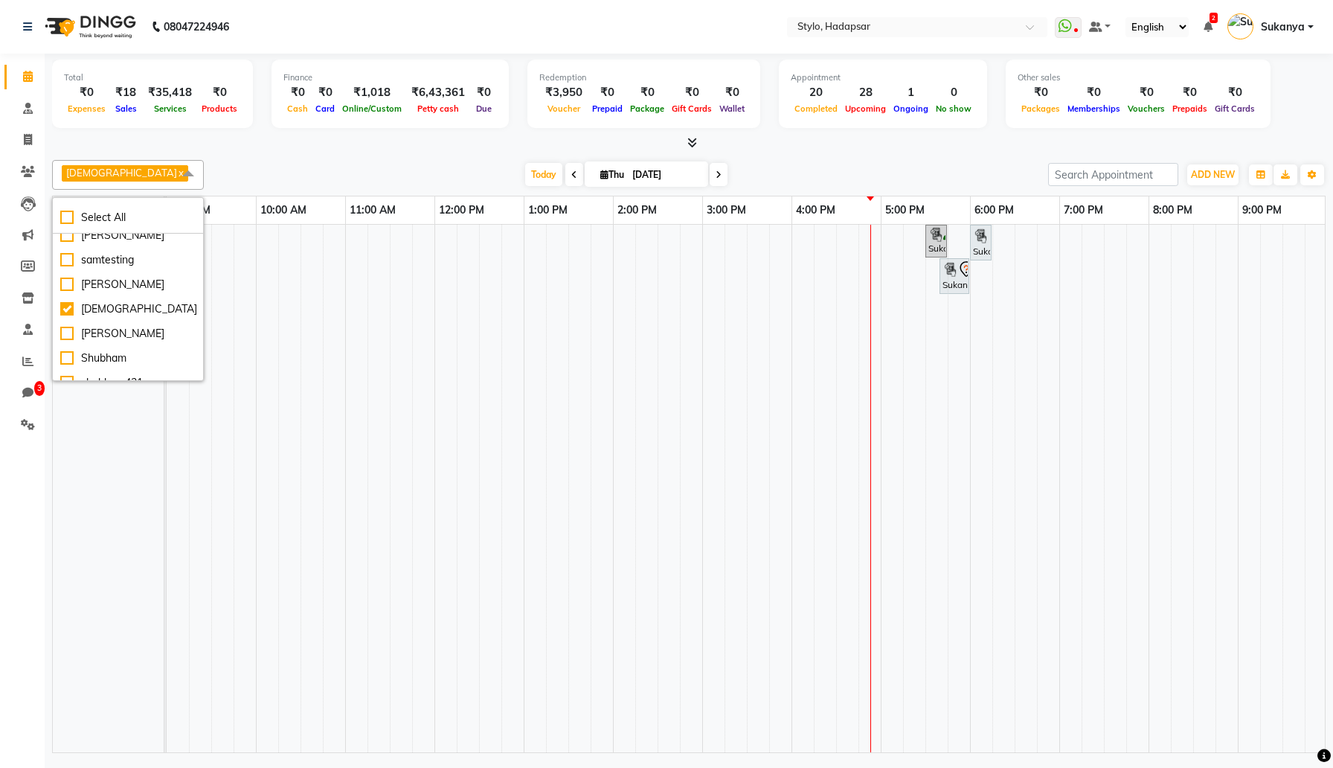
click at [304, 147] on div at bounding box center [689, 143] width 1274 height 16
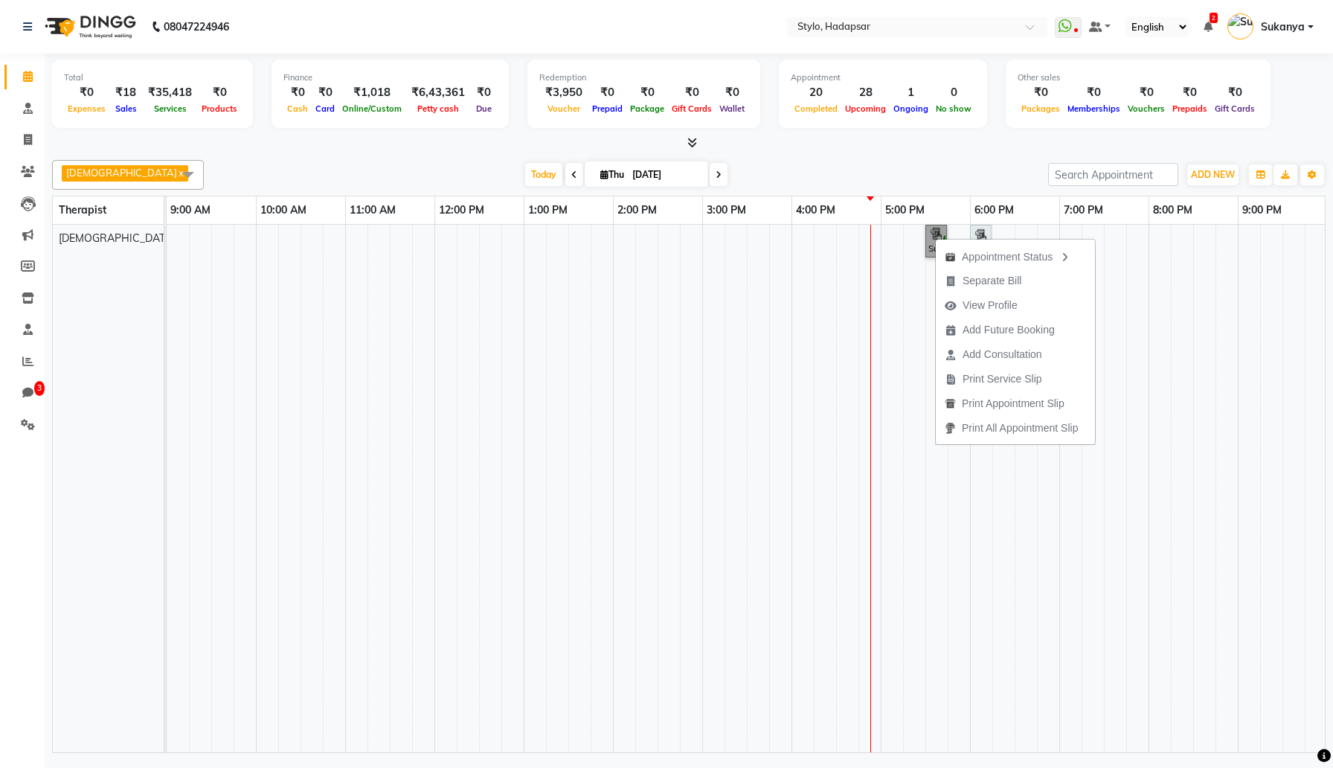
click at [940, 234] on link "Sukanya Test 1, TK31, 05:30 PM-05:40 PM, KIDS HAIR CUT (UPTO 10 YEARS) ([DEMOGR…" at bounding box center [936, 241] width 22 height 33
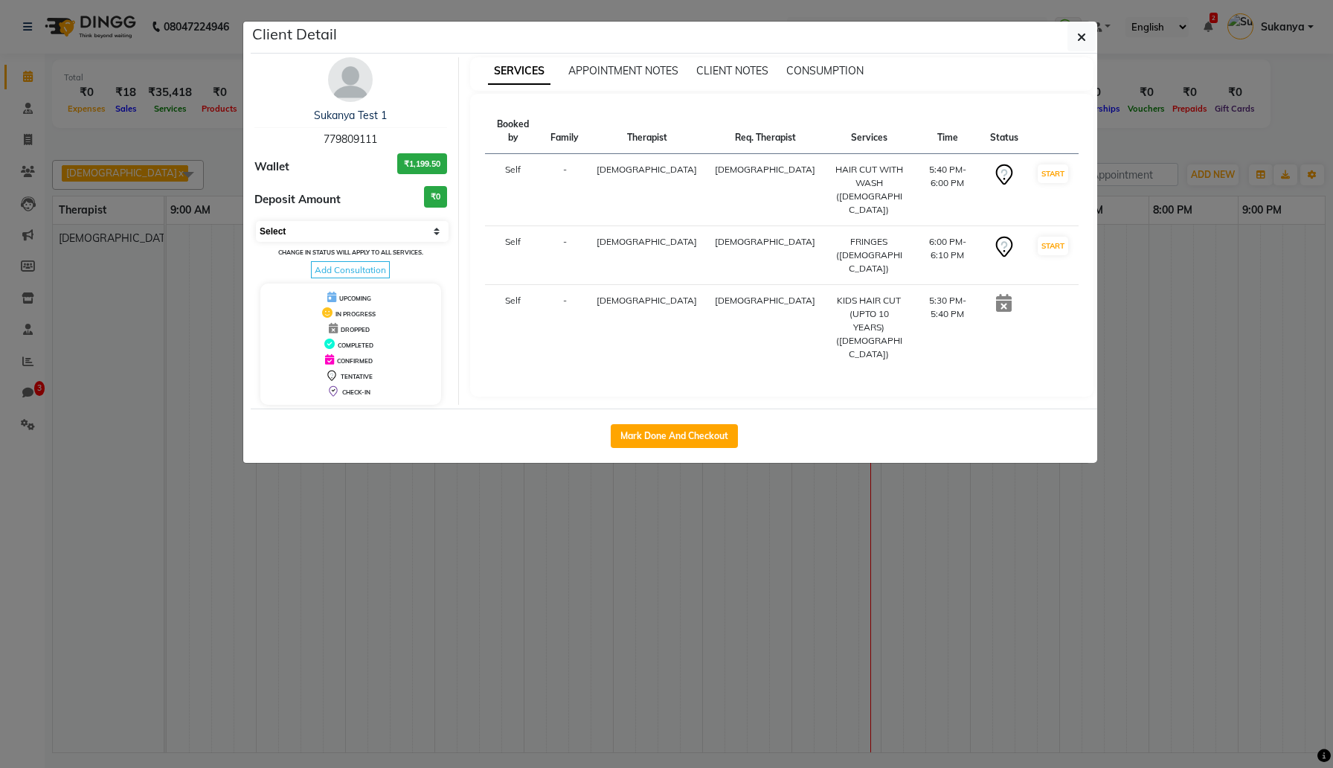
click at [376, 234] on select "Select IN SERVICE CONFIRMED TENTATIVE CHECK IN MARK DONE DROPPED UPCOMING" at bounding box center [352, 231] width 193 height 21
select select "2"
click at [256, 221] on select "Select IN SERVICE CONFIRMED TENTATIVE CHECK IN MARK DONE DROPPED UPCOMING" at bounding box center [352, 231] width 193 height 21
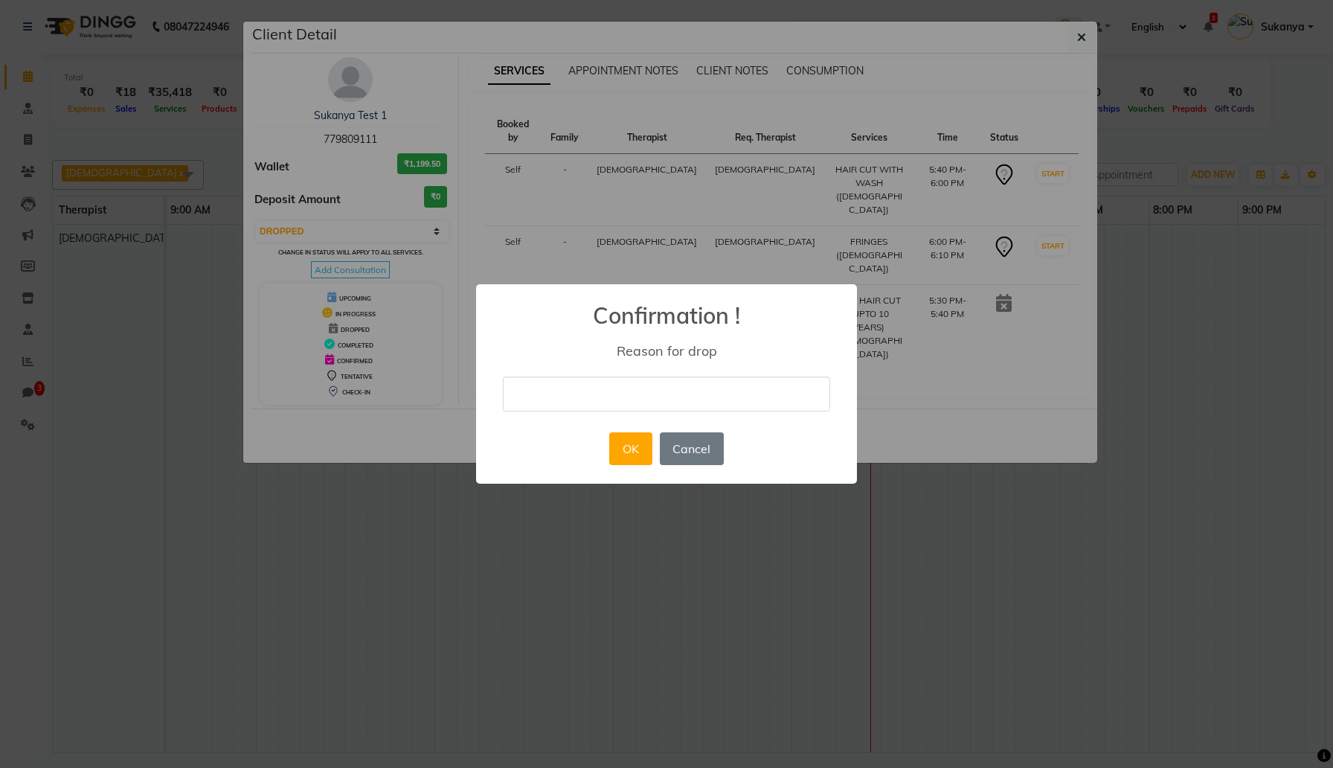
click at [574, 405] on input "text" at bounding box center [666, 393] width 327 height 35
type input "tdytd"
click at [632, 447] on button "OK" at bounding box center [630, 448] width 42 height 33
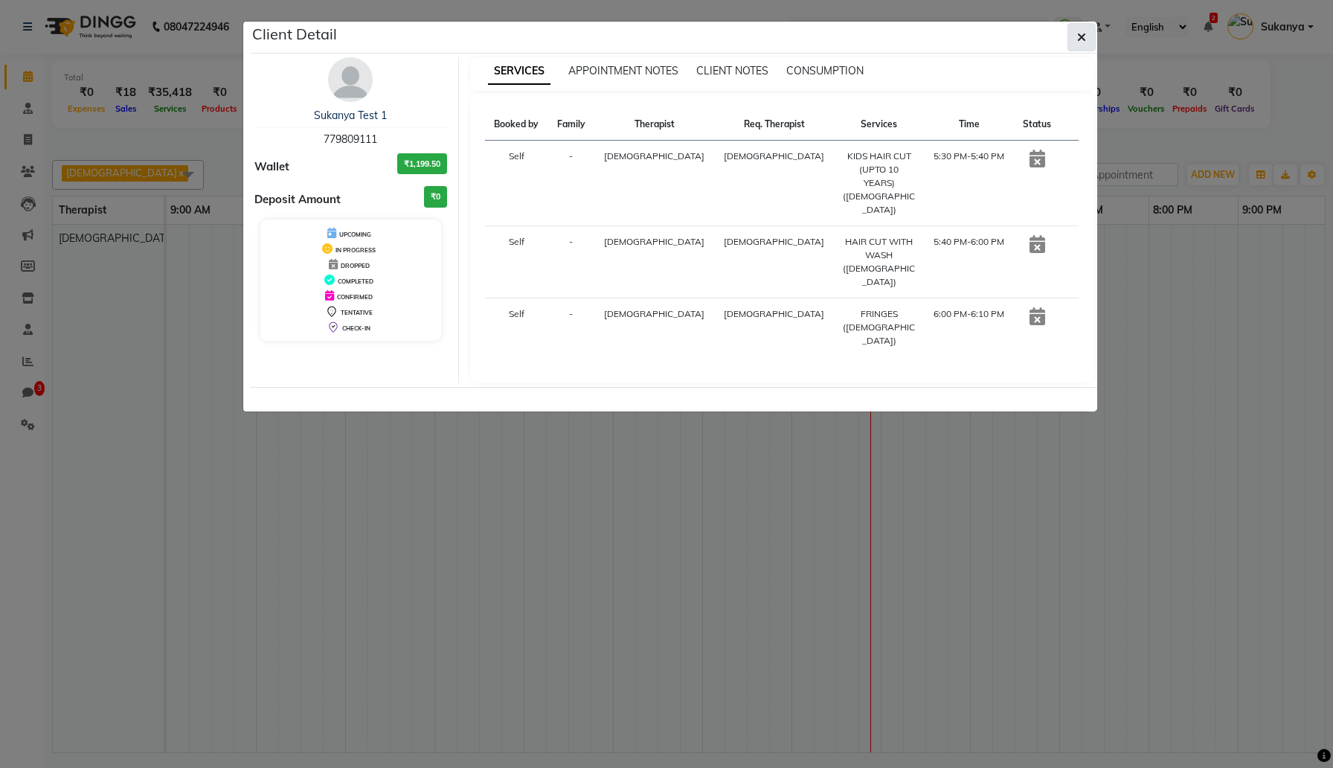
click at [1077, 42] on icon "button" at bounding box center [1081, 37] width 9 height 12
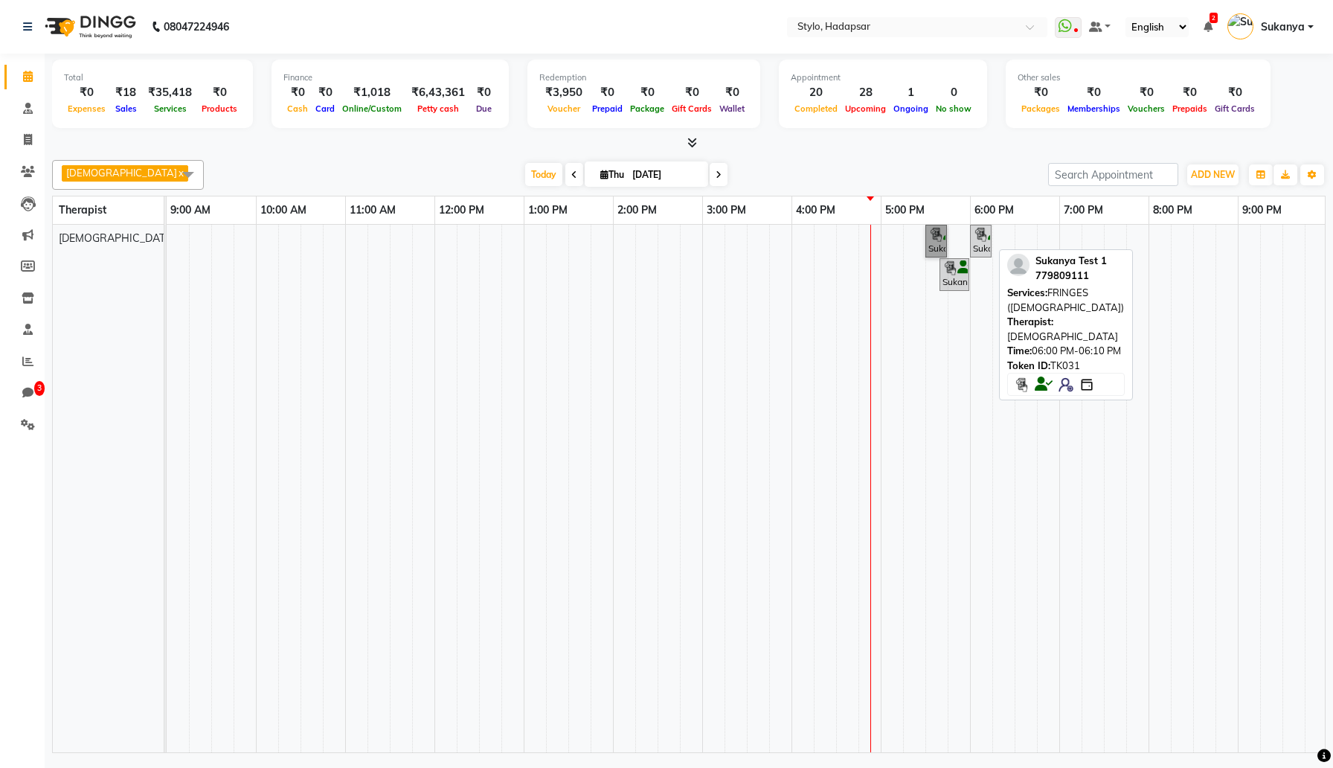
click at [987, 243] on div "Sukanya Test 1, TK31, 06:00 PM-06:10 PM, FRINGES ([DEMOGRAPHIC_DATA])" at bounding box center [981, 241] width 19 height 28
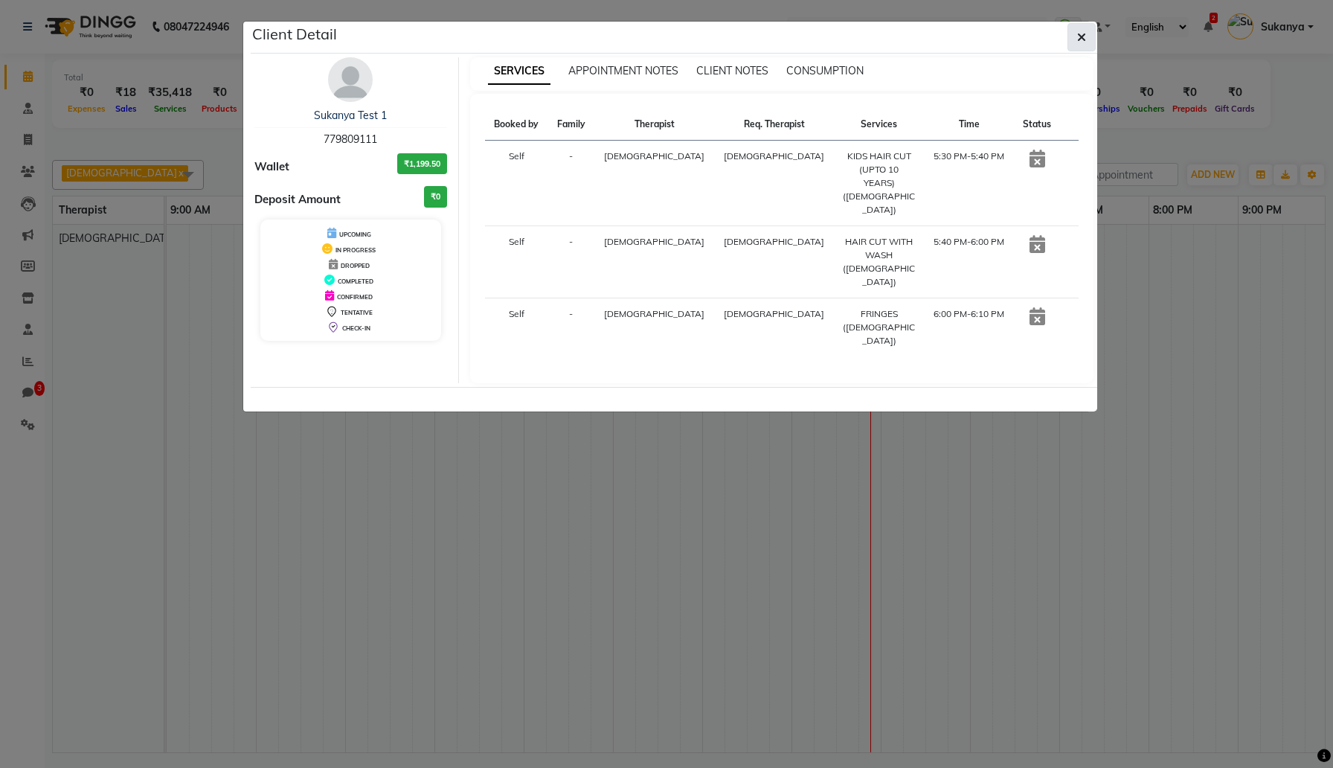
click at [1073, 36] on button "button" at bounding box center [1081, 37] width 28 height 28
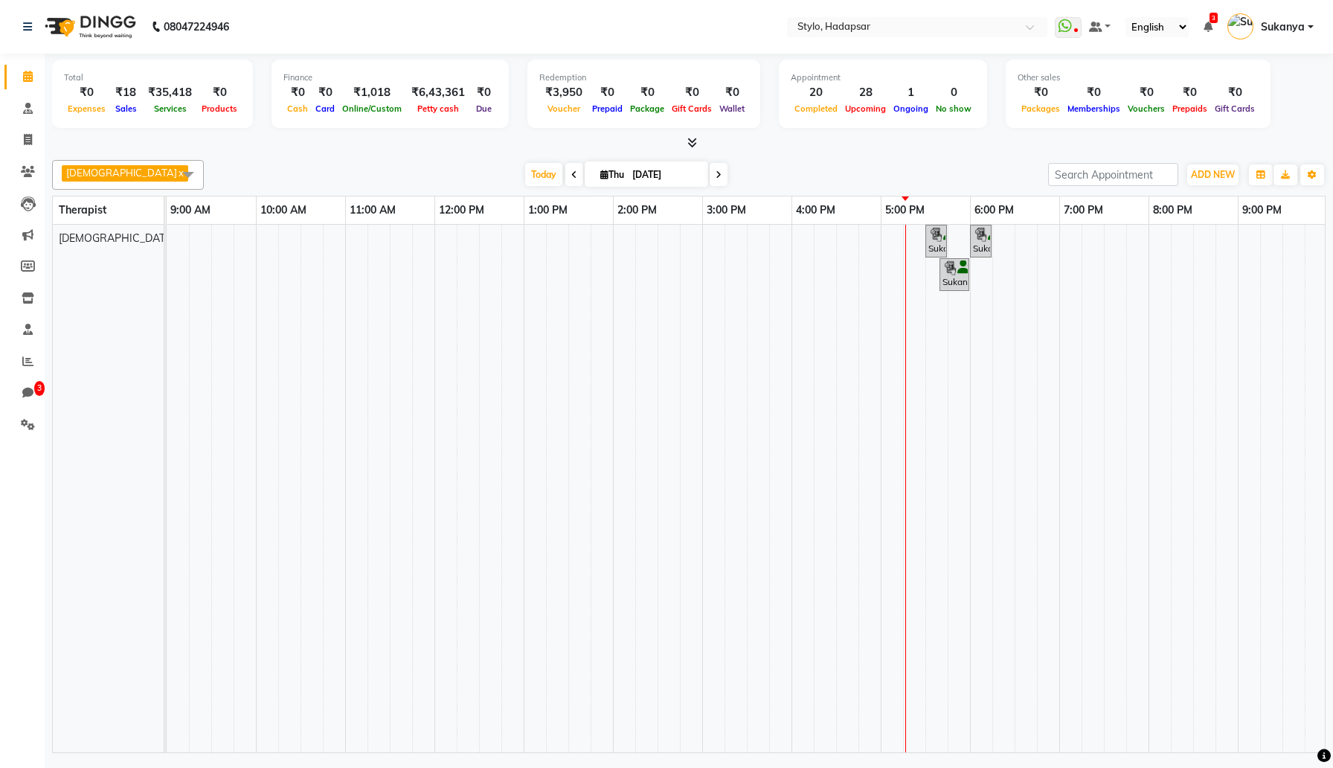
click at [123, 176] on span "shivam x" at bounding box center [128, 175] width 152 height 30
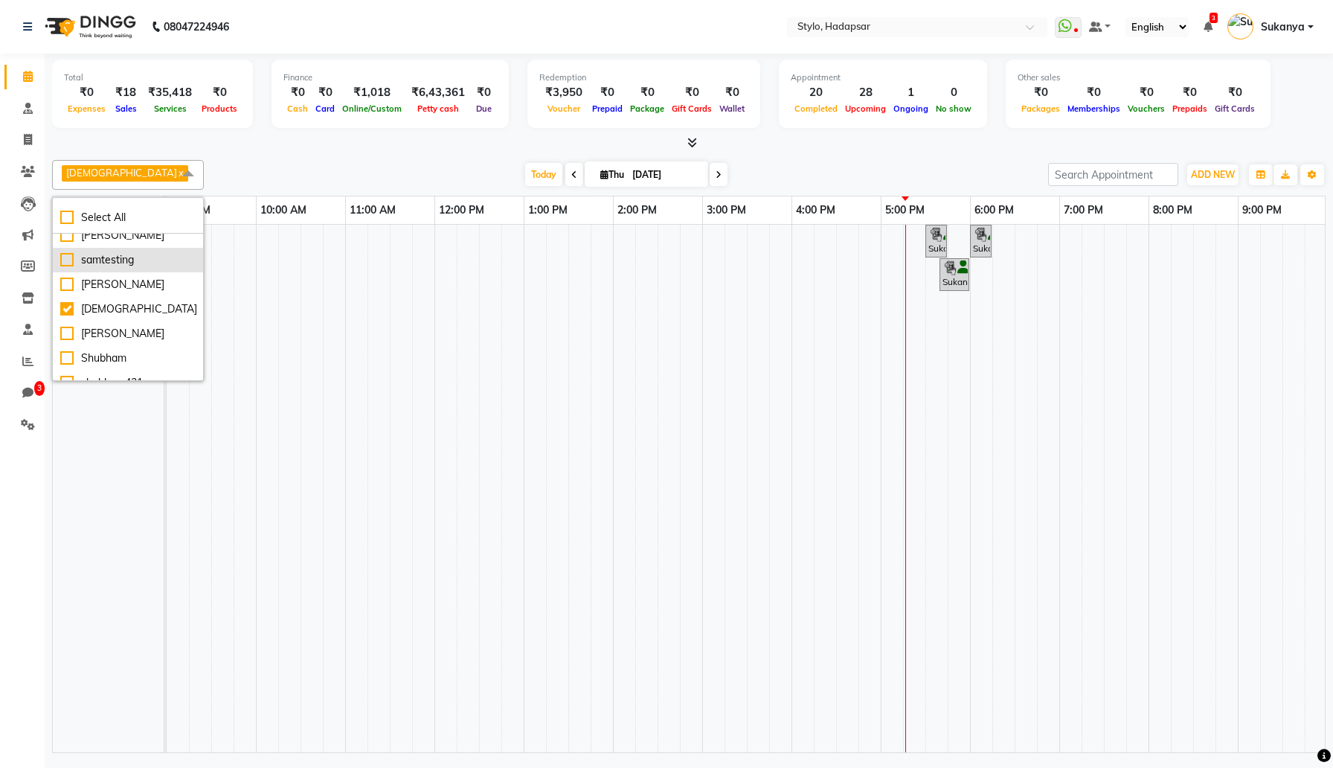
click at [114, 272] on li "samtesting" at bounding box center [128, 260] width 150 height 25
checkbox input "true"
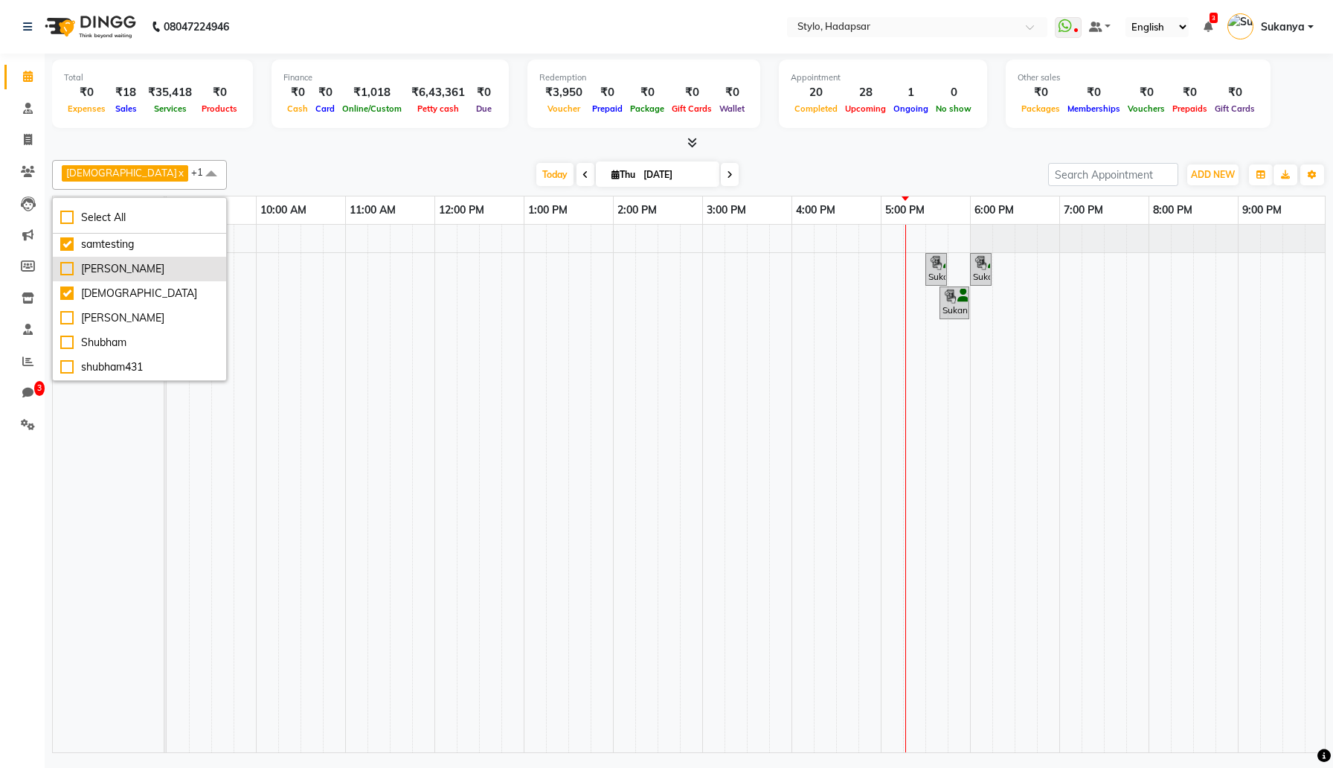
click at [114, 277] on div "[PERSON_NAME]" at bounding box center [139, 269] width 158 height 16
checkbox input "true"
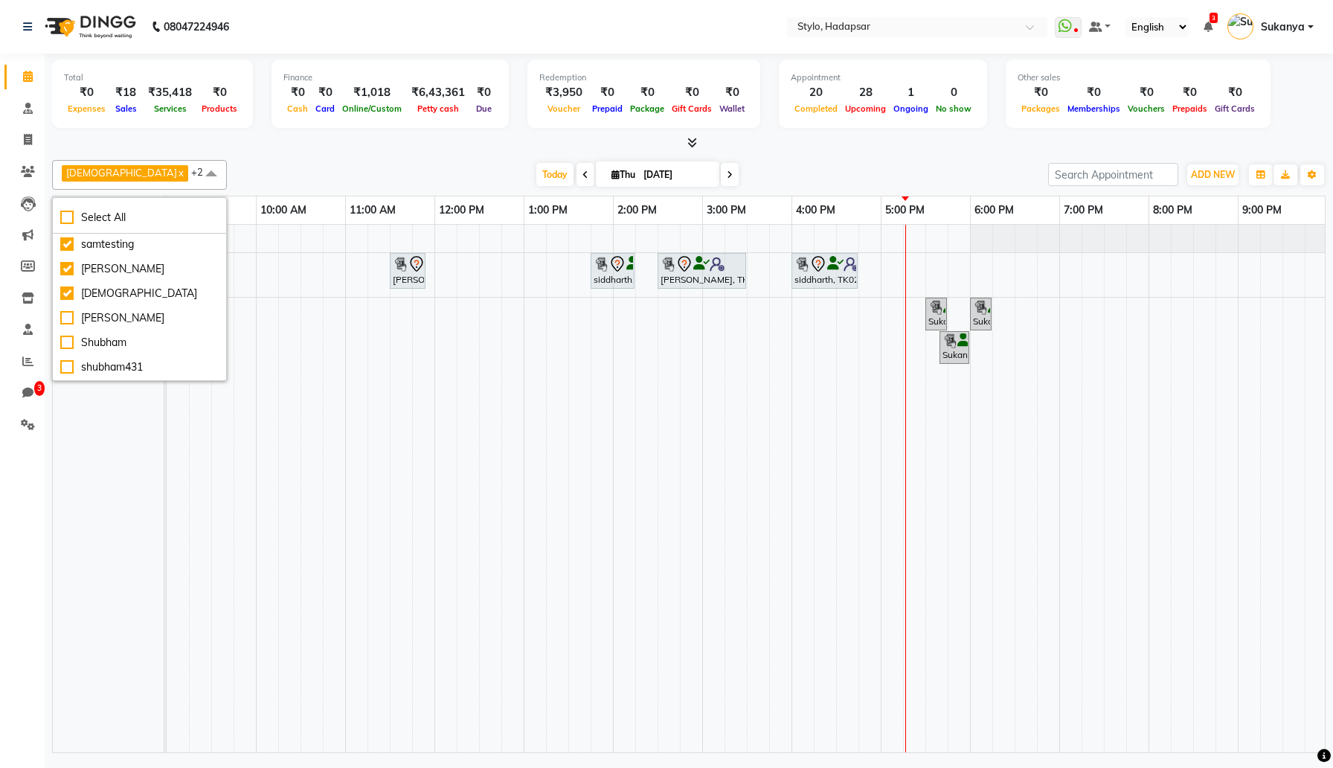
click at [132, 203] on div "[PERSON_NAME]" at bounding box center [139, 195] width 158 height 16
checkbox input "true"
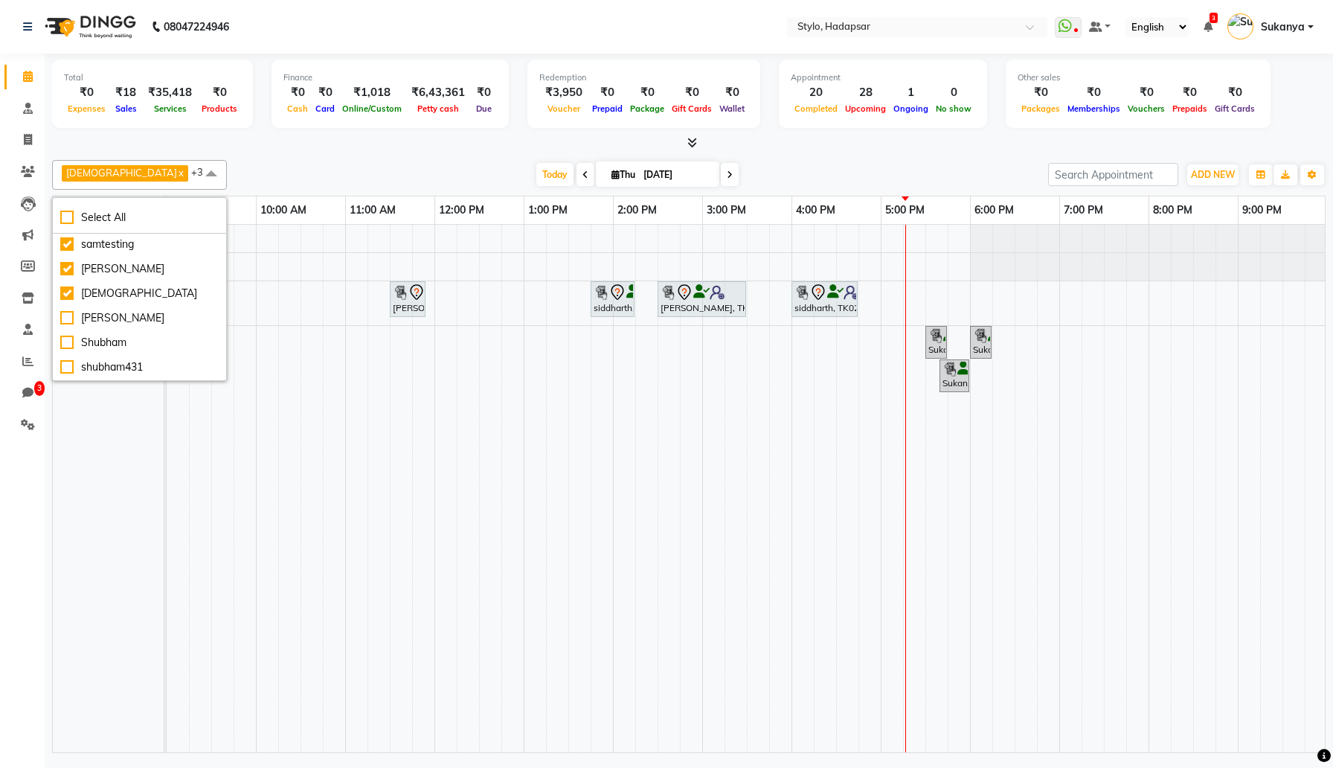
click at [440, 152] on div "Total ₹0 Expenses ₹18 Sales ₹35,418 Services ₹0 Products Finance ₹0 Cash ₹0 Car…" at bounding box center [689, 405] width 1288 height 703
click at [196, 176] on span at bounding box center [211, 174] width 30 height 28
click at [109, 235] on div "[PERSON_NAME]" at bounding box center [139, 227] width 158 height 16
checkbox input "true"
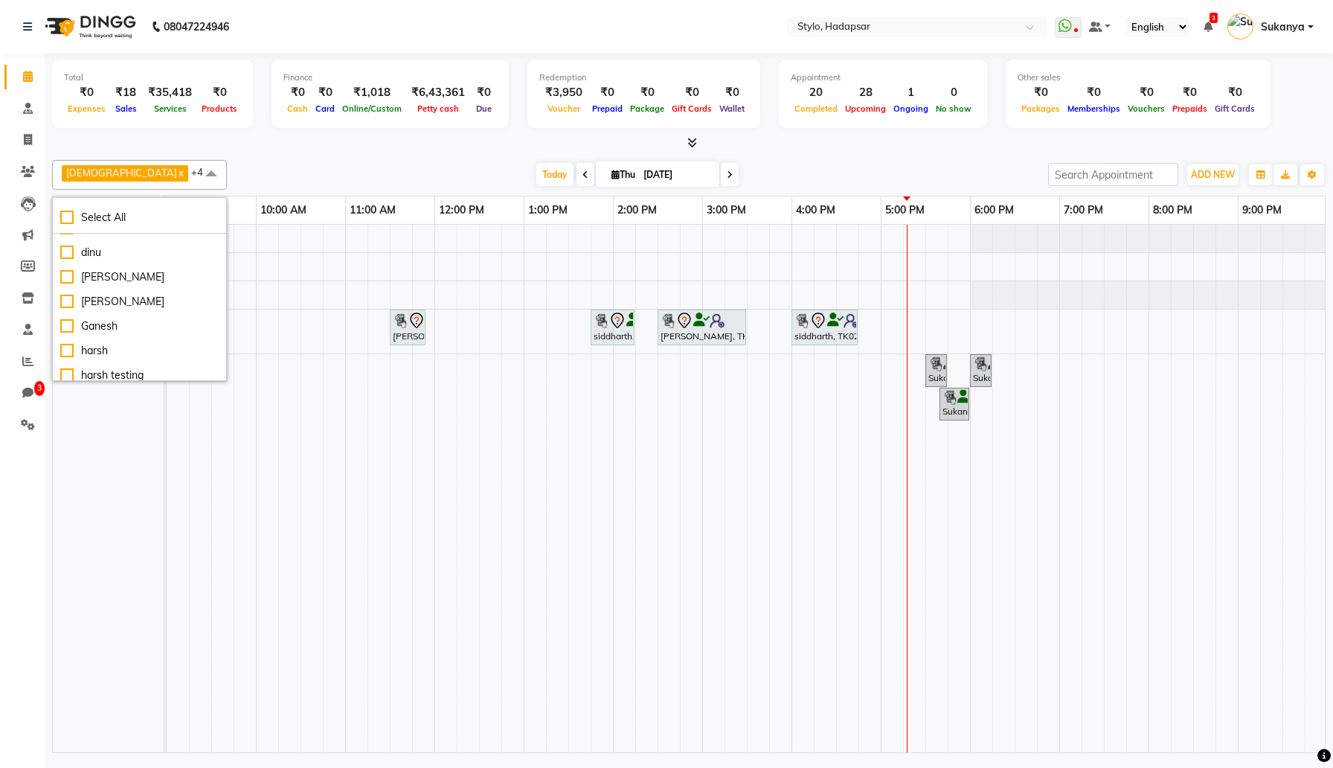
scroll to position [434, 0]
click at [104, 340] on li "Ganesh" at bounding box center [139, 327] width 173 height 25
checkbox input "true"
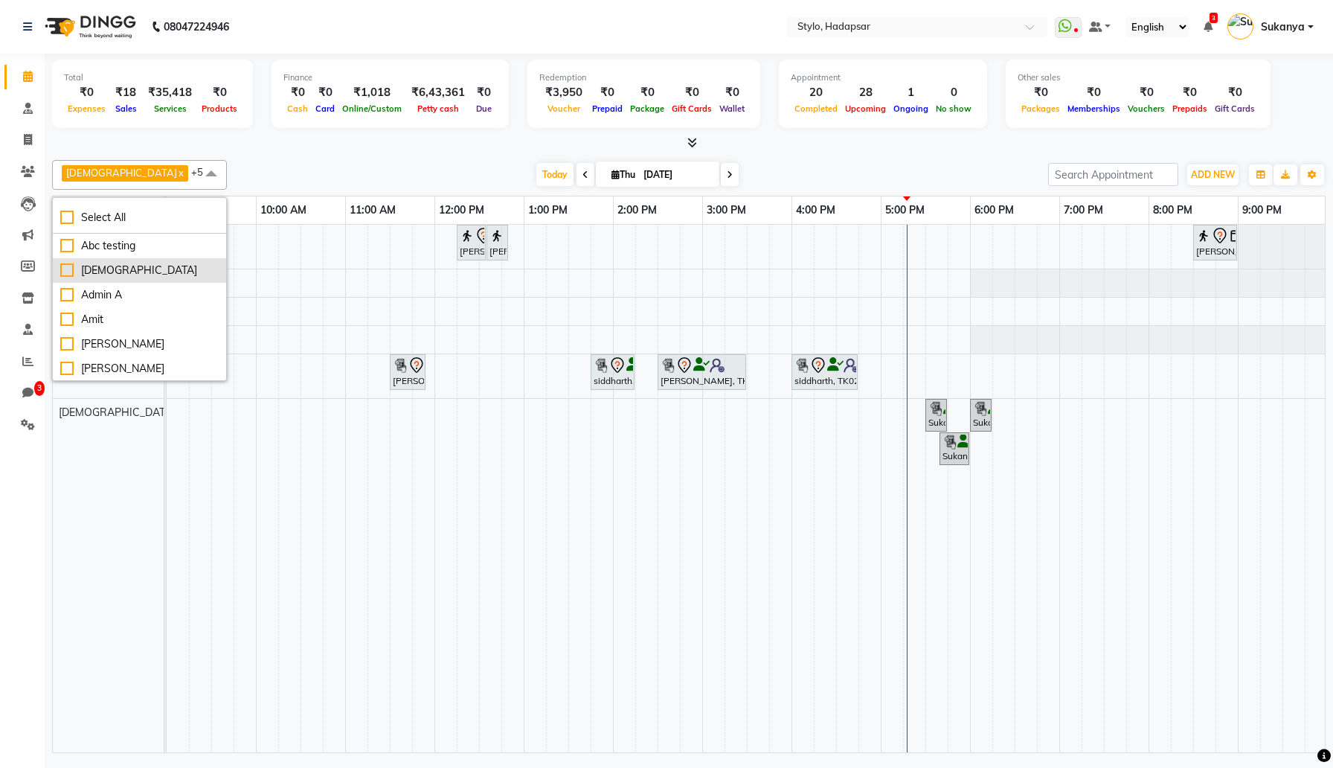
scroll to position [74, 0]
click at [120, 306] on li "Amit" at bounding box center [139, 318] width 173 height 25
checkbox input "true"
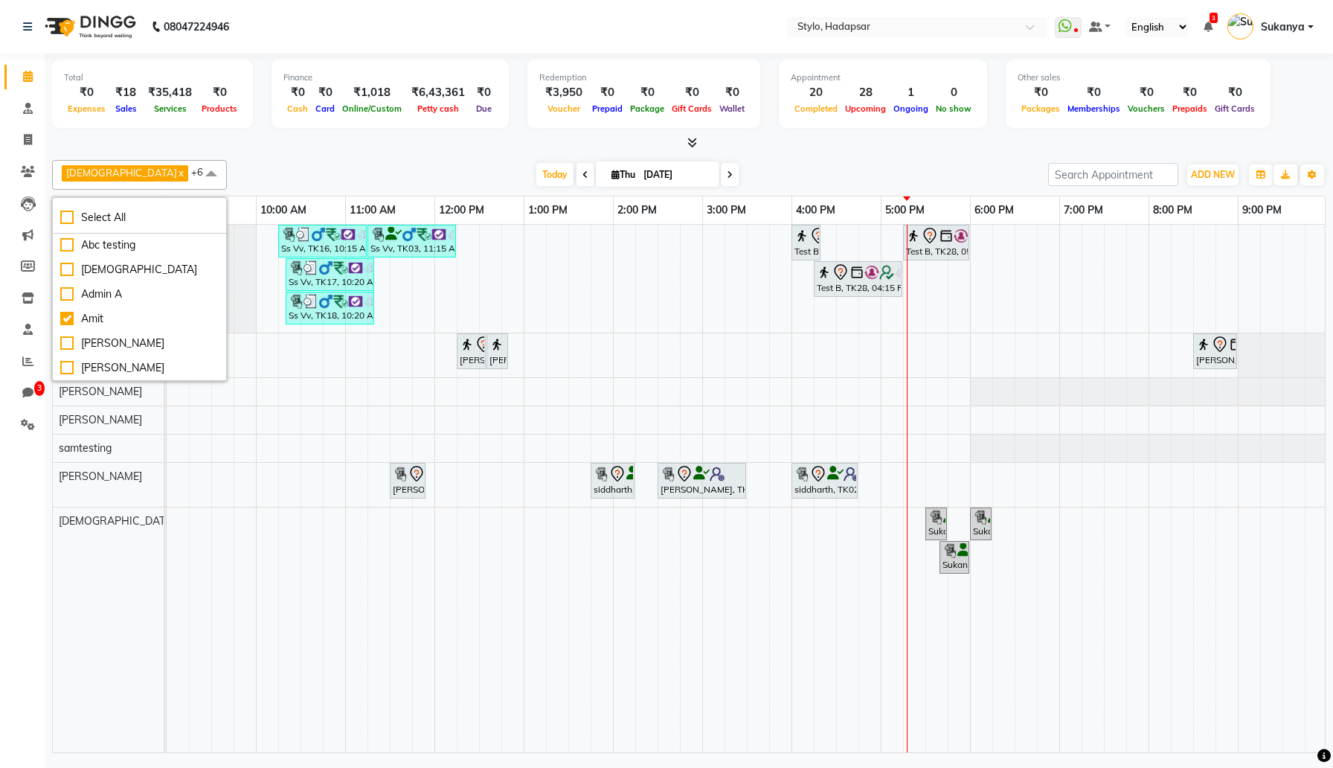
click at [45, 582] on div "Total ₹0 Expenses ₹18 Sales ₹35,418 Services ₹0 Products Finance ₹0 Cash ₹0 Car…" at bounding box center [689, 405] width 1288 height 703
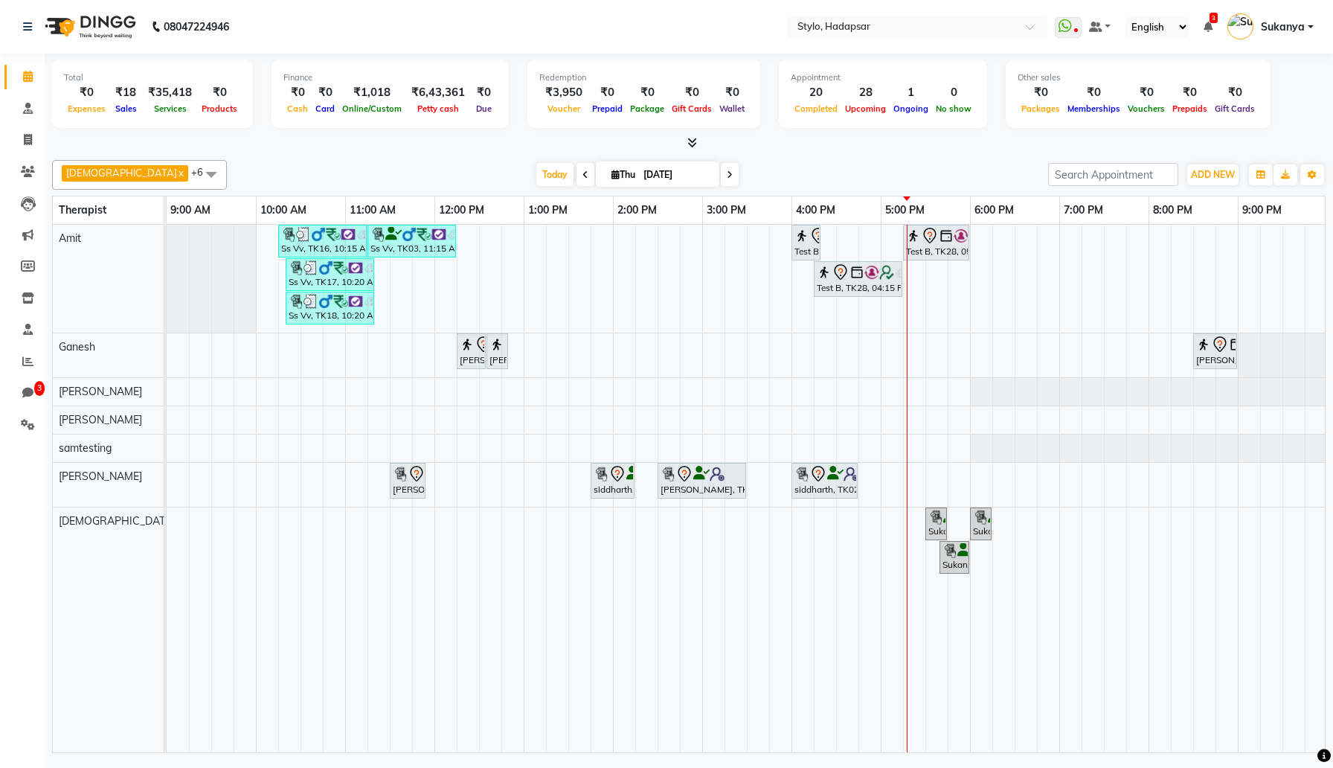
scroll to position [0, 2]
click at [196, 168] on span at bounding box center [211, 174] width 30 height 28
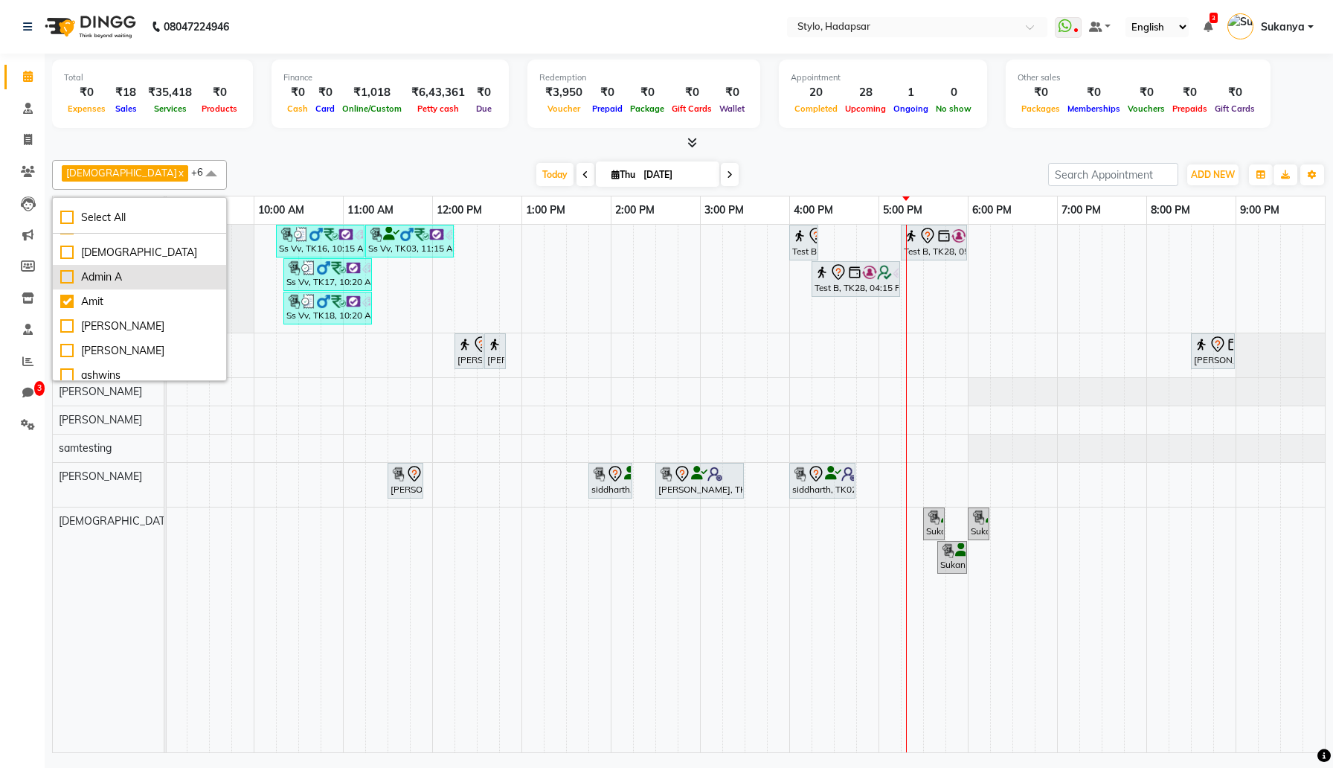
scroll to position [93, 0]
click at [109, 206] on li "Select All" at bounding box center [139, 217] width 173 height 31
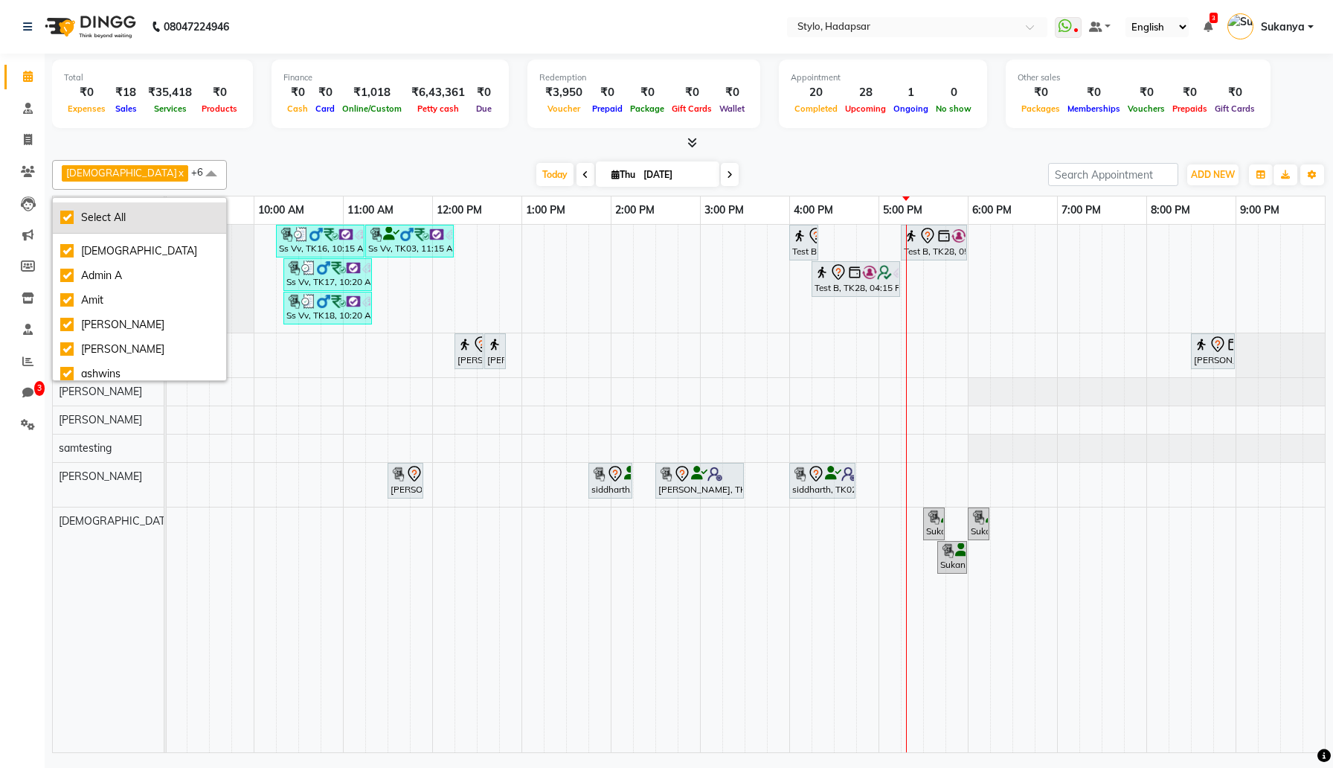
checkbox input "true"
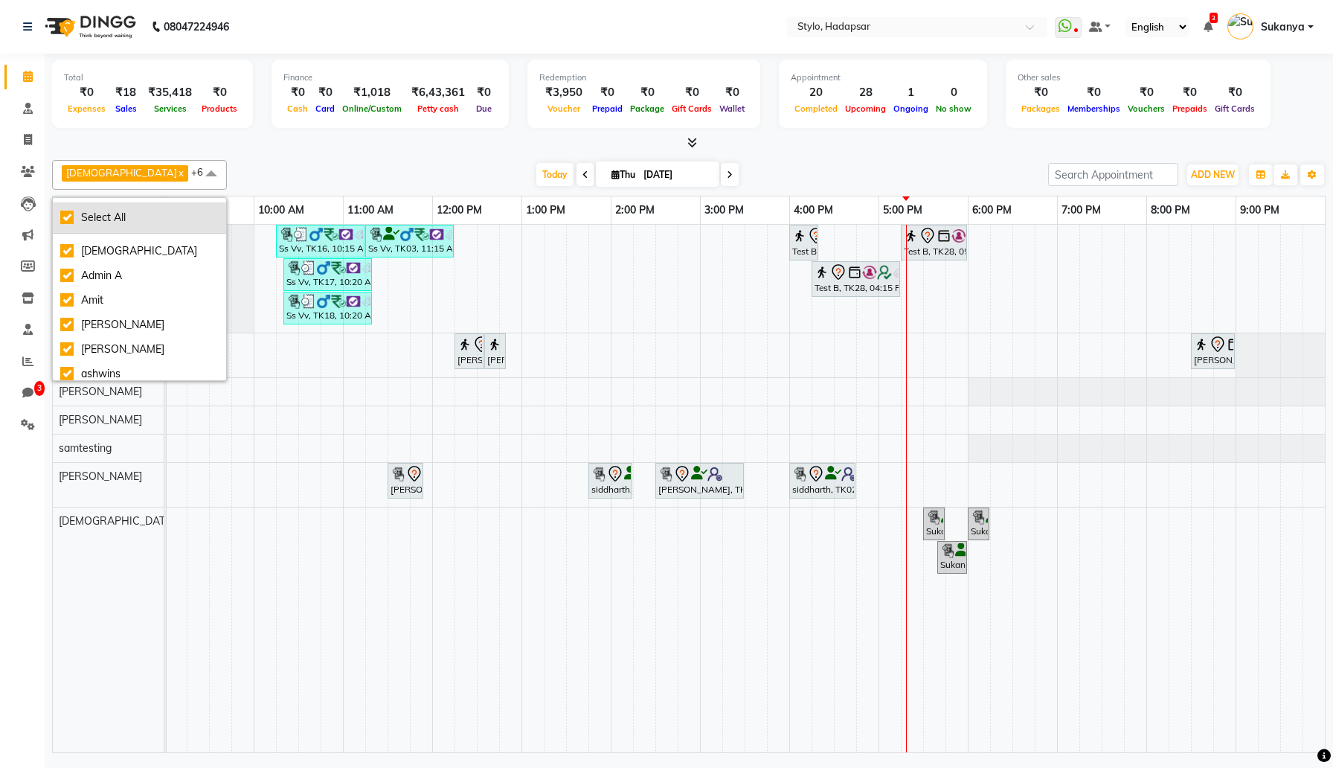
checkbox input "true"
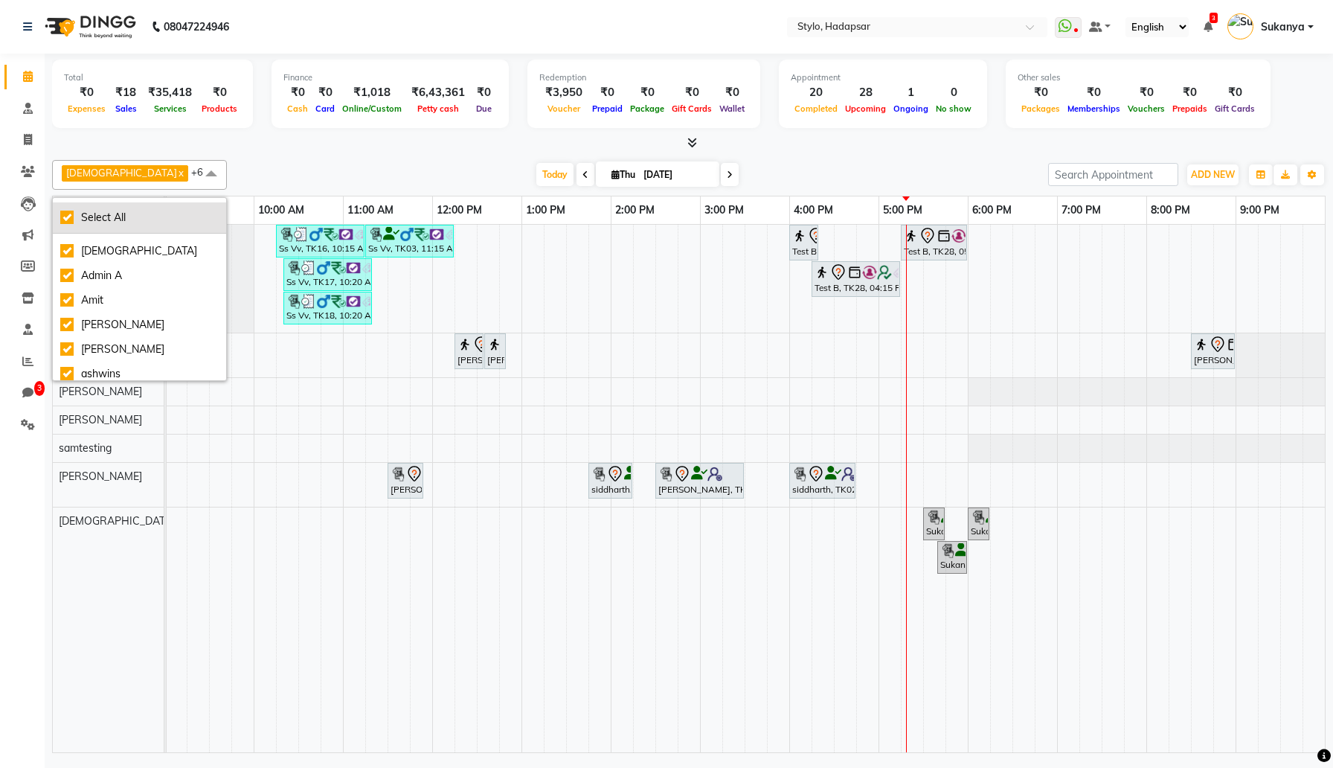
checkbox input "true"
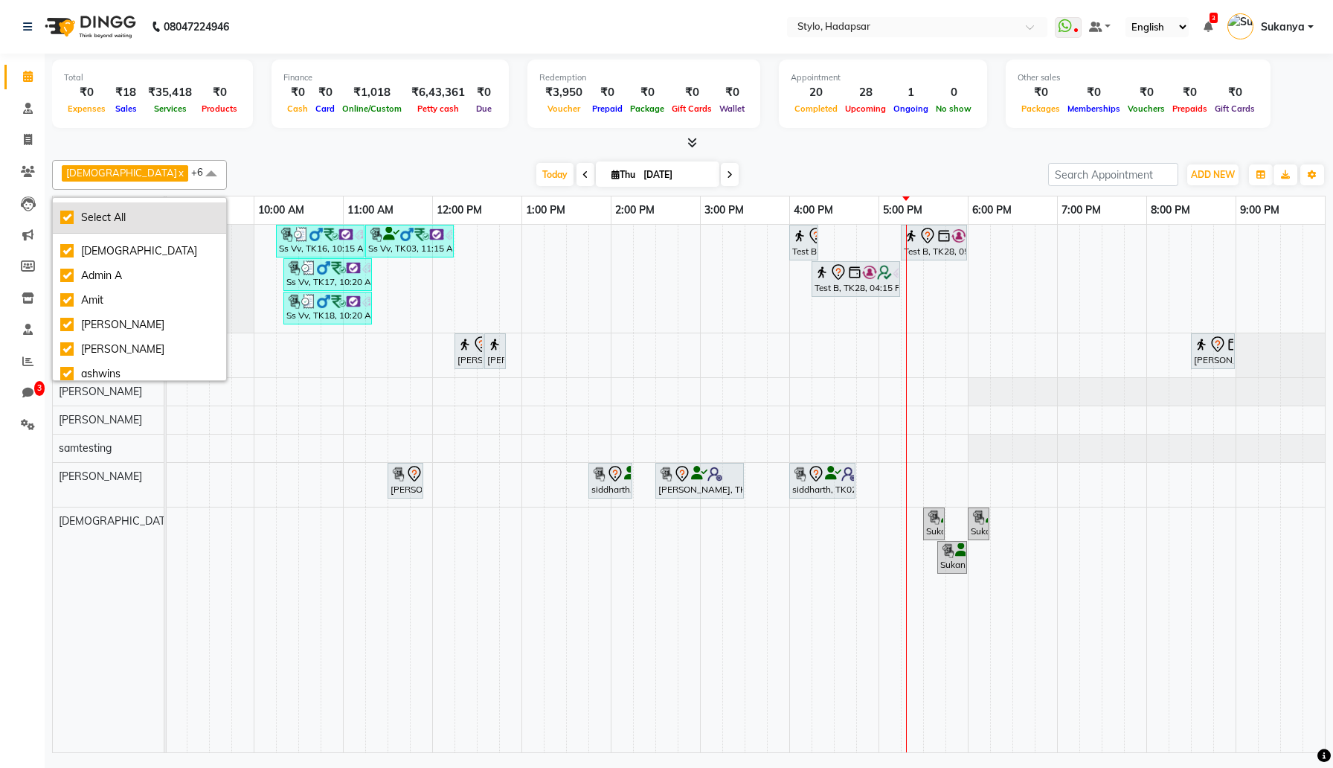
checkbox input "true"
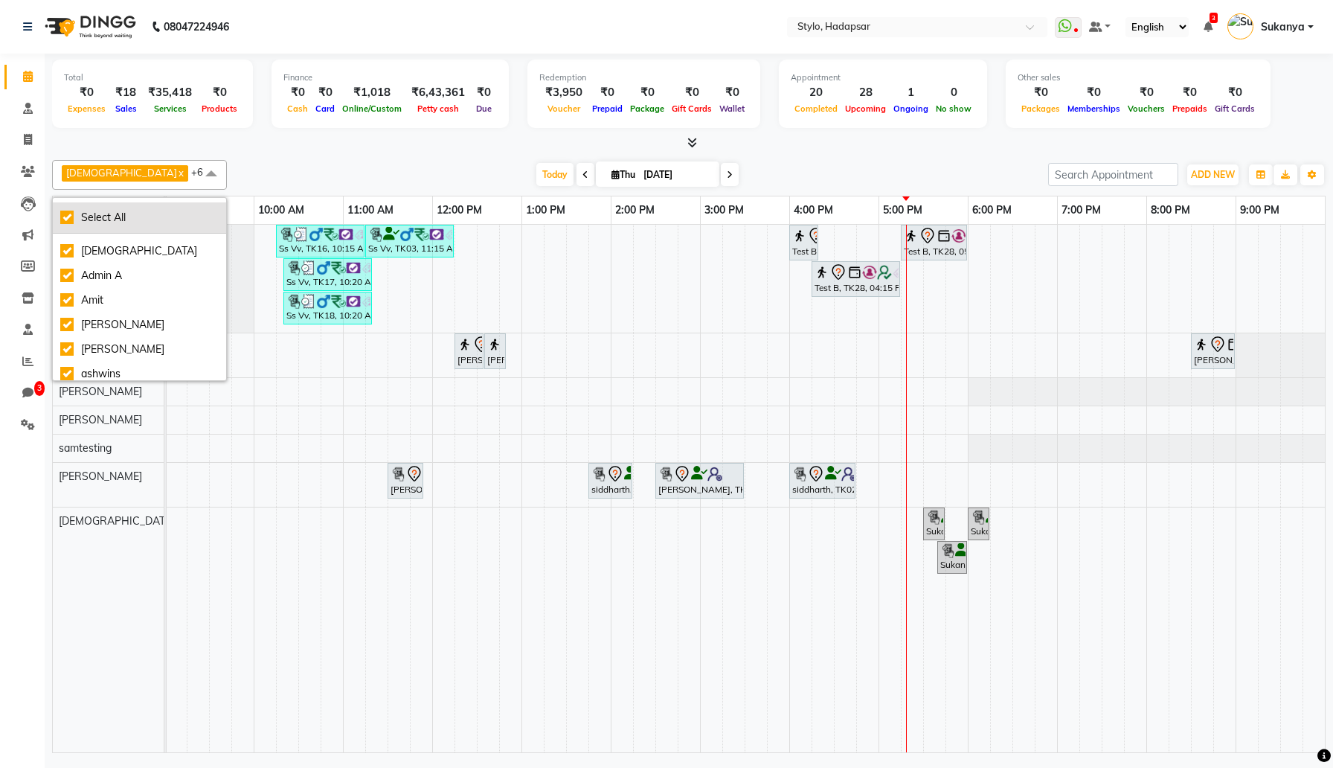
checkbox input "true"
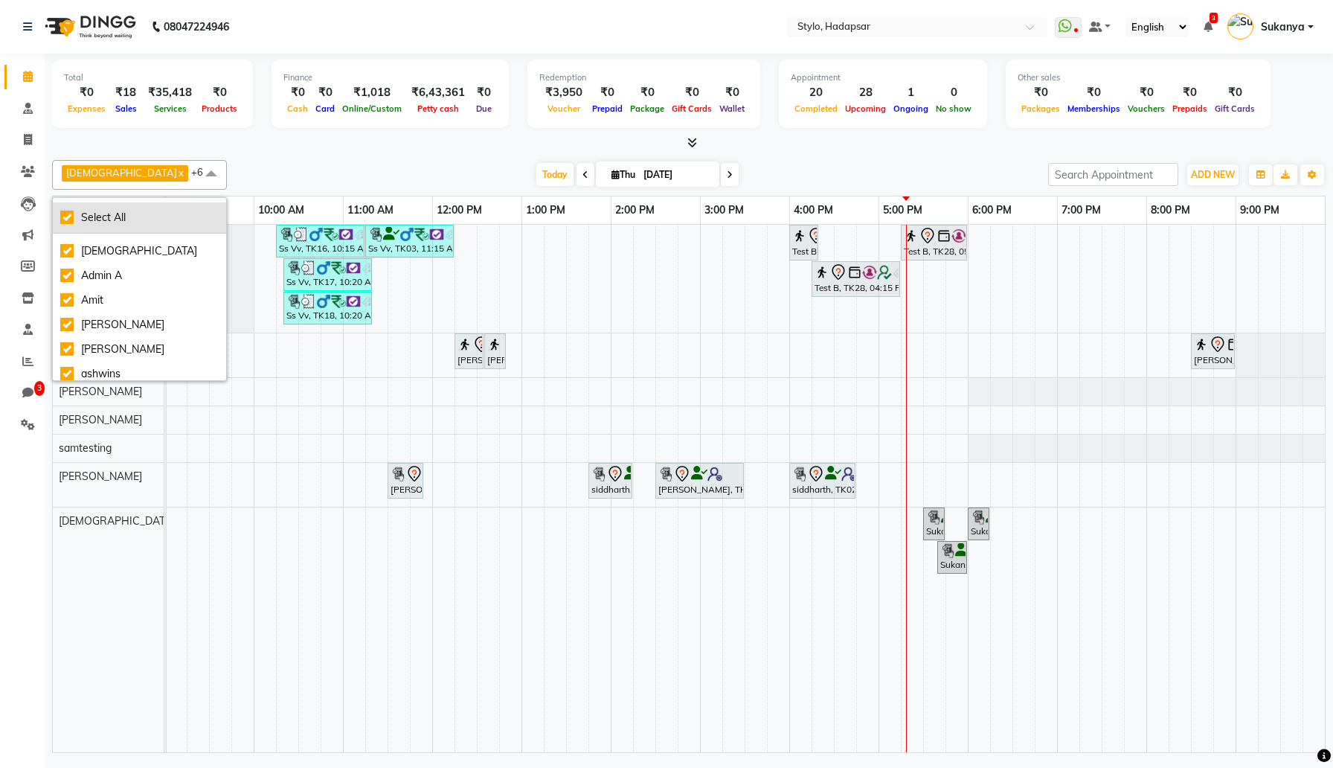
checkbox input "true"
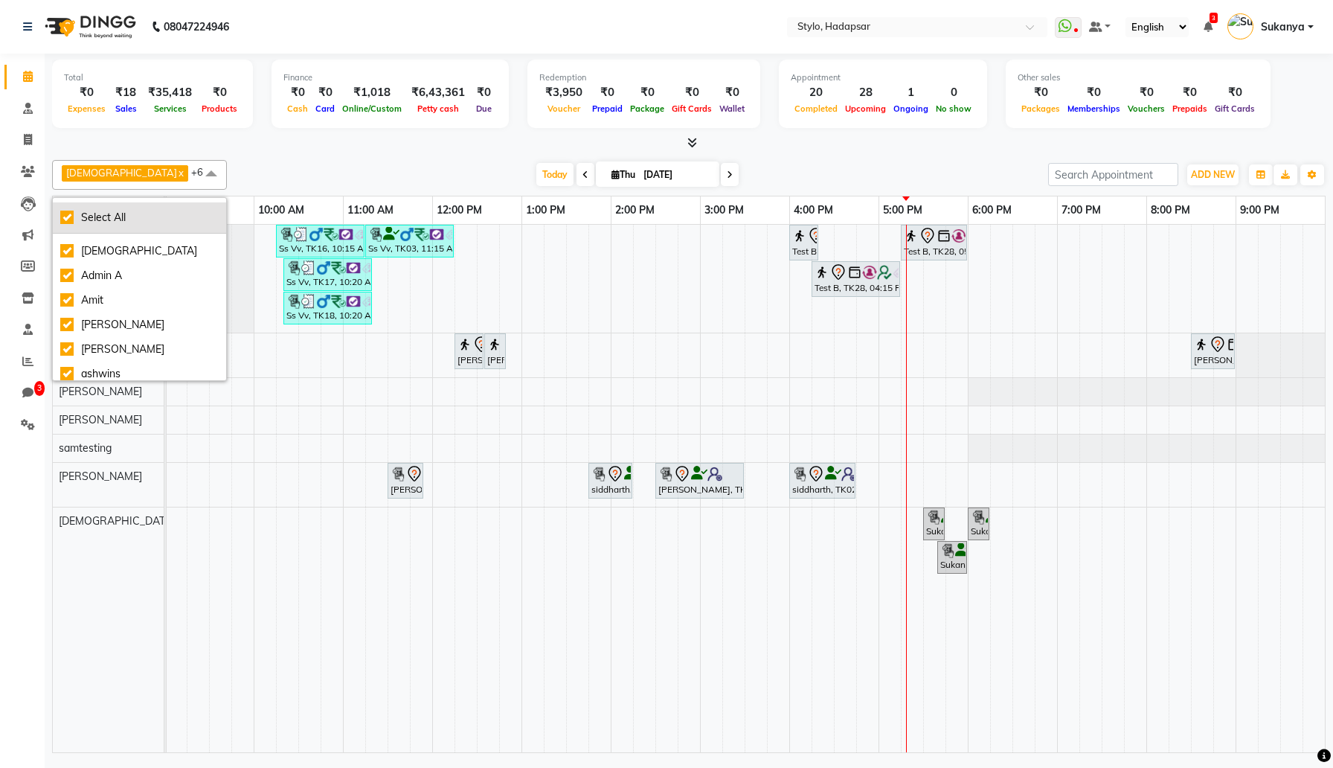
checkbox input "true"
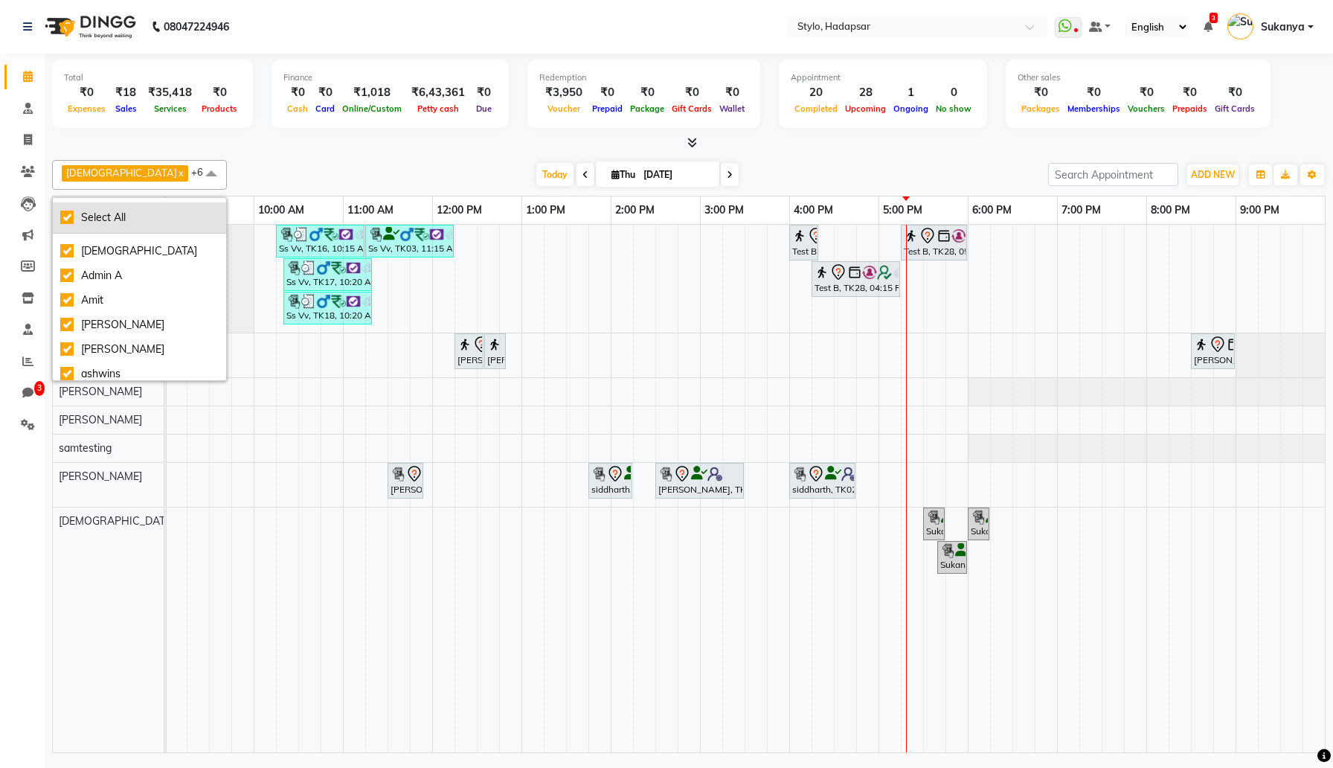
checkbox input "true"
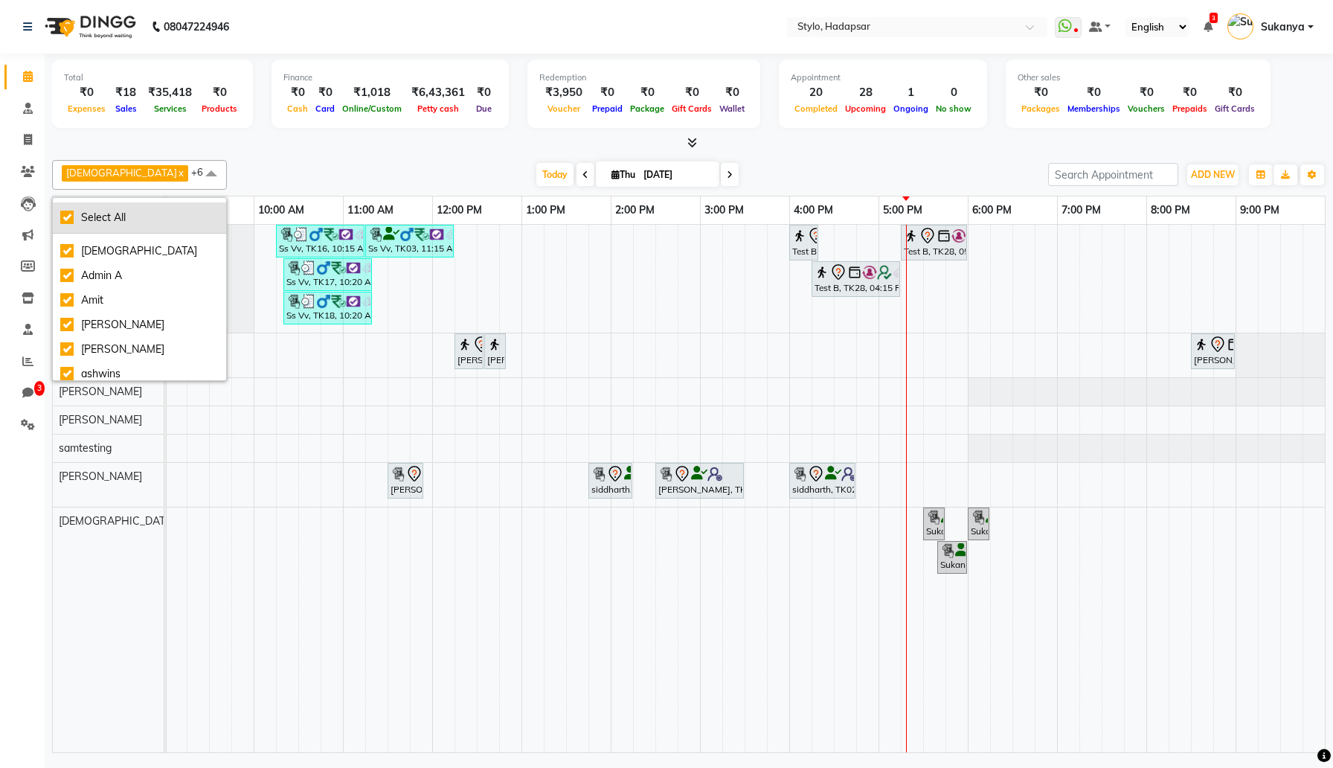
checkbox input "true"
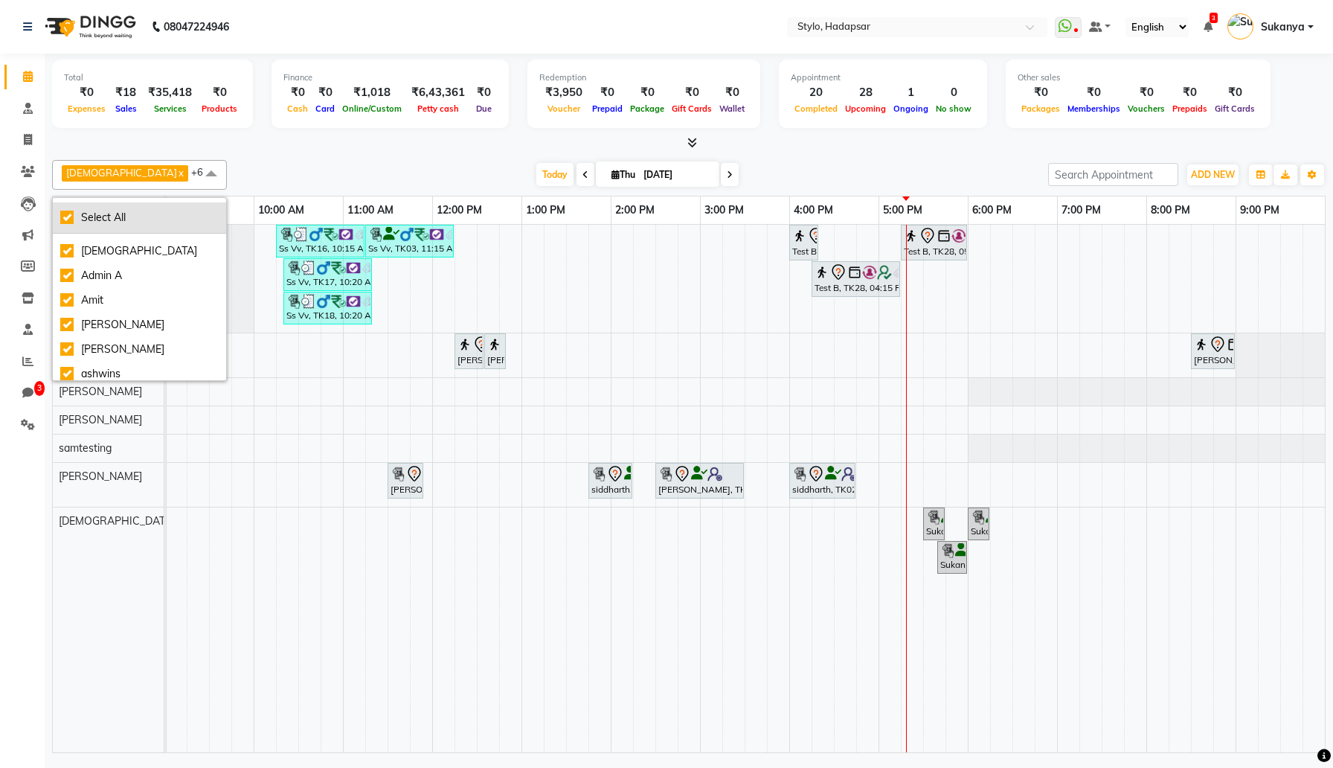
checkbox input "true"
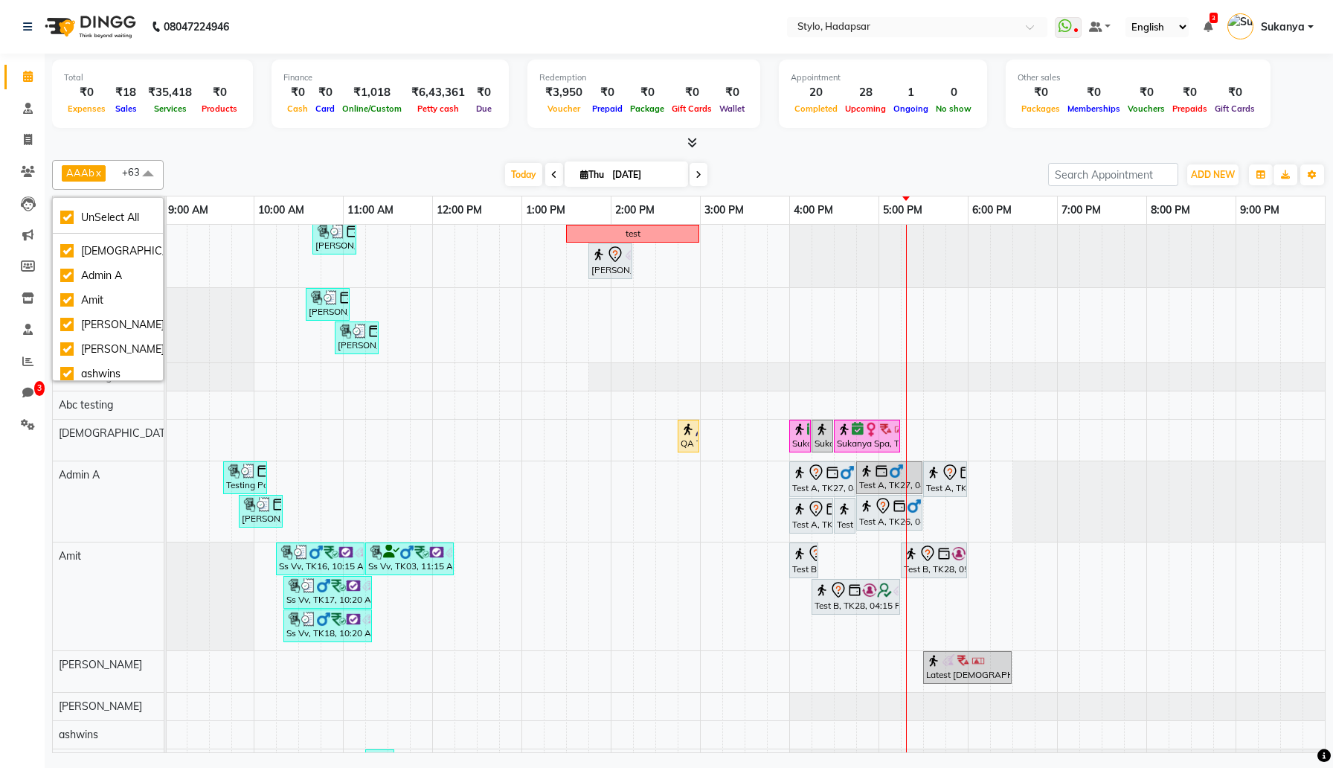
scroll to position [0, 0]
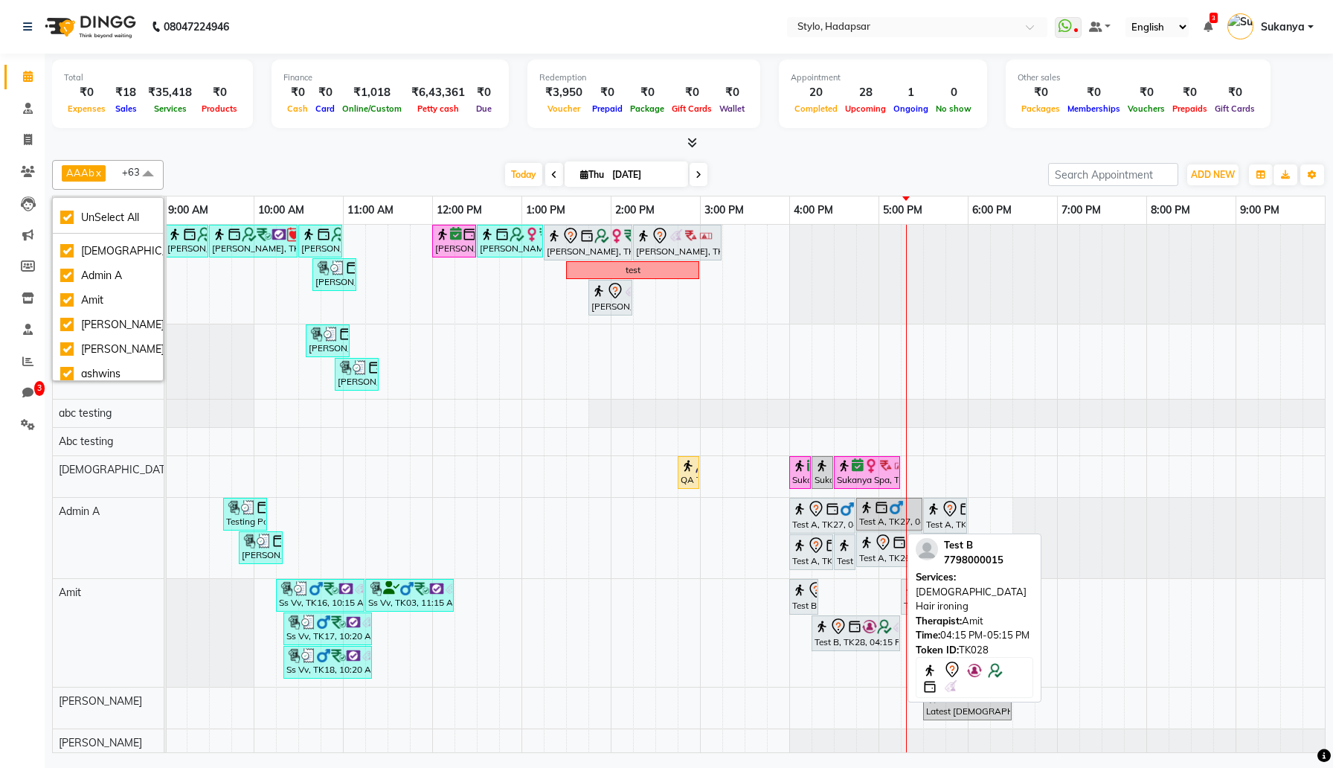
click at [843, 628] on icon at bounding box center [838, 626] width 13 height 16
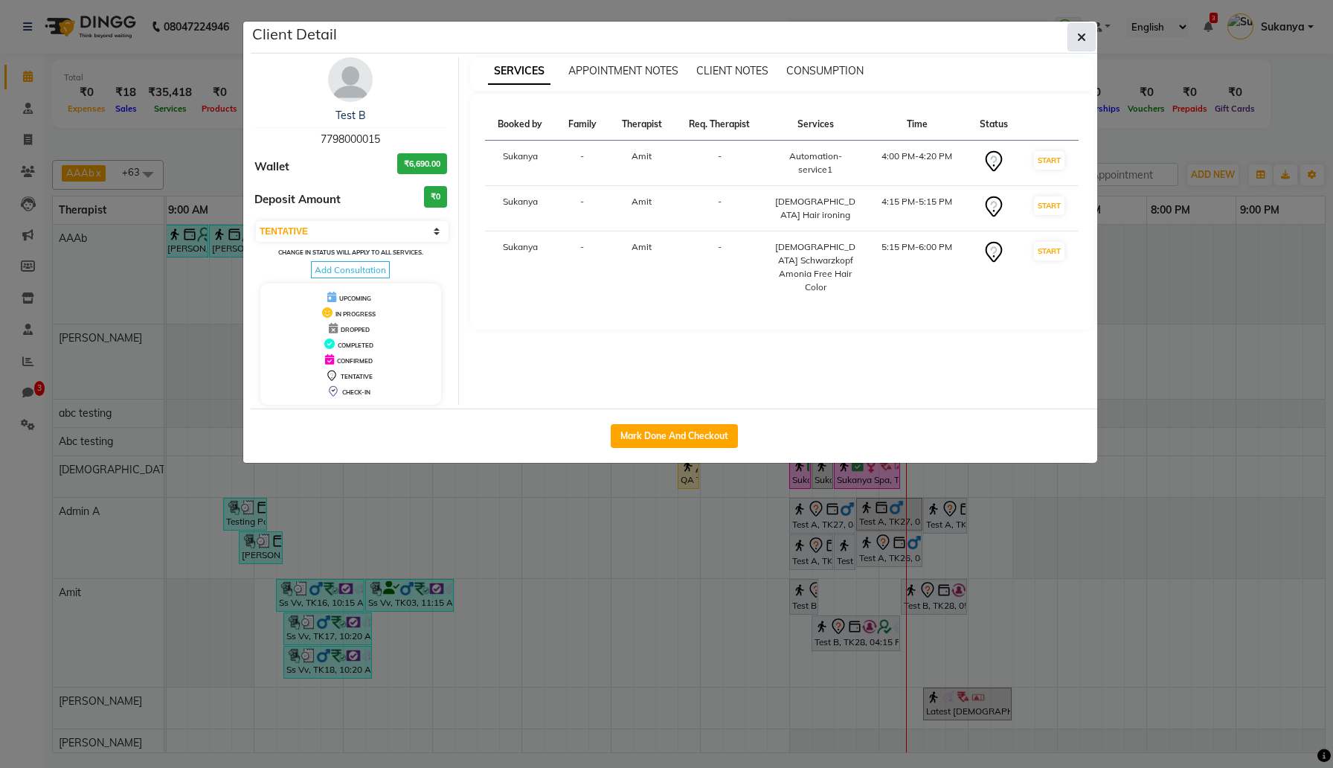
click at [1079, 45] on button "button" at bounding box center [1081, 37] width 28 height 28
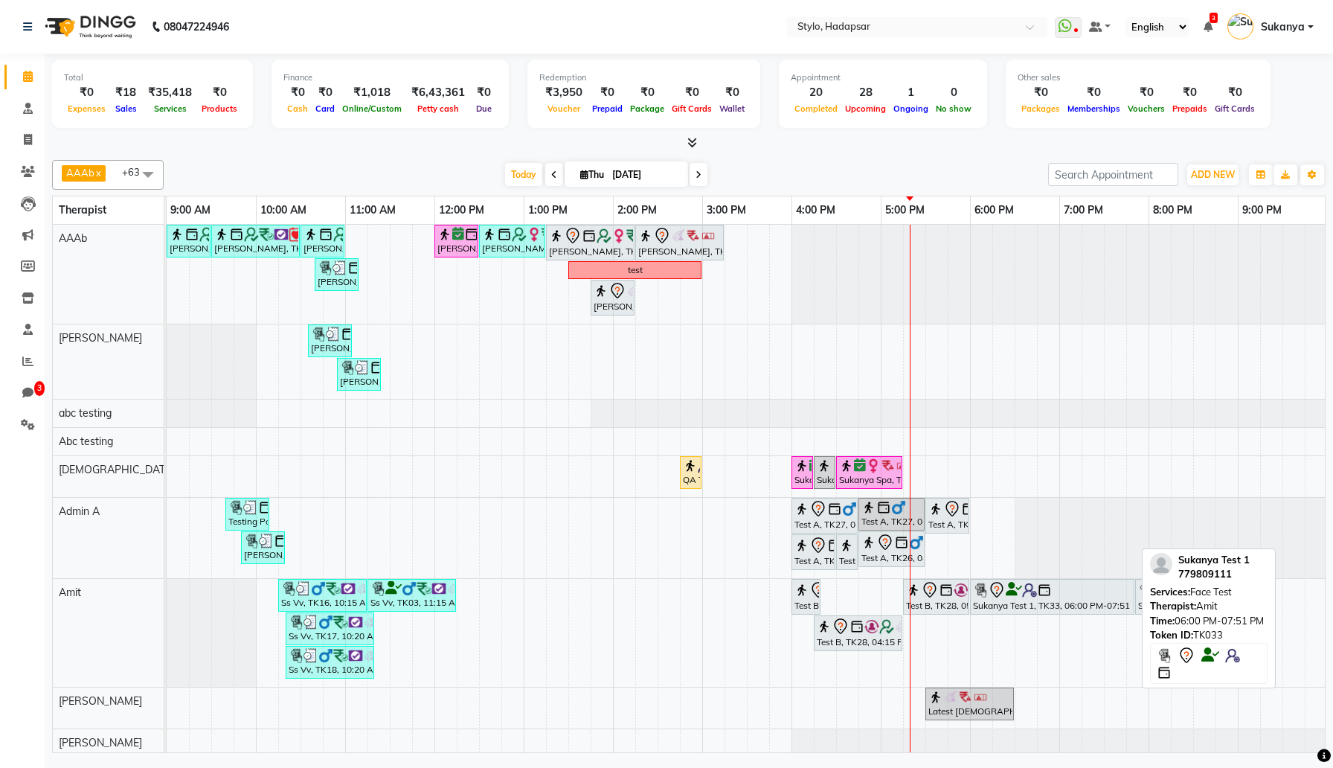
click at [1018, 590] on icon at bounding box center [1014, 589] width 16 height 1
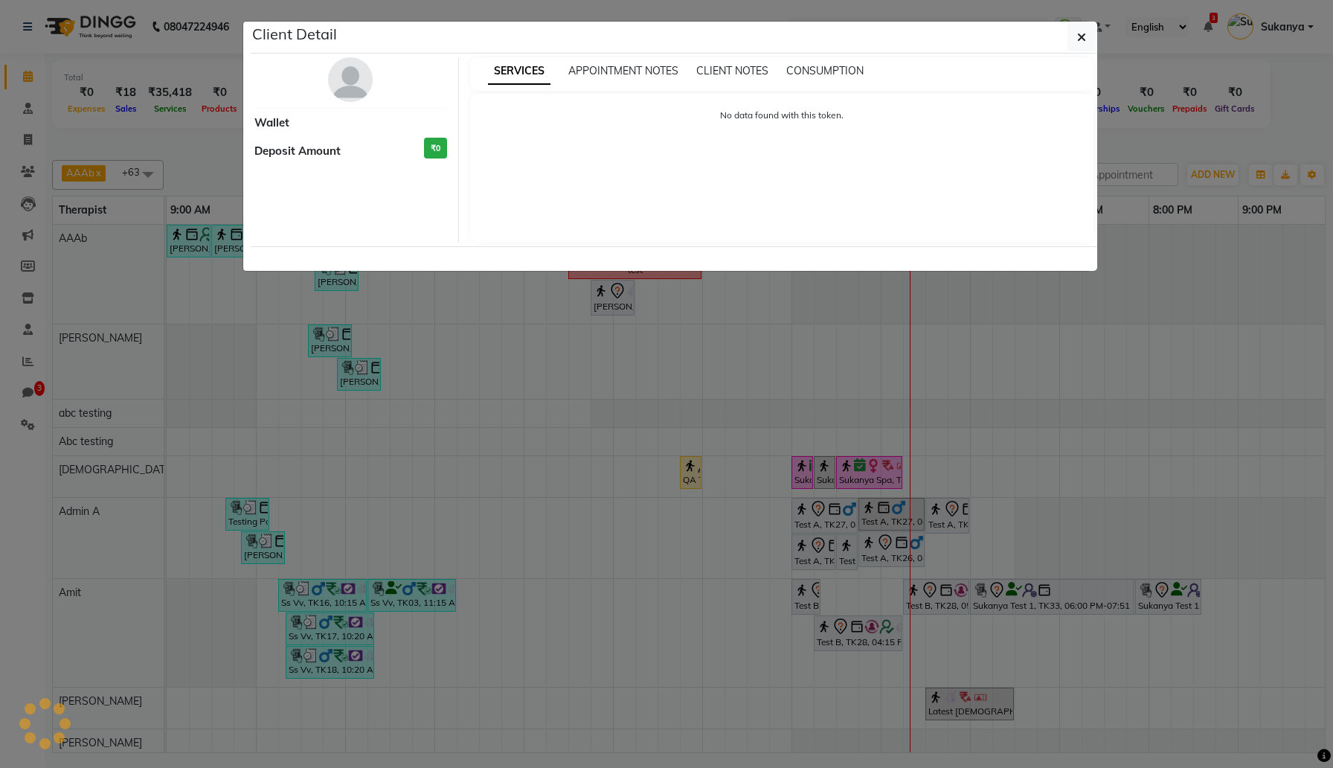
select select "7"
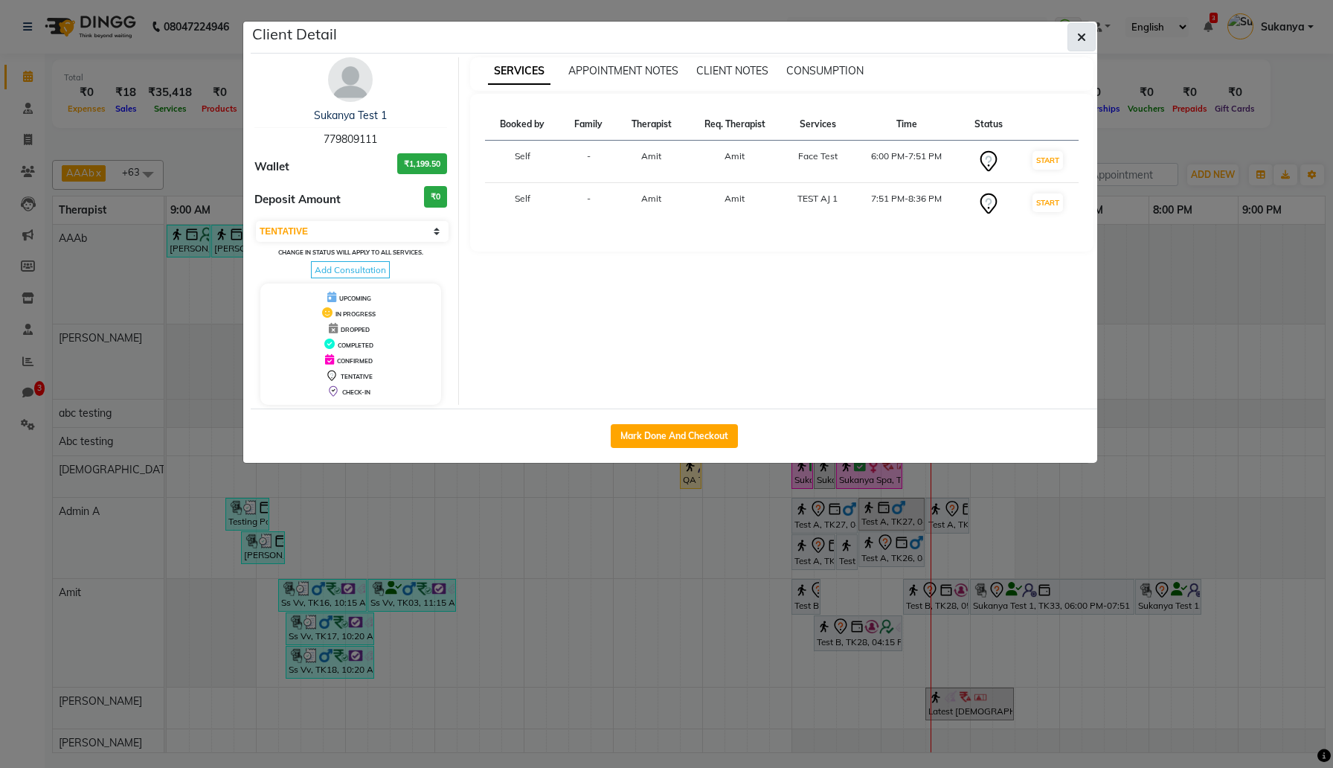
click at [1085, 31] on icon "button" at bounding box center [1081, 37] width 9 height 12
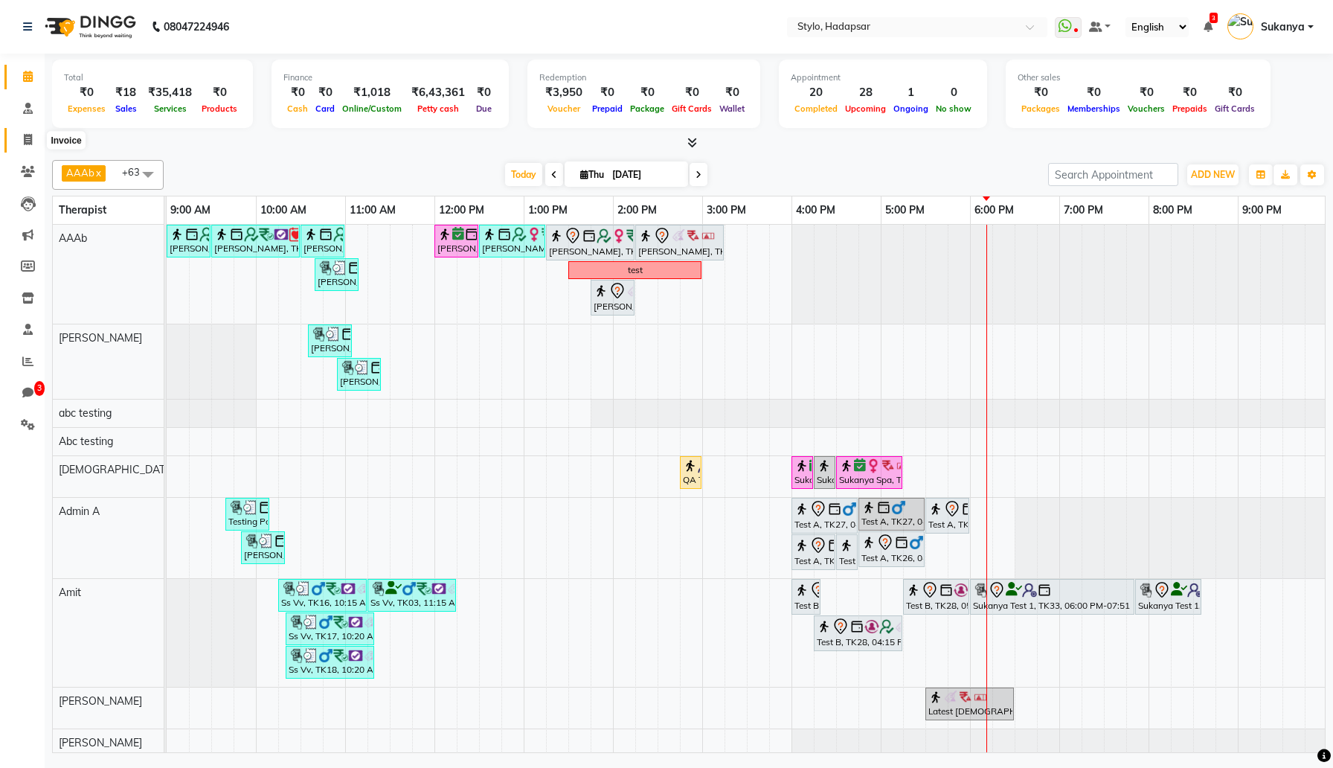
click at [22, 140] on span at bounding box center [28, 140] width 26 height 17
select select "service"
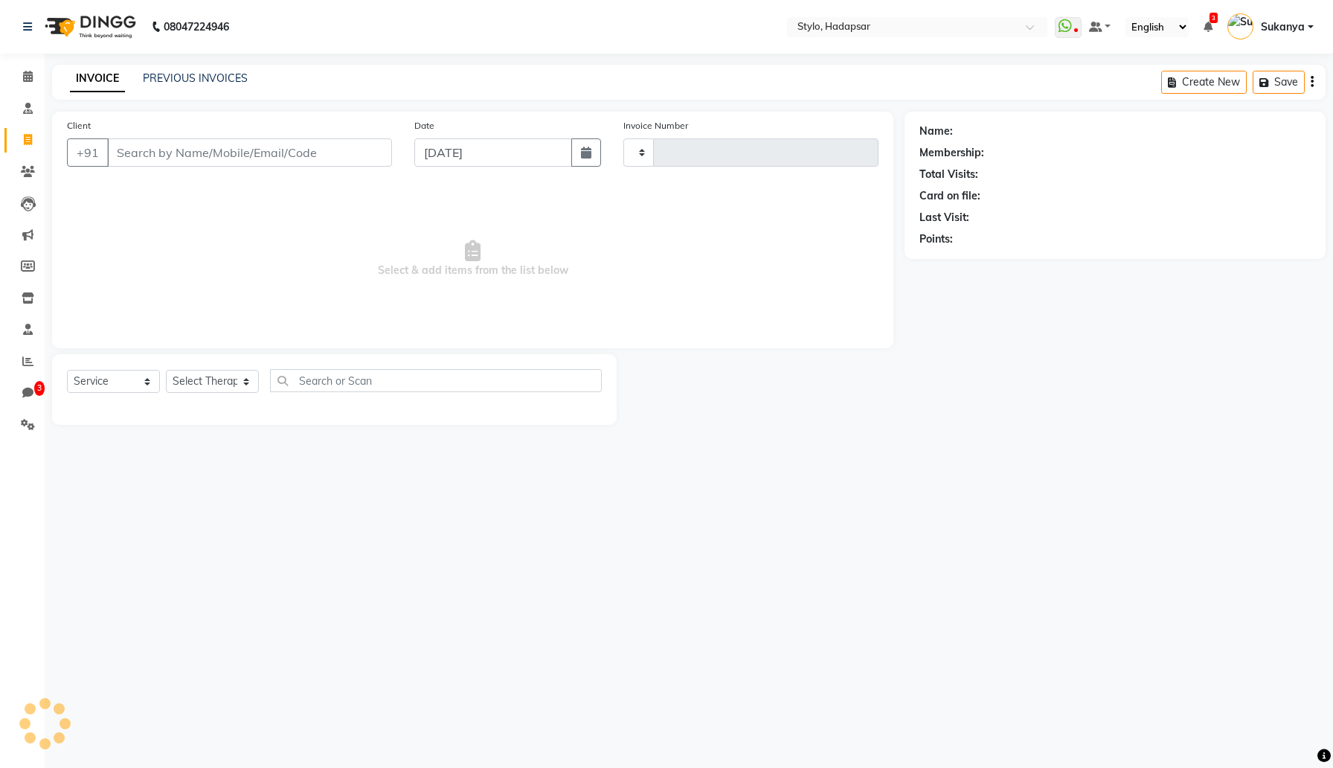
type input "817"
select select "157"
click at [289, 153] on input "Client" at bounding box center [249, 152] width 285 height 28
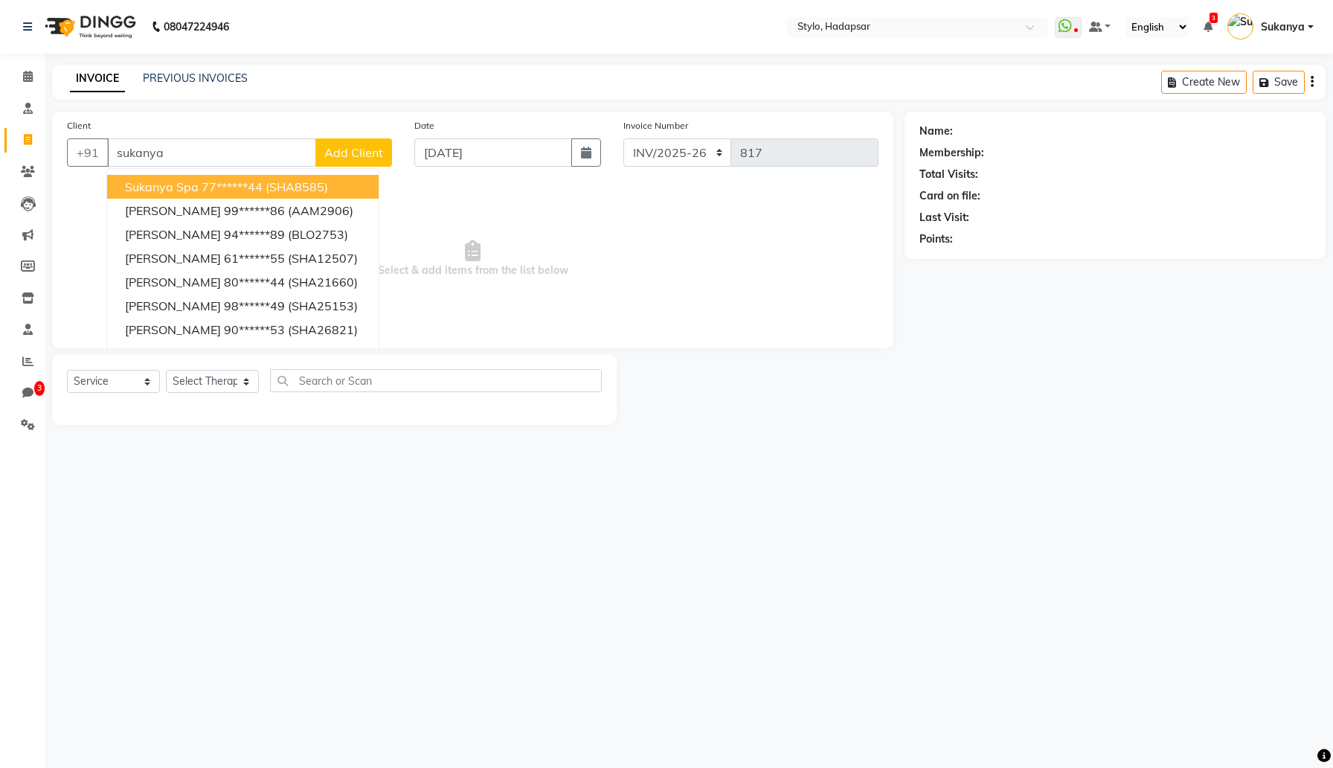
click at [226, 181] on ngb-highlight "77******44" at bounding box center [232, 186] width 61 height 15
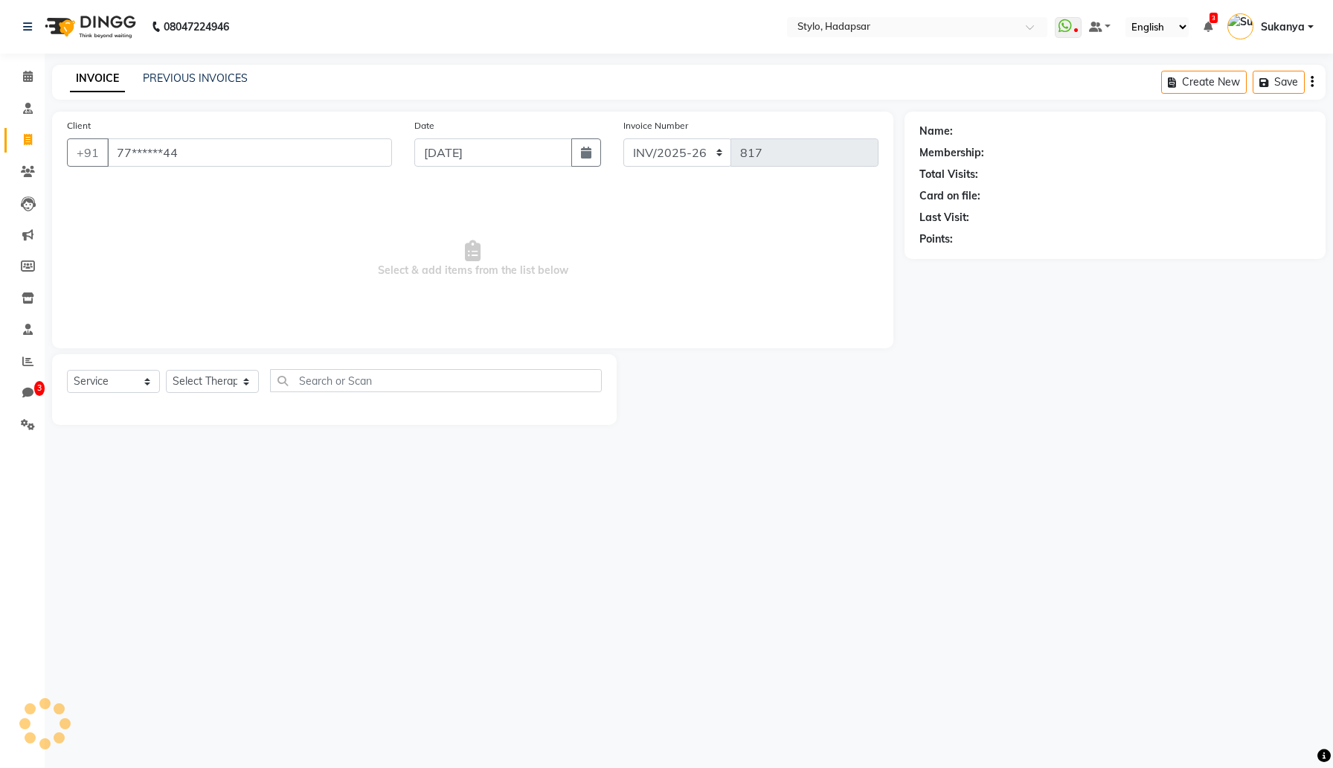
type input "77******44"
select select "1: Object"
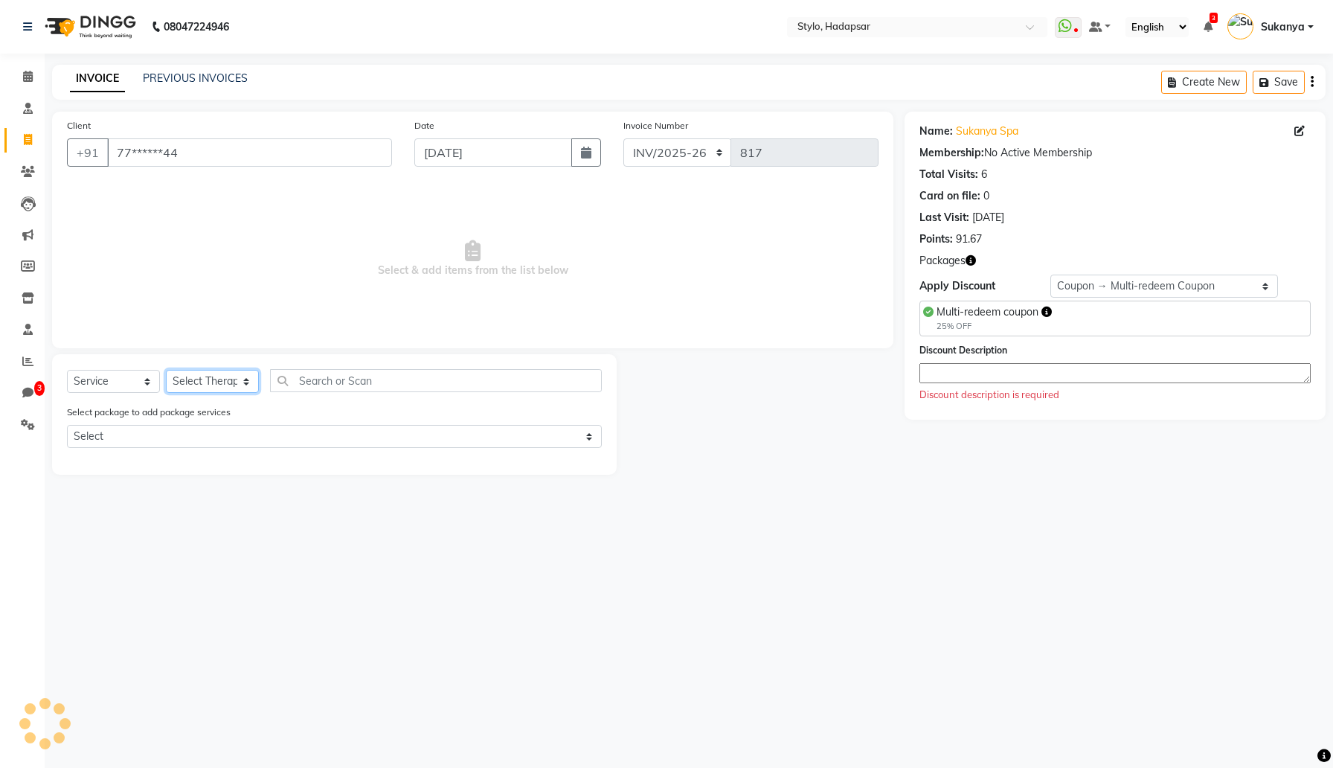
click at [236, 388] on select "Select Therapist AAAb aadi [PERSON_NAME] abc testing Abc testing abhi Admin A A…" at bounding box center [212, 381] width 93 height 23
select select "422"
click at [166, 370] on select "Select Therapist AAAb aadi [PERSON_NAME] abc testing Abc testing abhi Admin A A…" at bounding box center [212, 381] width 93 height 23
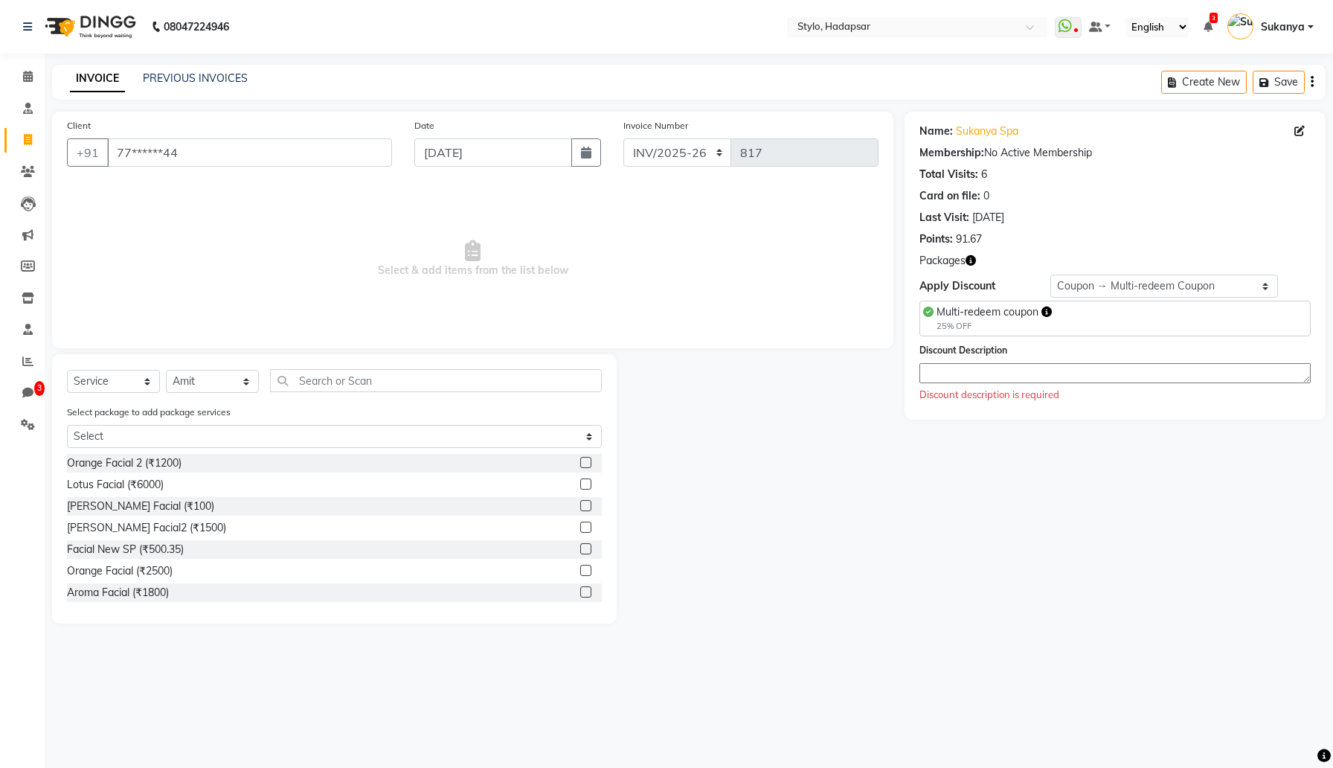
click at [585, 525] on label at bounding box center [585, 526] width 11 height 11
click at [585, 525] on input "checkbox" at bounding box center [585, 528] width 10 height 10
checkbox input "true"
select select "Z73944"
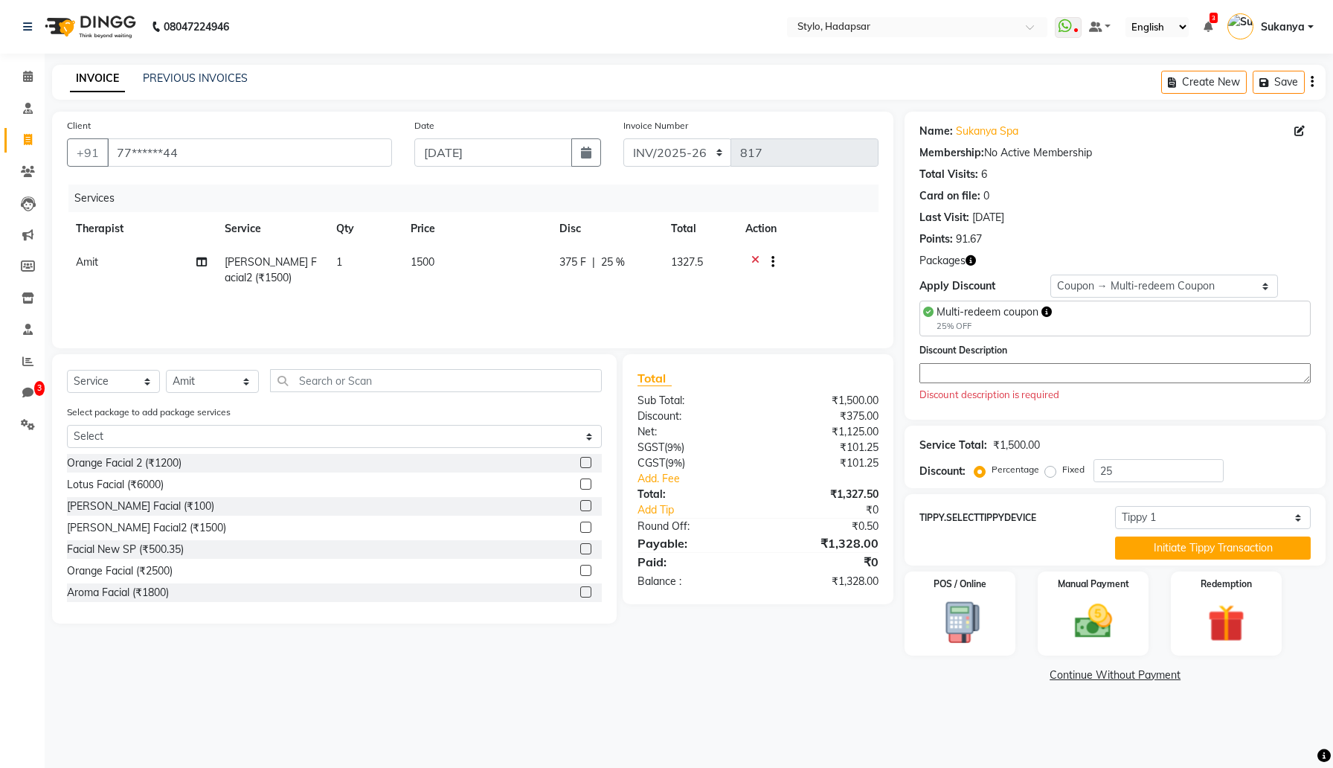
checkbox input "false"
click at [1099, 611] on img at bounding box center [1093, 622] width 63 height 45
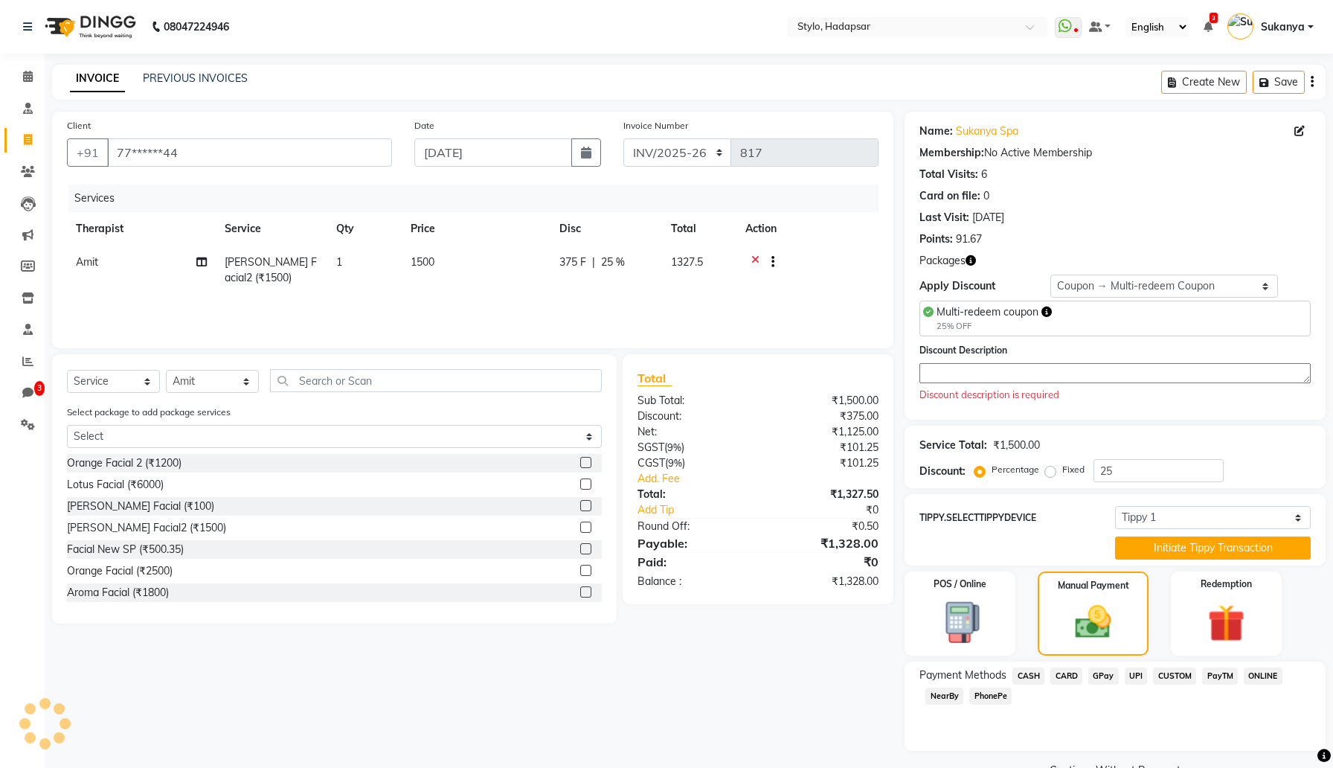
scroll to position [35, 0]
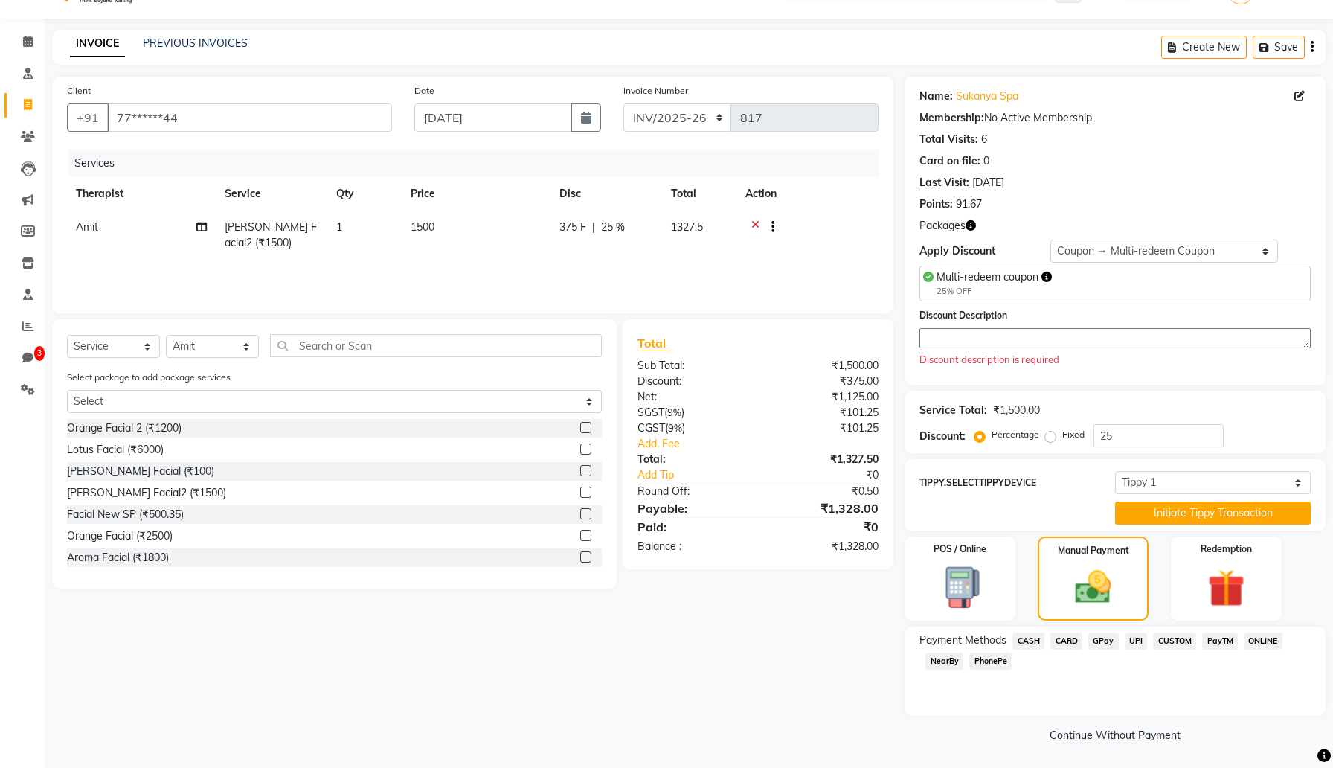
click at [1099, 638] on span "GPay" at bounding box center [1103, 640] width 30 height 17
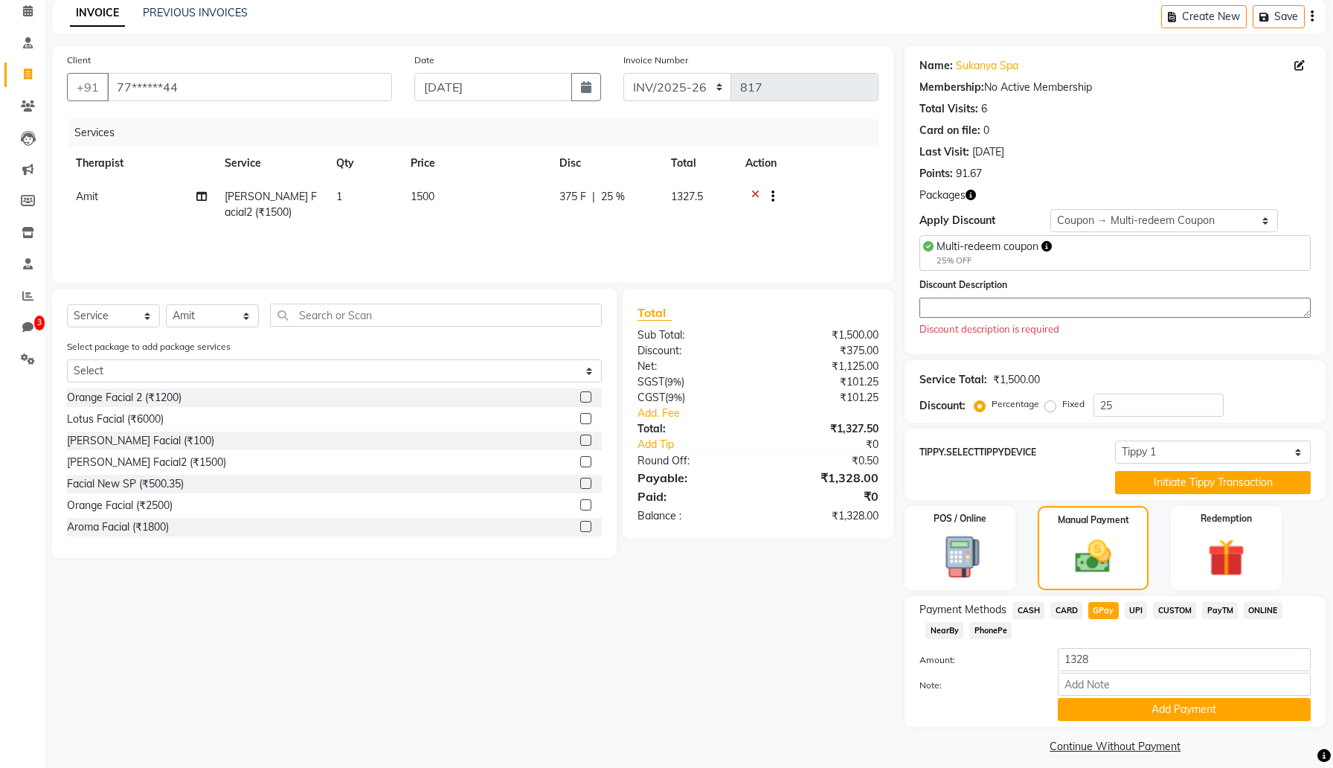
scroll to position [77, 0]
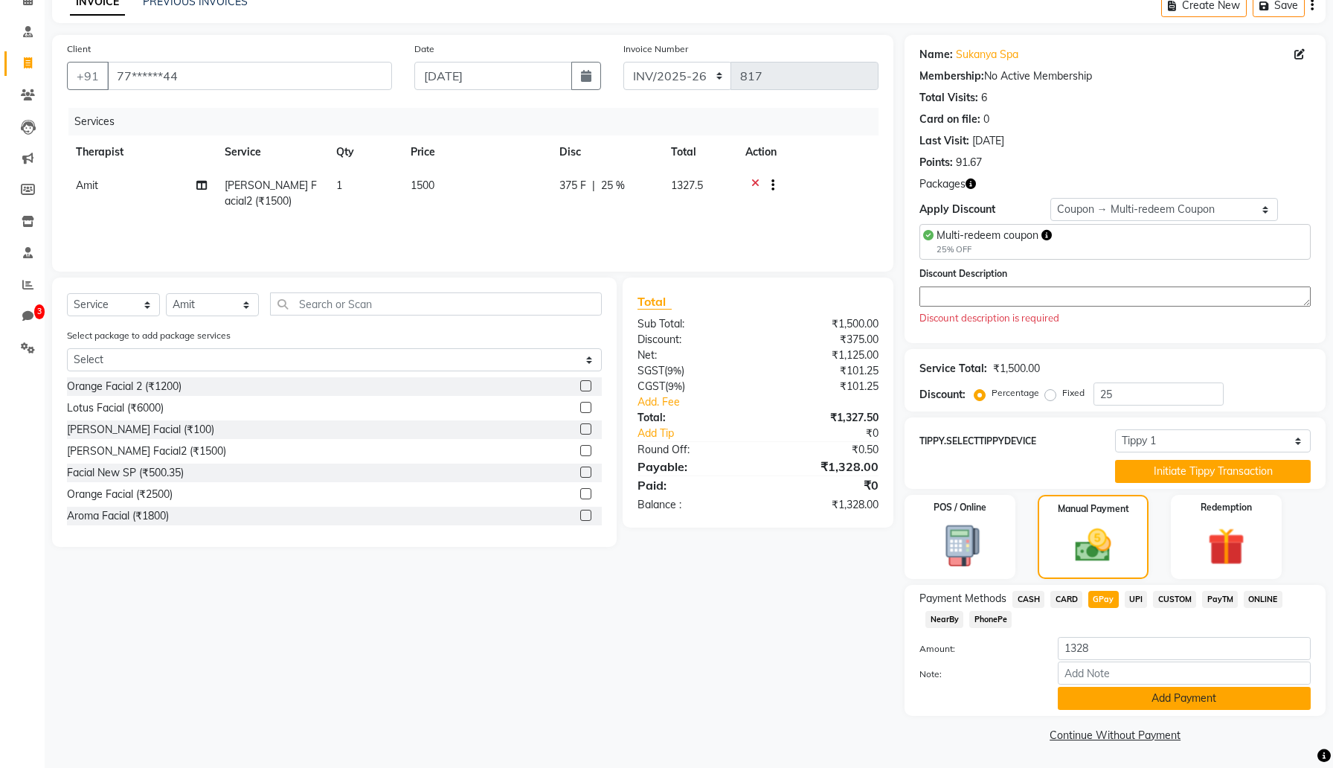
click at [1098, 697] on button "Add Payment" at bounding box center [1184, 698] width 253 height 23
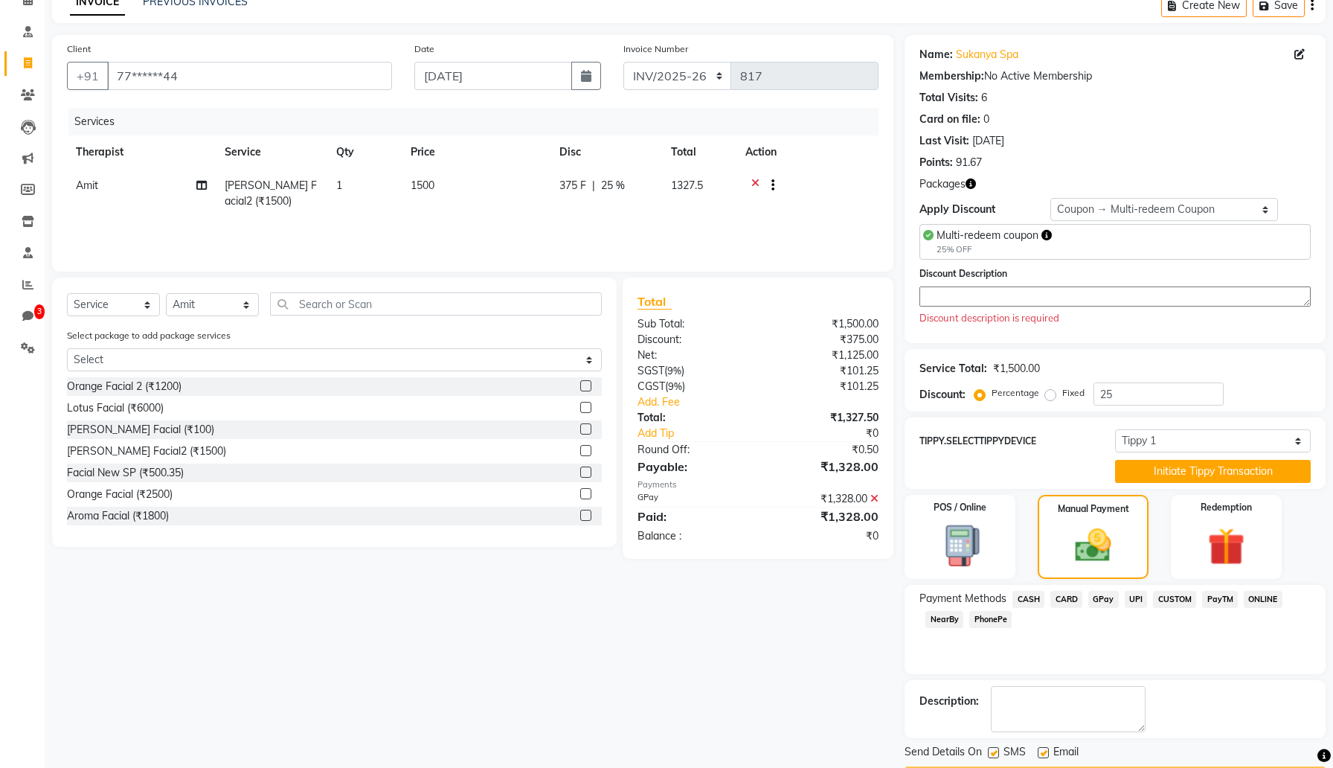
scroll to position [119, 0]
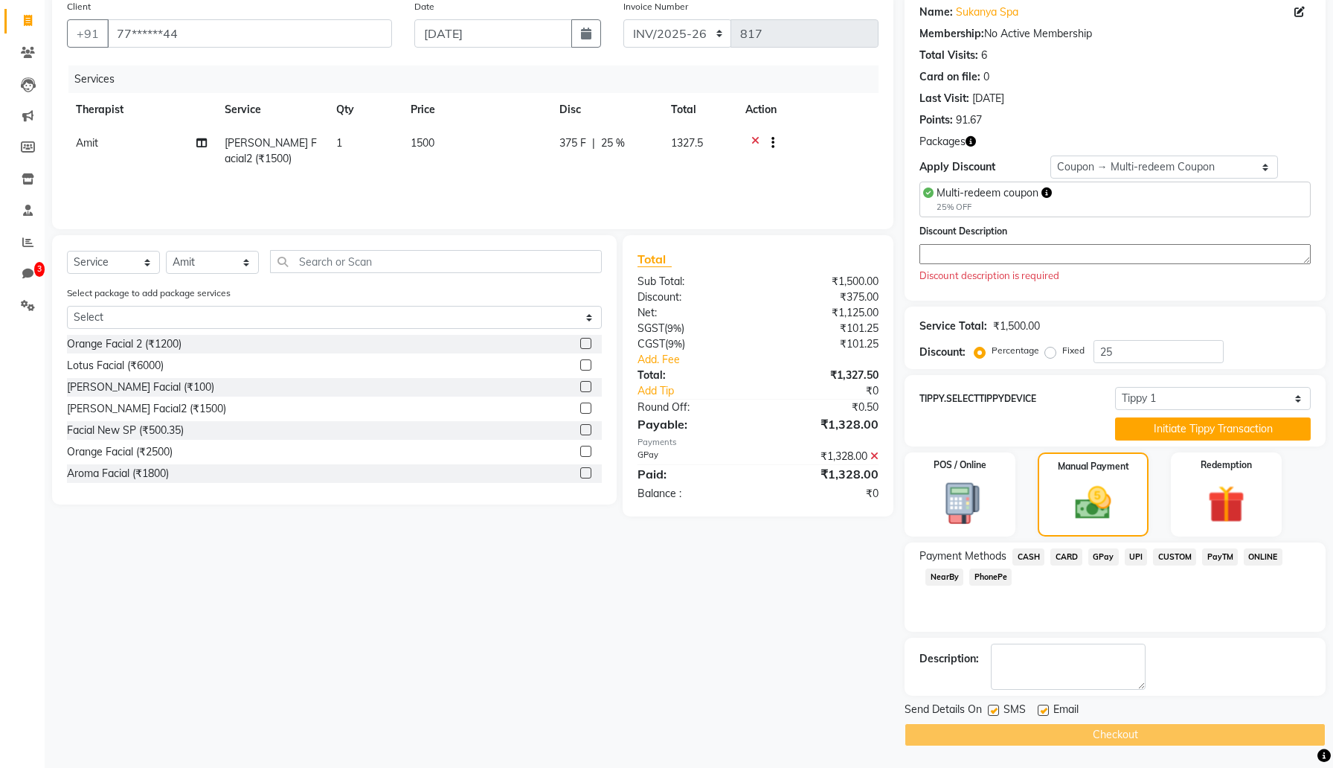
click at [995, 710] on label at bounding box center [993, 709] width 11 height 11
click at [995, 710] on input "checkbox" at bounding box center [993, 711] width 10 height 10
checkbox input "false"
click at [1046, 709] on label at bounding box center [1043, 709] width 11 height 11
click at [1046, 709] on input "checkbox" at bounding box center [1043, 711] width 10 height 10
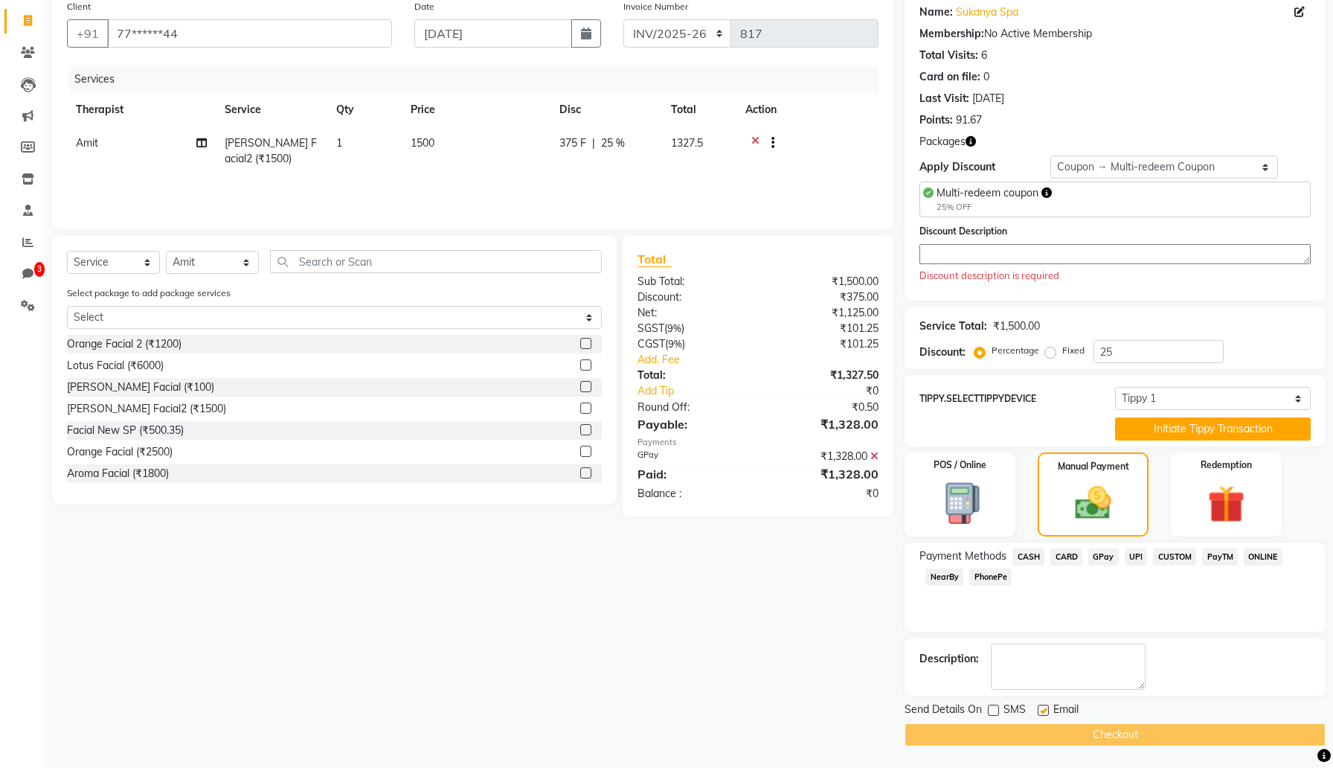
checkbox input "false"
click at [1020, 257] on textarea at bounding box center [1114, 254] width 391 height 20
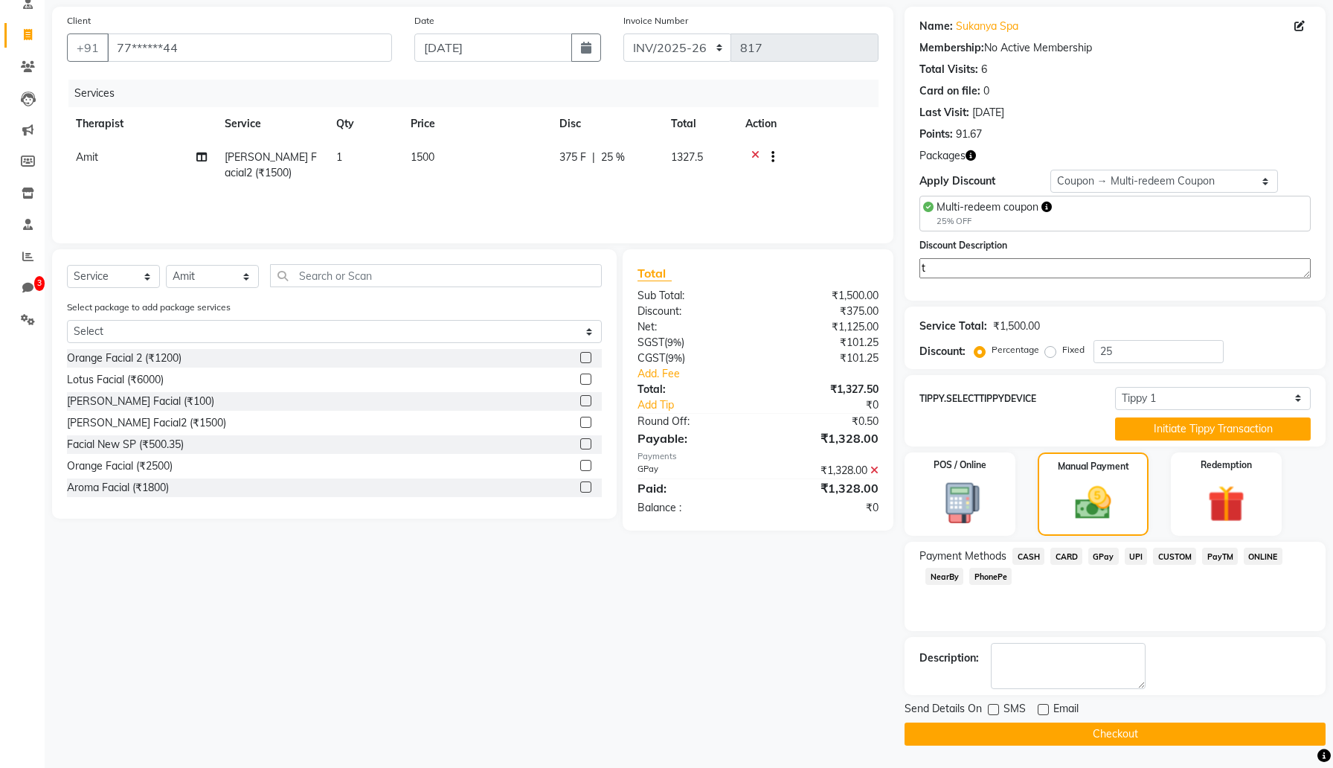
scroll to position [105, 0]
type textarea "test"
click at [1107, 726] on button "Checkout" at bounding box center [1115, 733] width 421 height 23
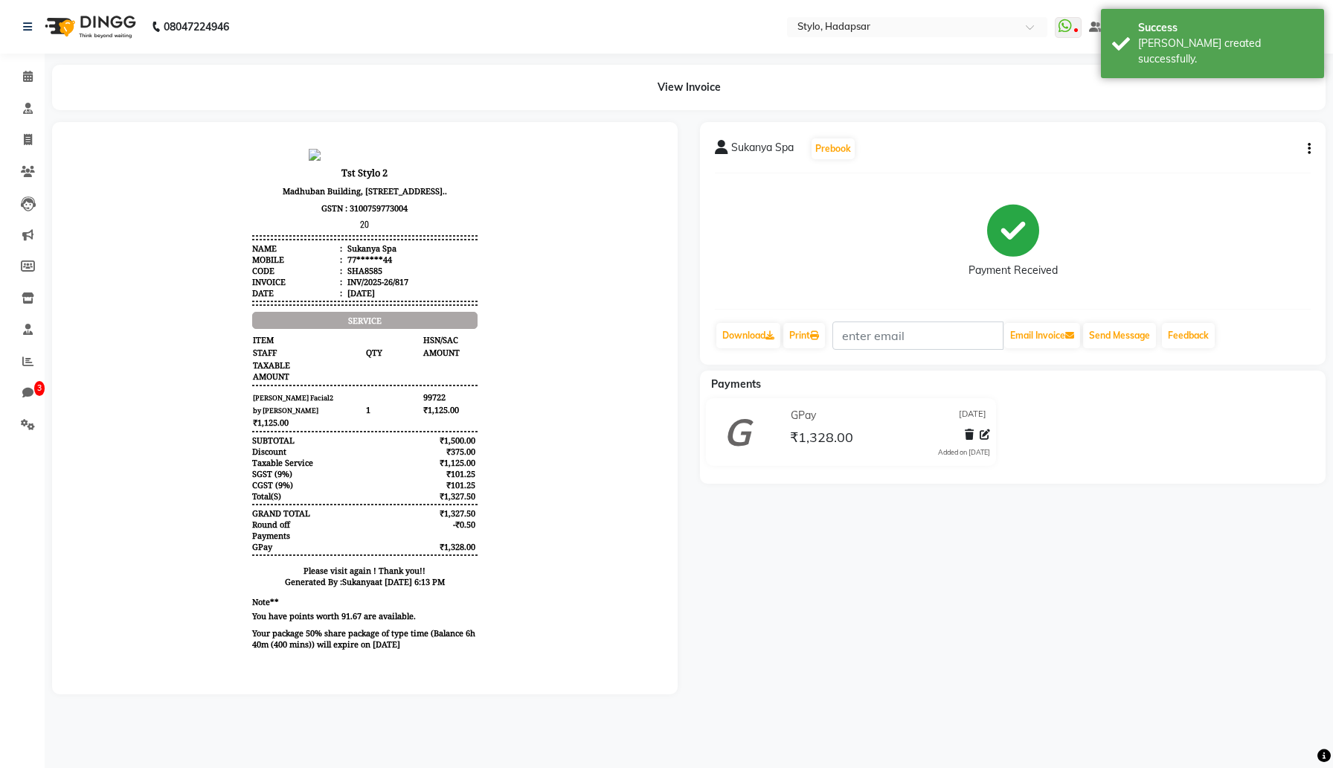
click at [1306, 149] on button "button" at bounding box center [1306, 149] width 9 height 16
click at [1186, 170] on div "Edit Invoice" at bounding box center [1210, 167] width 152 height 19
select select "service"
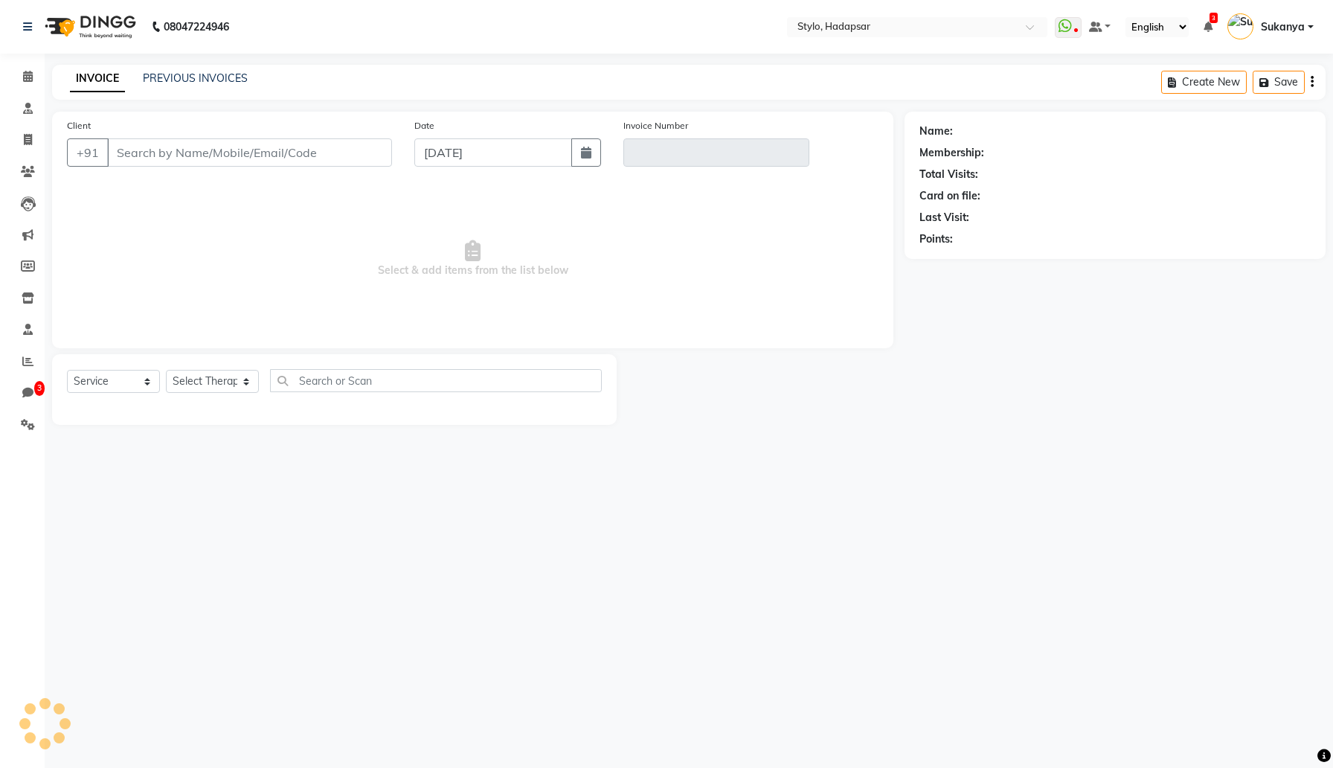
type input "77******44"
type input "INV/2025-26/817"
select select "select"
select select "Z73944"
select select "1: Object"
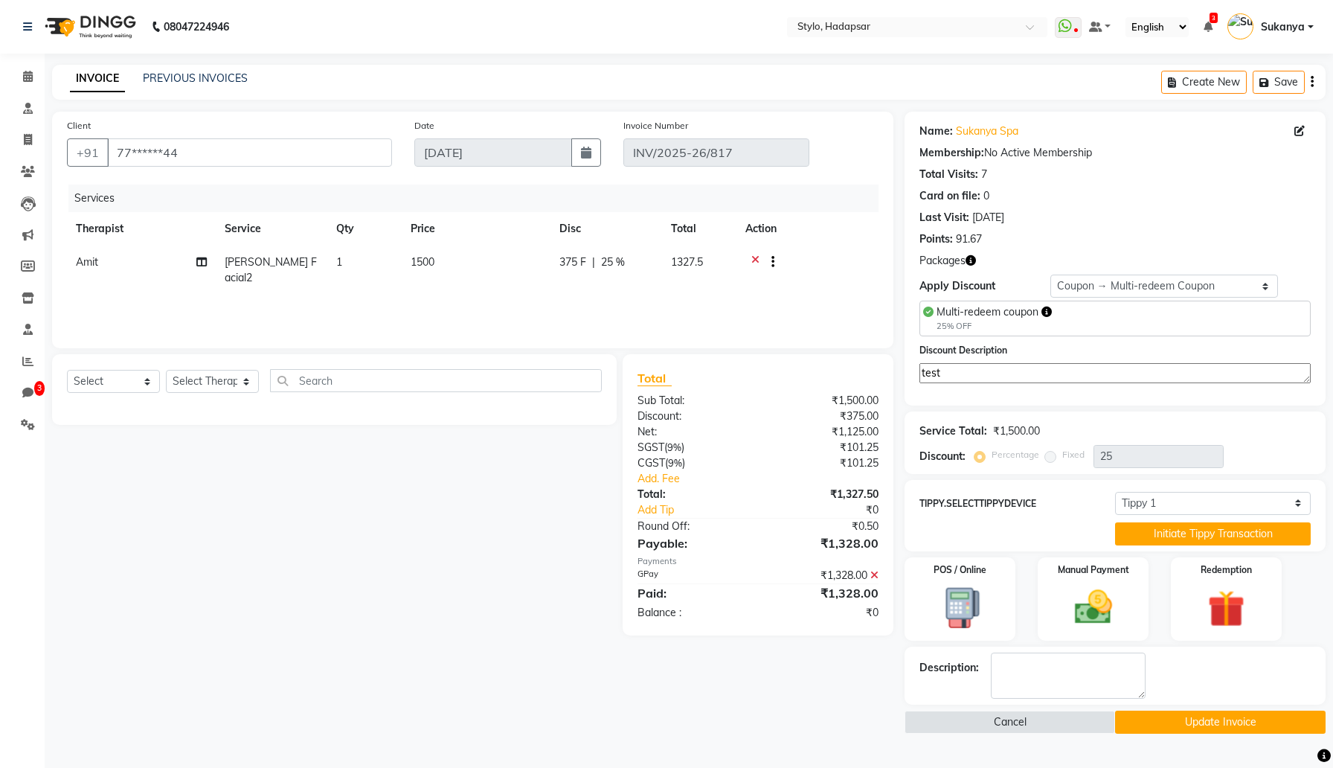
click at [757, 256] on icon at bounding box center [755, 263] width 8 height 19
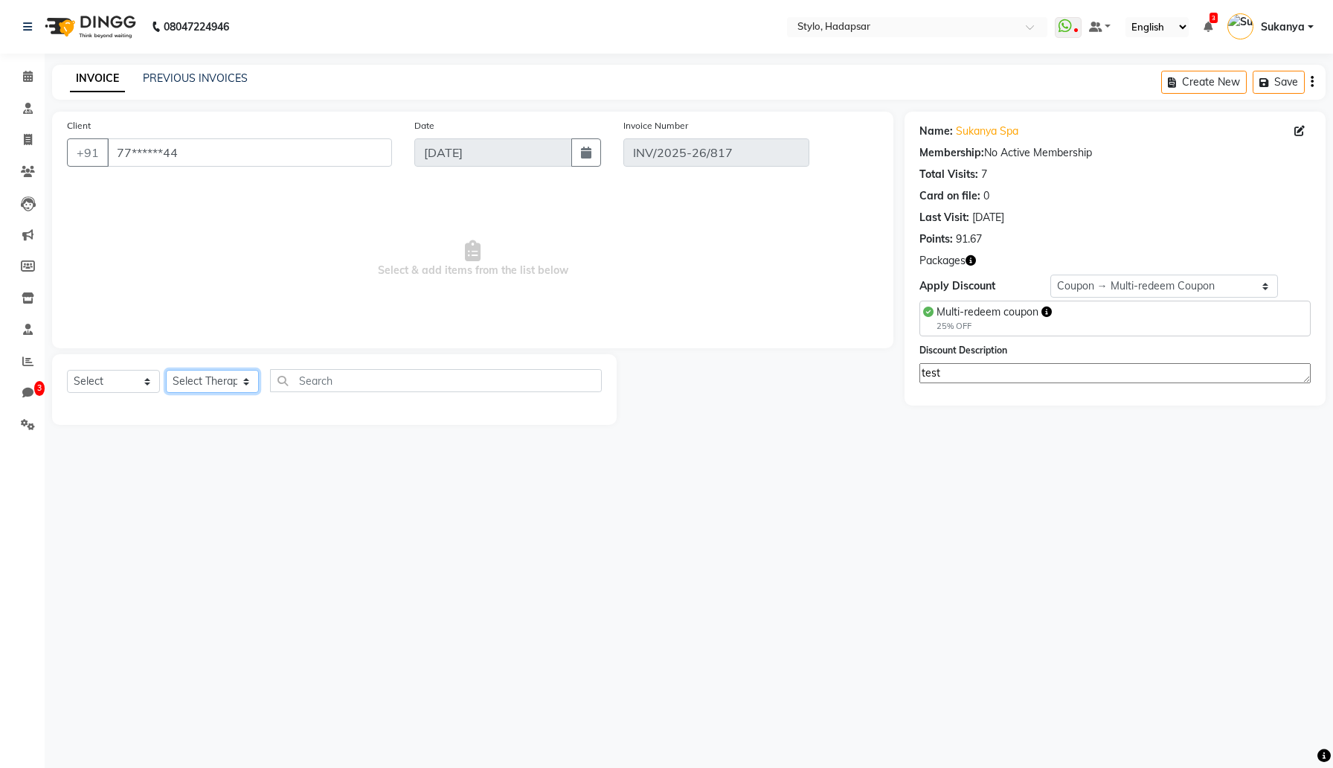
click at [204, 378] on select "Select Therapist AAAb aadi [PERSON_NAME] abc testing Abc testing abhi Admin A A…" at bounding box center [212, 381] width 93 height 23
select select "5080"
click at [166, 370] on select "Select Therapist AAAb aadi [PERSON_NAME] abc testing Abc testing abhi Admin A A…" at bounding box center [212, 381] width 93 height 23
click at [132, 378] on select "Select Service Product Membership Package Voucher Prepaid Gift Card" at bounding box center [113, 381] width 93 height 23
select select "service"
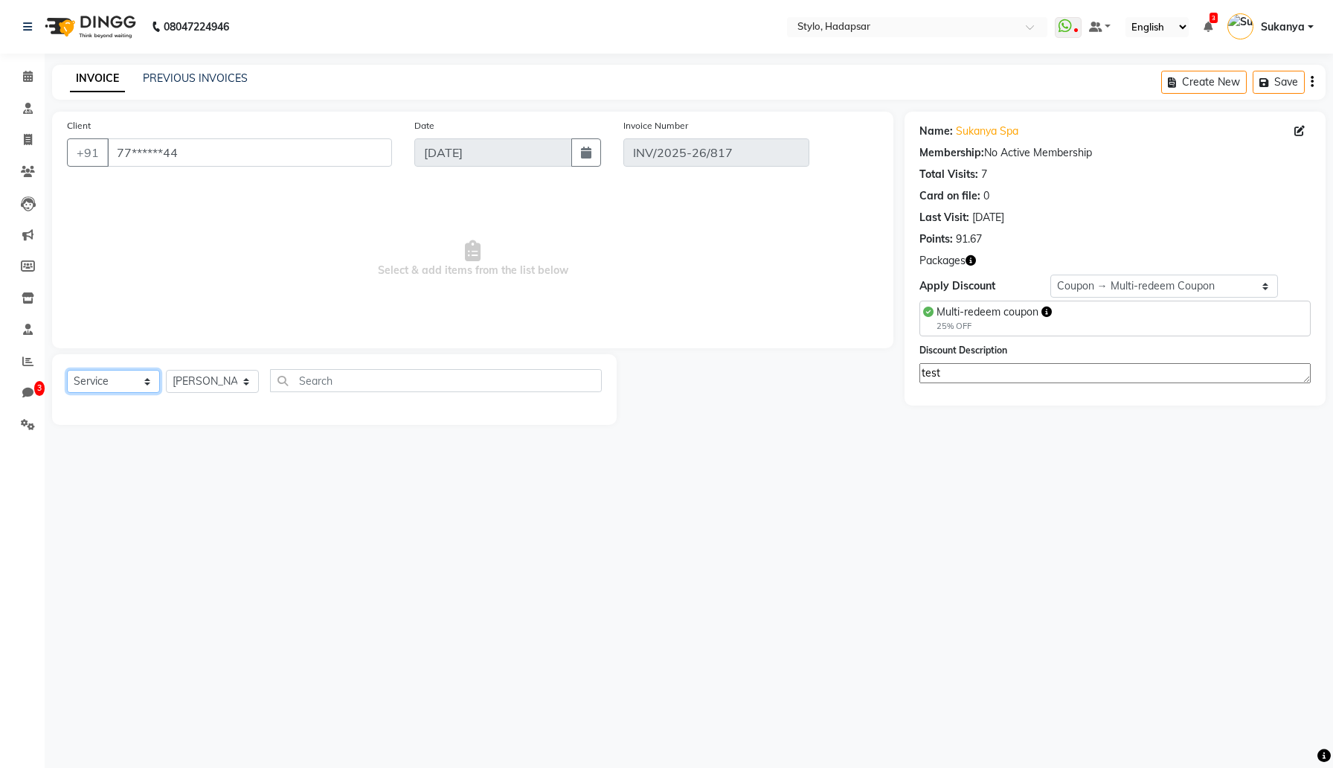
click at [67, 370] on select "Select Service Product Membership Package Voucher Prepaid Gift Card" at bounding box center [113, 381] width 93 height 23
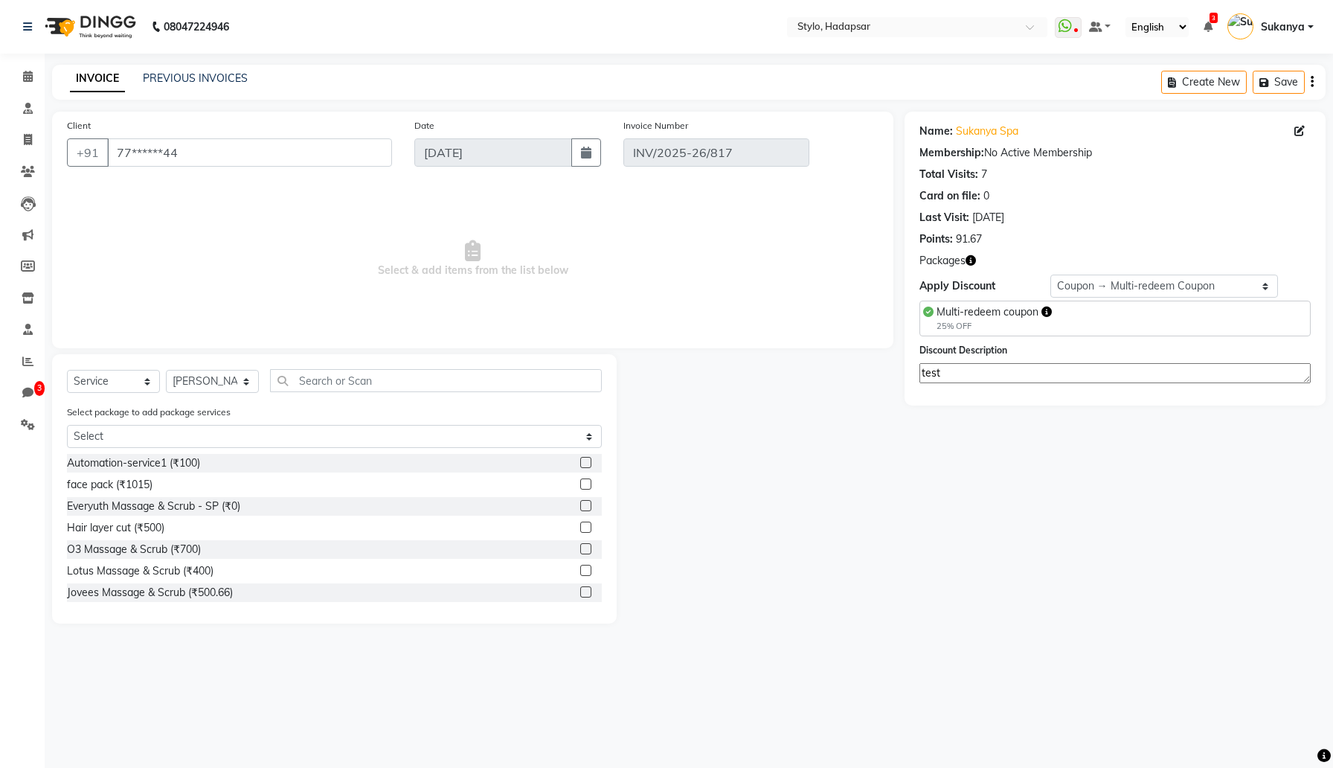
click at [580, 568] on label at bounding box center [585, 570] width 11 height 11
click at [580, 568] on input "checkbox" at bounding box center [585, 571] width 10 height 10
checkbox input "true"
select select "Z73944"
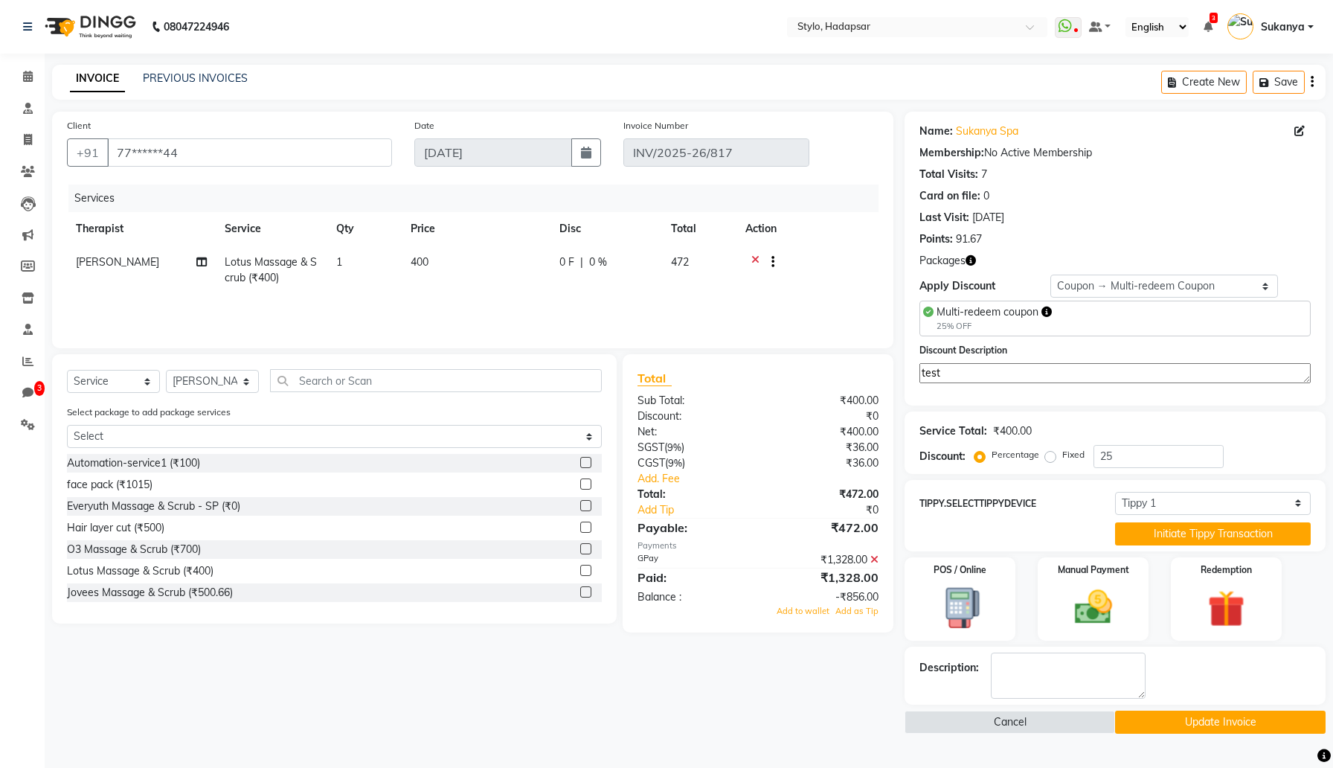
checkbox input "false"
click at [1189, 728] on button "Update Invoice" at bounding box center [1220, 721] width 211 height 23
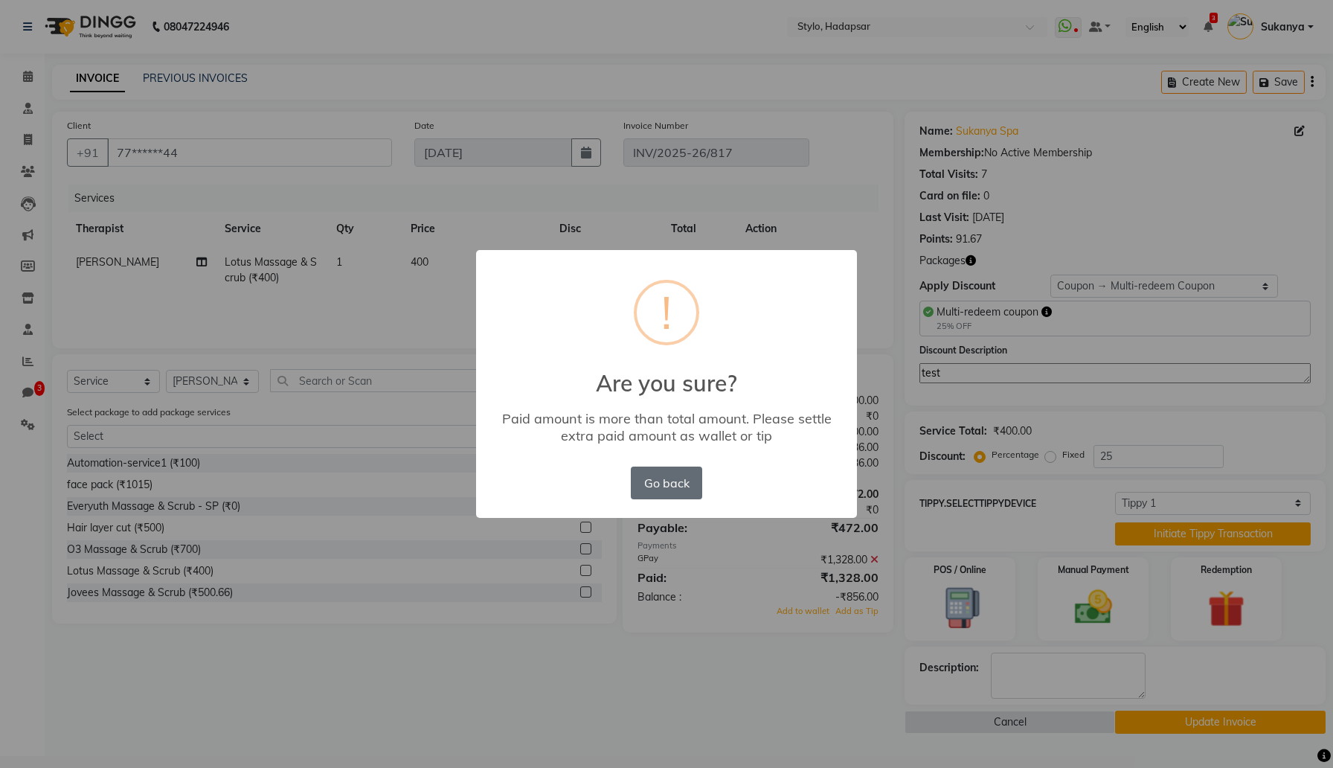
click at [678, 482] on button "Go back" at bounding box center [666, 482] width 71 height 33
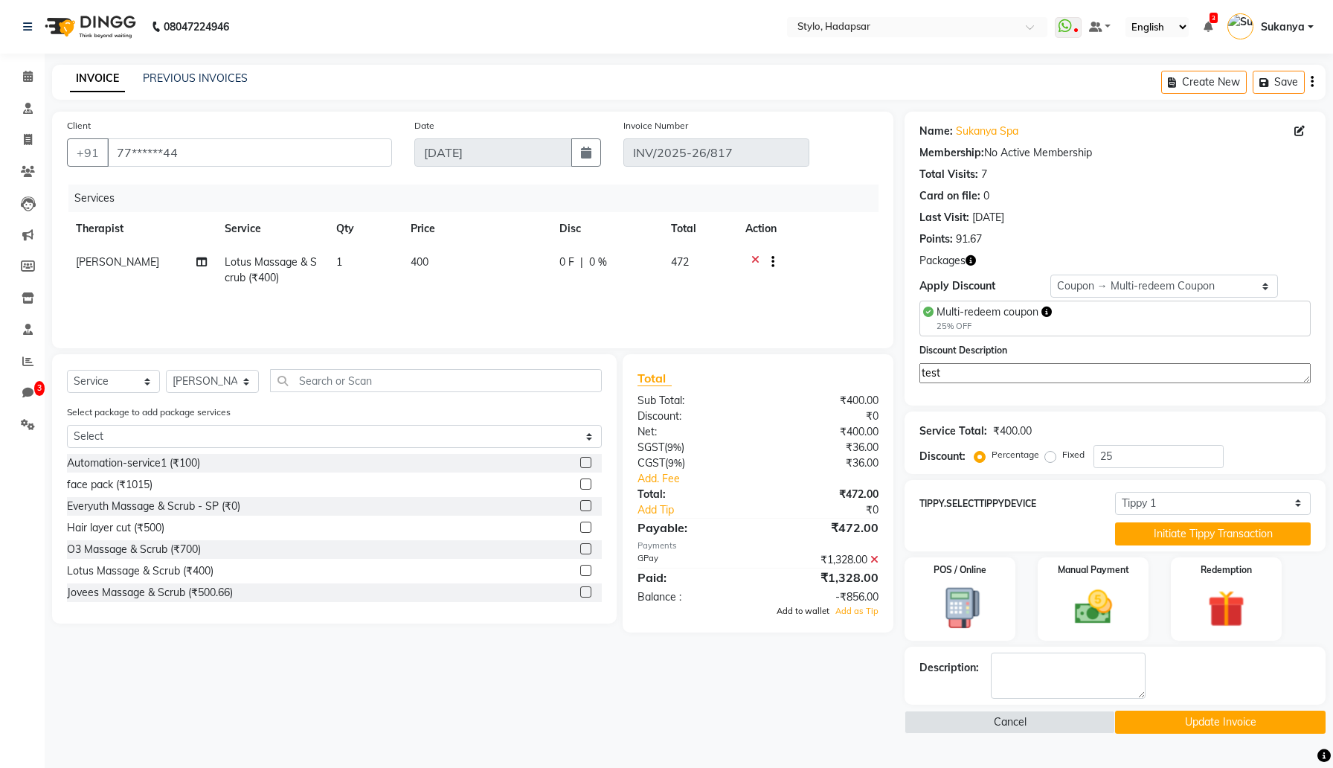
click at [808, 612] on span "Add to wallet" at bounding box center [803, 611] width 53 height 10
click at [1221, 279] on select "Select Coupon → Multi-redeem Coupon Coupon → 5k Voucher Coupon → Test Offer2 Co…" at bounding box center [1164, 285] width 228 height 23
click at [1176, 721] on button "Update Invoice" at bounding box center [1220, 721] width 211 height 23
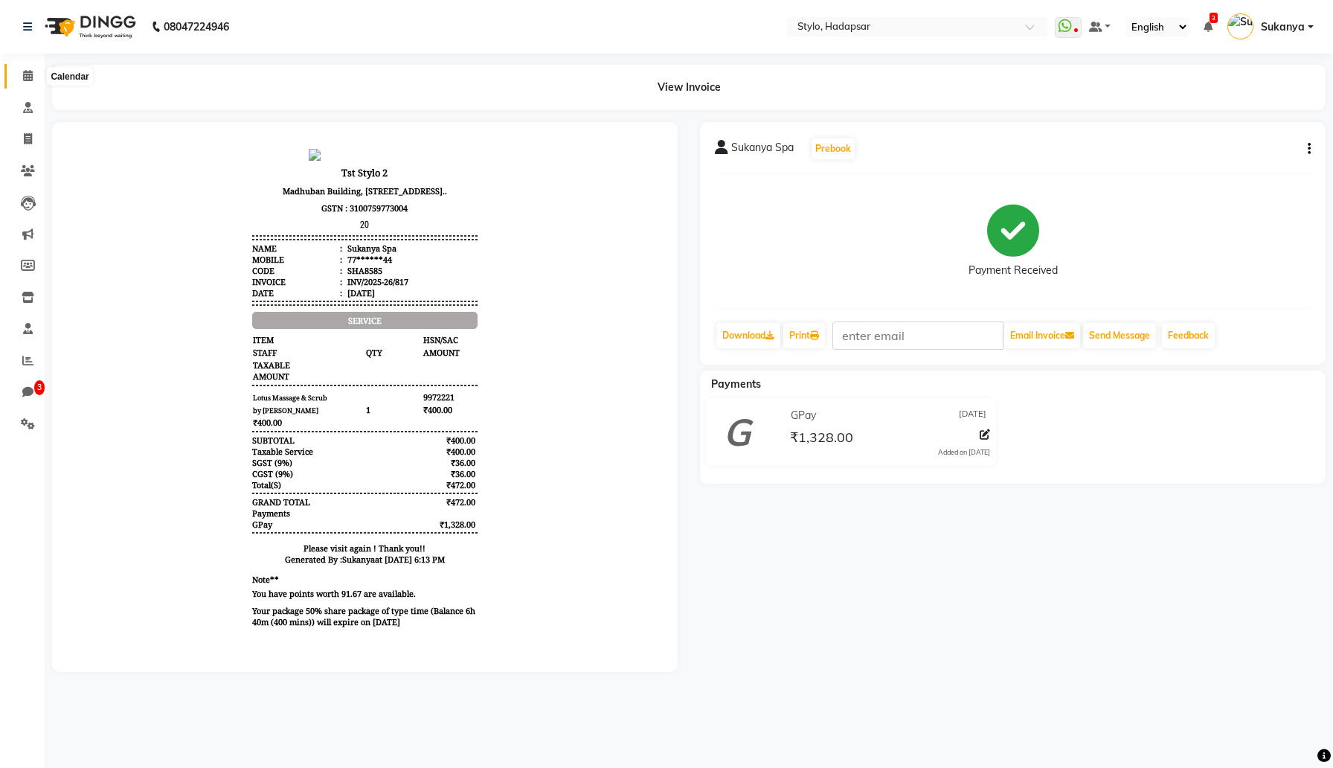
click at [26, 74] on icon at bounding box center [28, 75] width 10 height 11
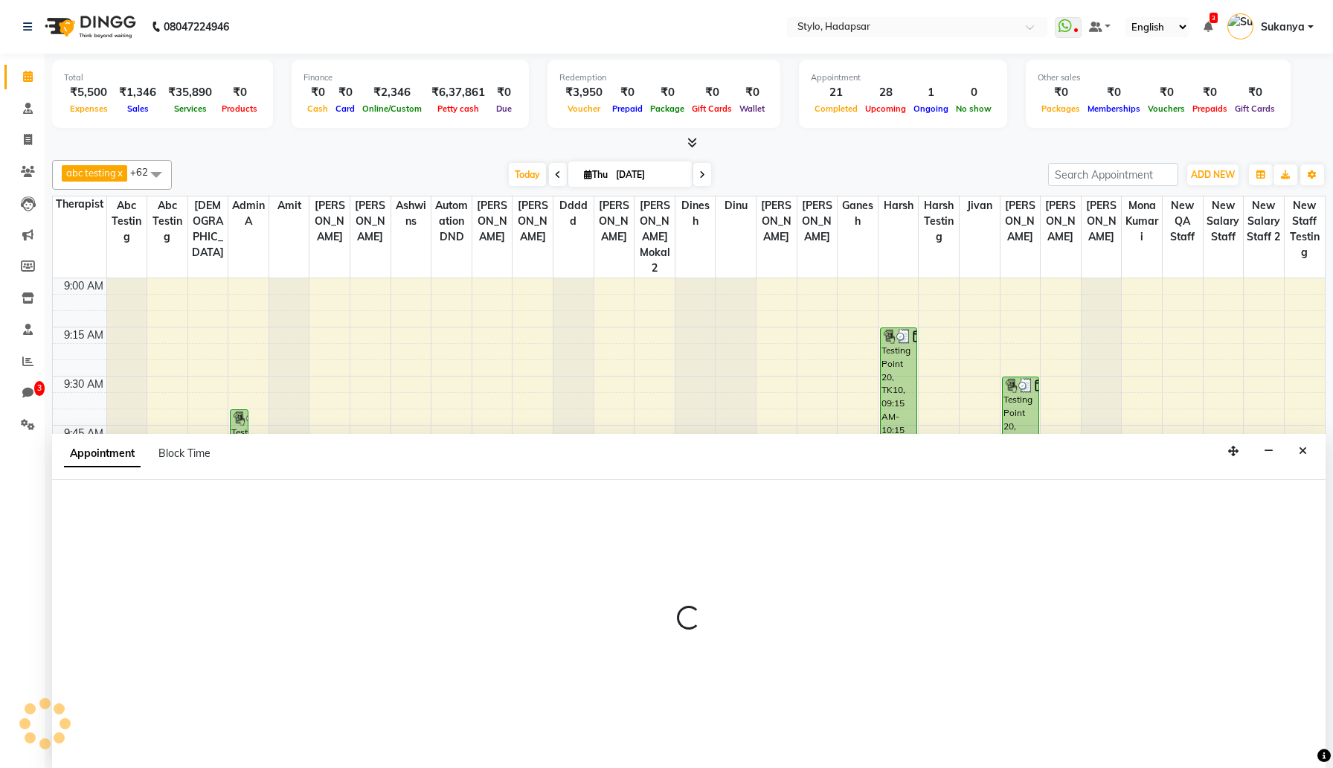
scroll to position [1, 0]
select select "5080"
select select "tentative"
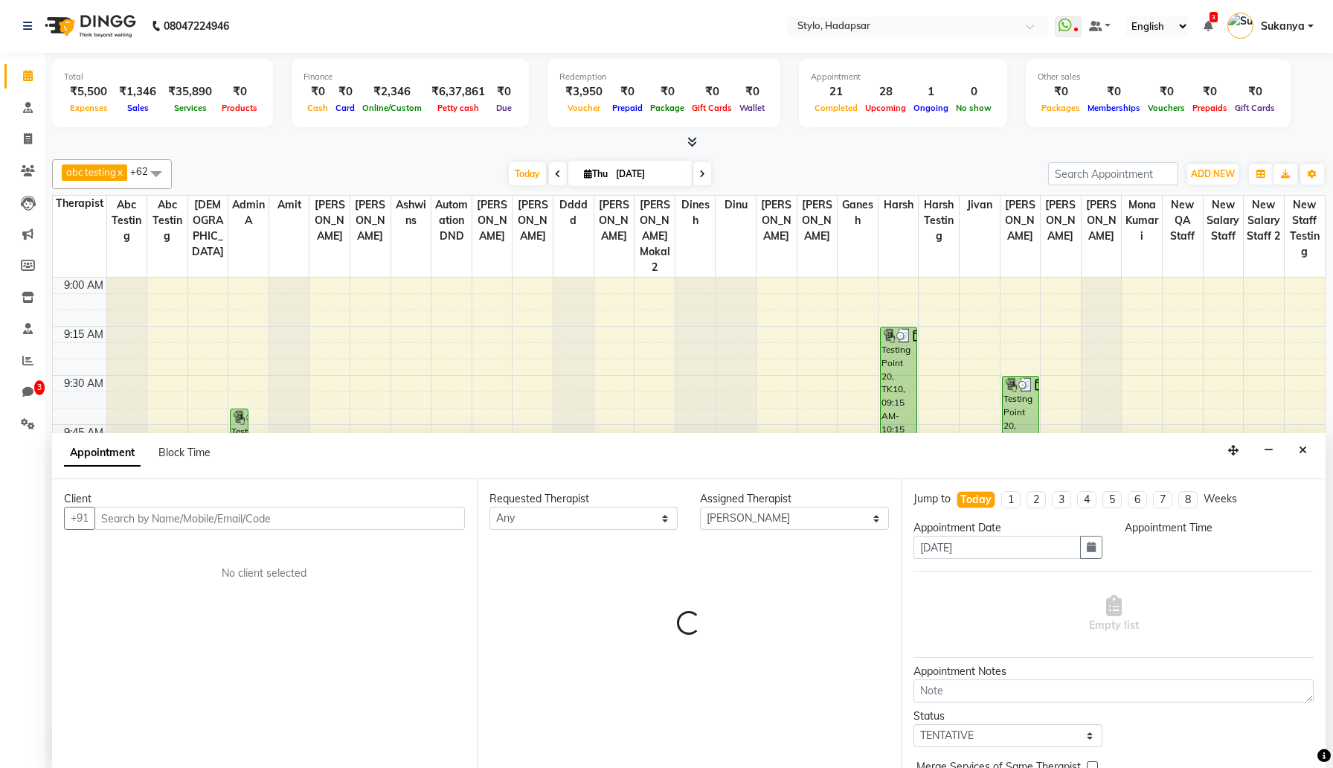
select select "600"
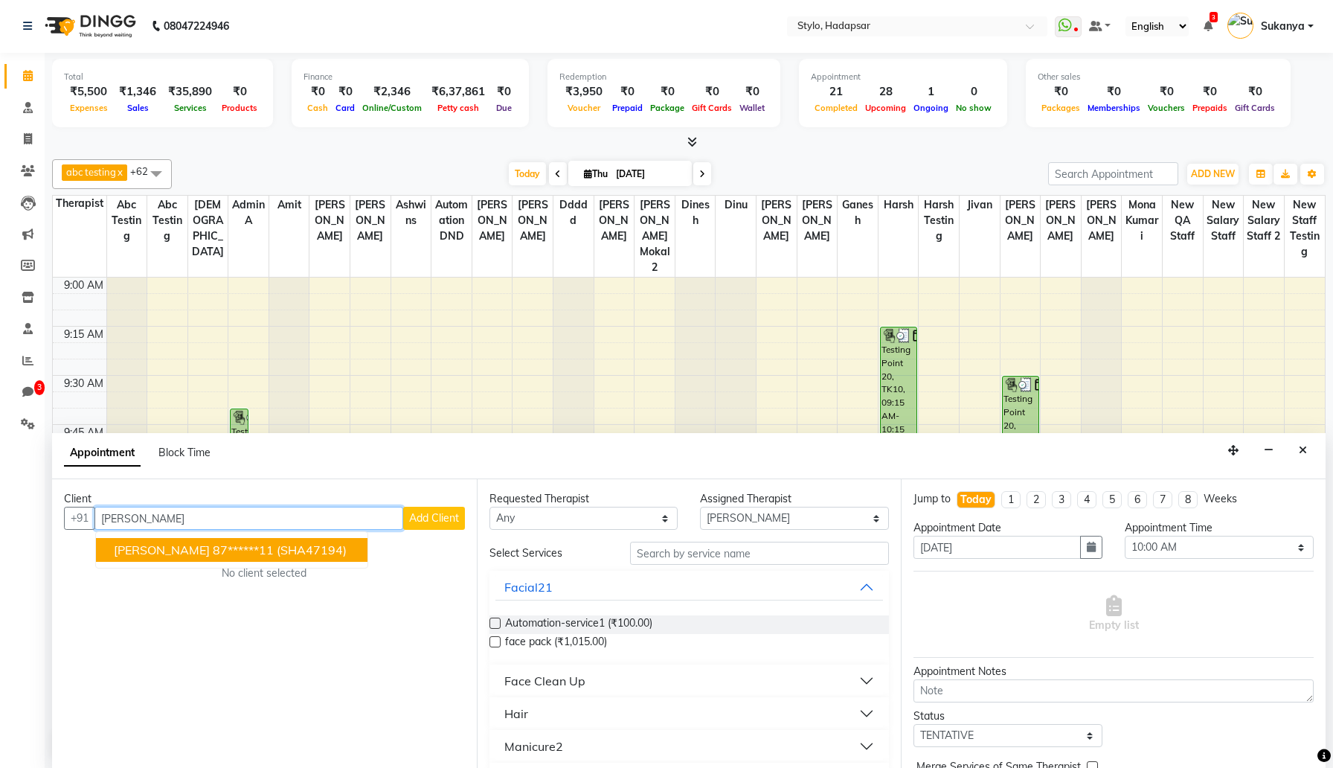
click at [302, 551] on span "(SHA47194)" at bounding box center [312, 549] width 70 height 15
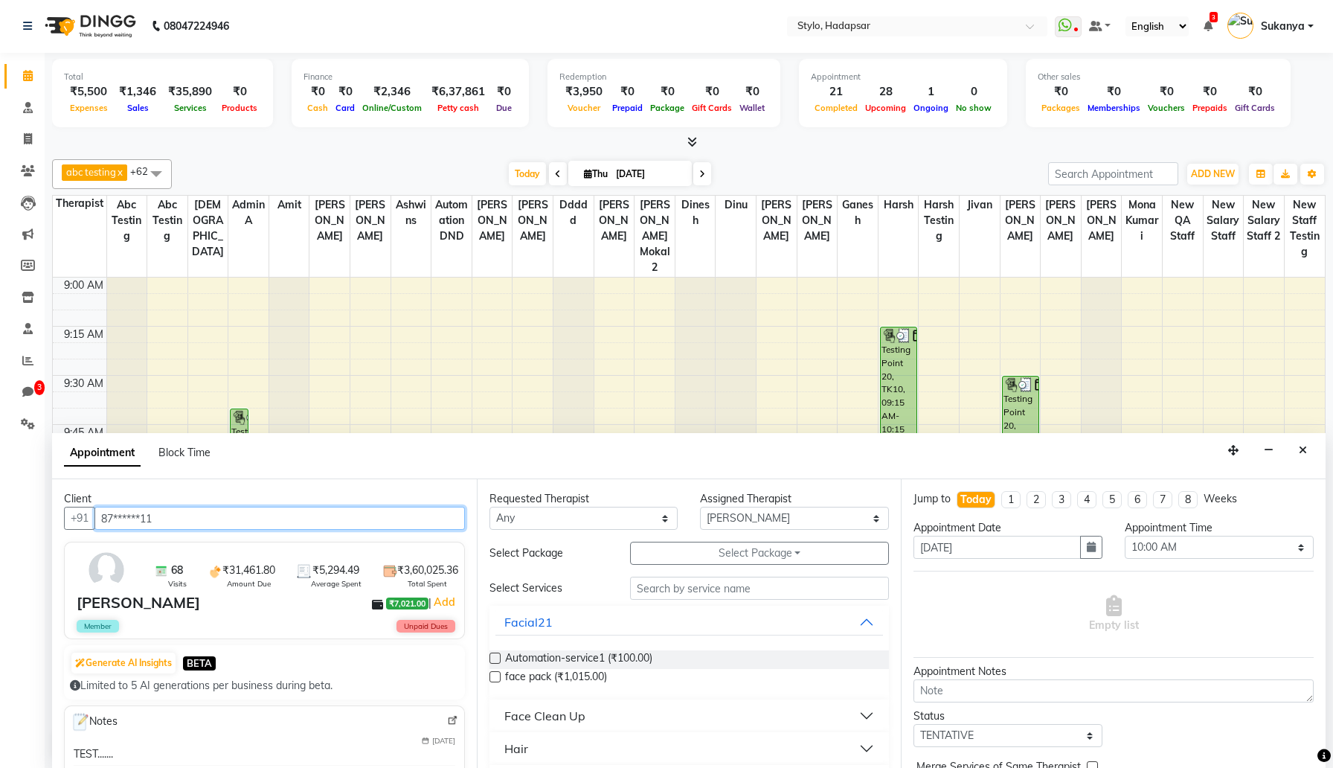
type input "87******11"
